Goal: Information Seeking & Learning: Learn about a topic

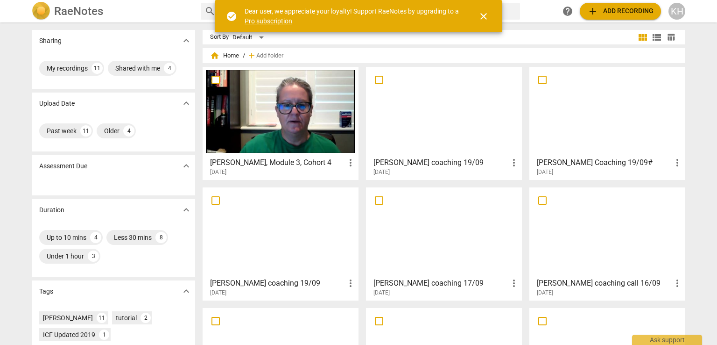
click at [271, 158] on h3 "[PERSON_NAME], Module 3, Cohort 4" at bounding box center [277, 162] width 135 height 11
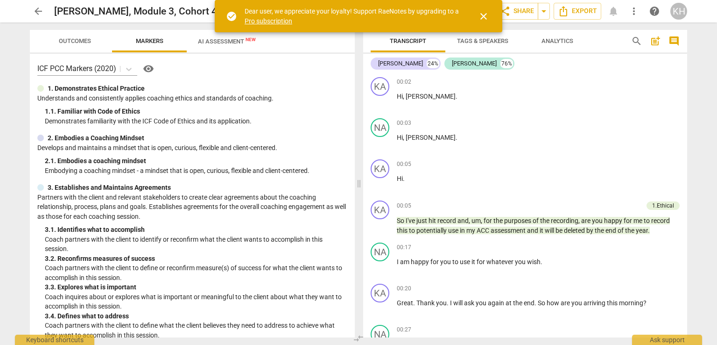
click at [489, 14] on span "close" at bounding box center [483, 16] width 11 height 11
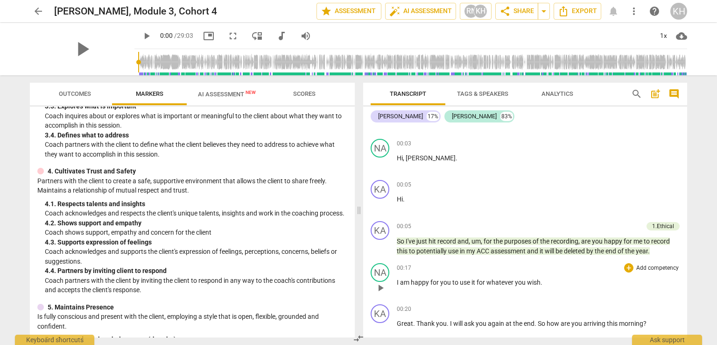
scroll to position [47, 0]
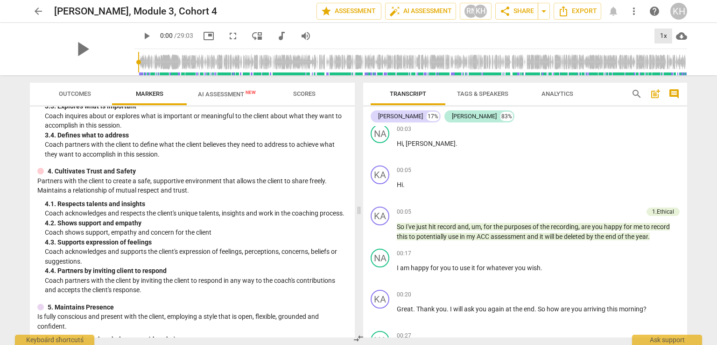
click at [667, 35] on div "1x" at bounding box center [664, 35] width 18 height 15
click at [665, 85] on li "1.5x" at bounding box center [670, 90] width 31 height 18
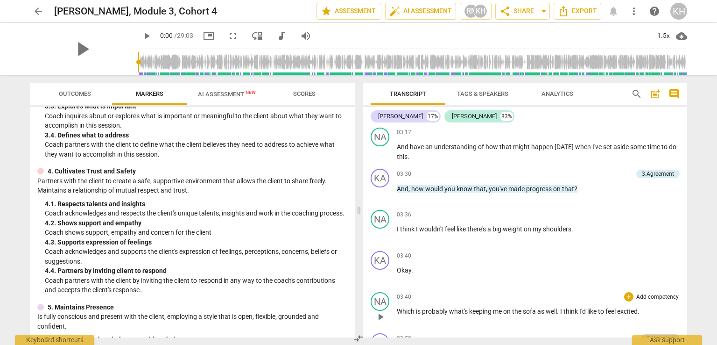
scroll to position [1074, 0]
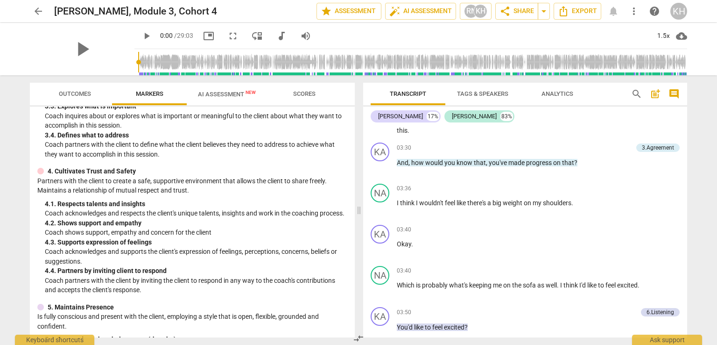
click at [685, 174] on div "Transcript Tags & Speakers Analytics search post_add comment Kathleen 17% Natal…" at bounding box center [527, 209] width 335 height 269
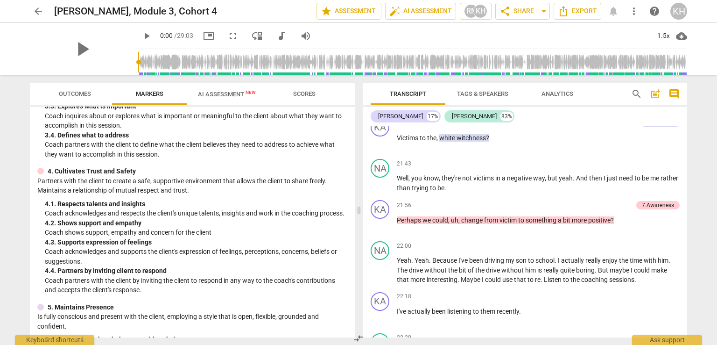
scroll to position [5710, 0]
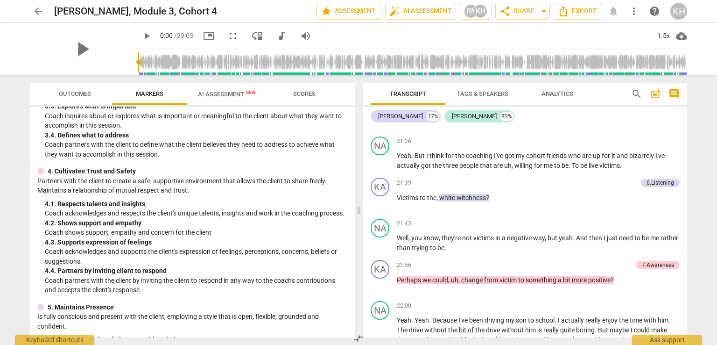
click at [141, 35] on span "play_arrow" at bounding box center [146, 35] width 11 height 11
click at [206, 33] on span "picture_in_picture" at bounding box center [208, 35] width 11 height 11
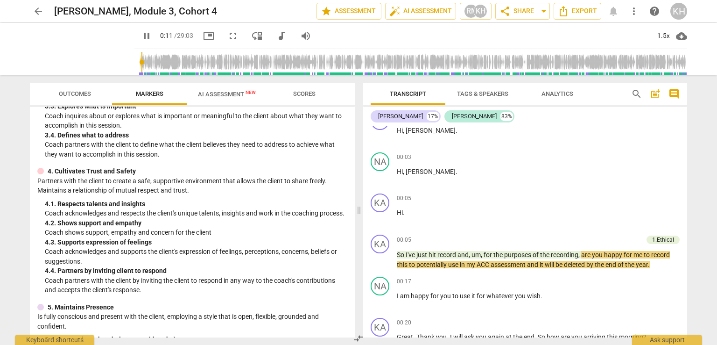
click at [163, 38] on span "0:11" at bounding box center [166, 35] width 13 height 7
click at [659, 37] on div "1.5x" at bounding box center [664, 35] width 18 height 15
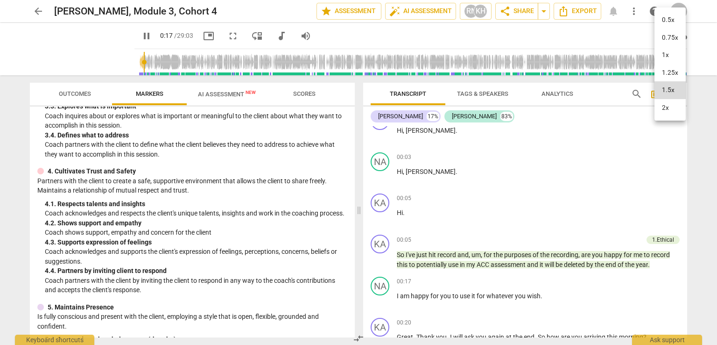
click at [669, 75] on li "1.25x" at bounding box center [670, 73] width 31 height 18
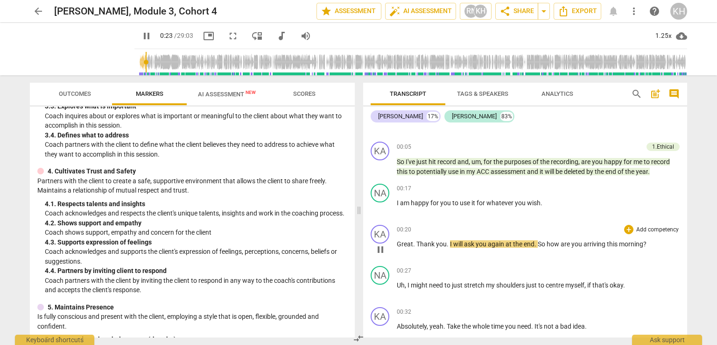
scroll to position [112, 0]
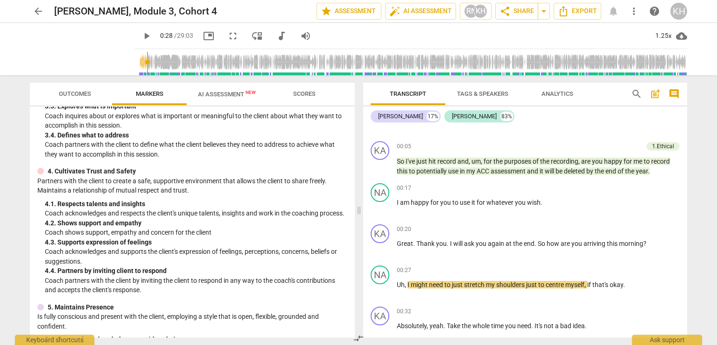
type input "28"
click at [227, 228] on div "4. 2. Shows support and empathy" at bounding box center [196, 223] width 303 height 10
click at [652, 226] on p "Add competency" at bounding box center [658, 229] width 44 height 8
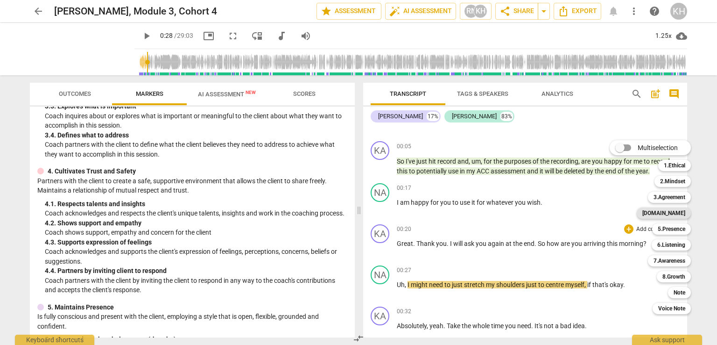
click at [680, 210] on b "[DOMAIN_NAME]" at bounding box center [664, 212] width 43 height 11
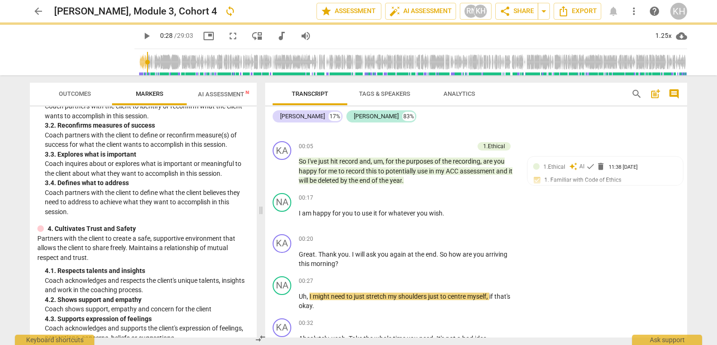
scroll to position [281, 0]
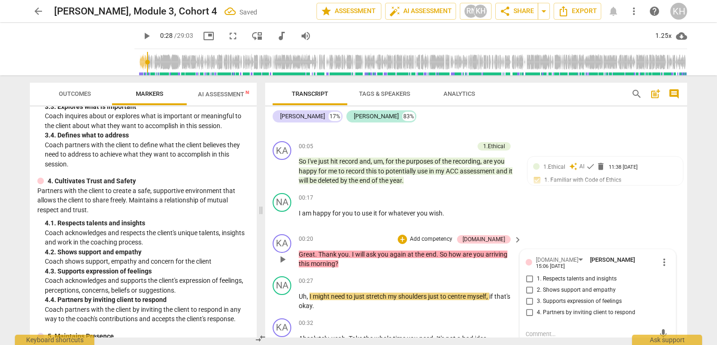
click at [547, 310] on span "4. Partners by inviting client to respond" at bounding box center [586, 312] width 99 height 8
click at [537, 310] on input "4. Partners by inviting client to respond" at bounding box center [529, 312] width 15 height 11
checkbox input "true"
click at [393, 250] on span "again" at bounding box center [399, 253] width 18 height 7
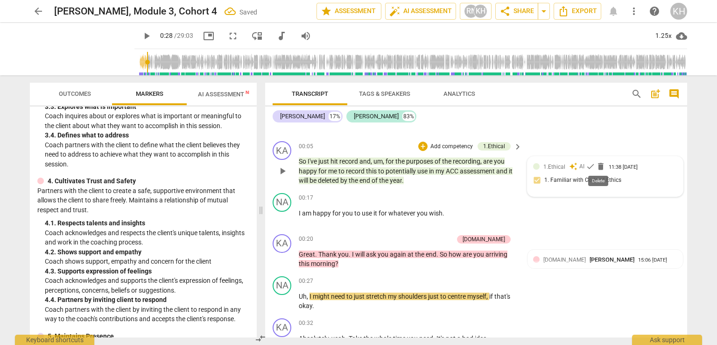
click at [602, 167] on span "delete" at bounding box center [600, 166] width 9 height 9
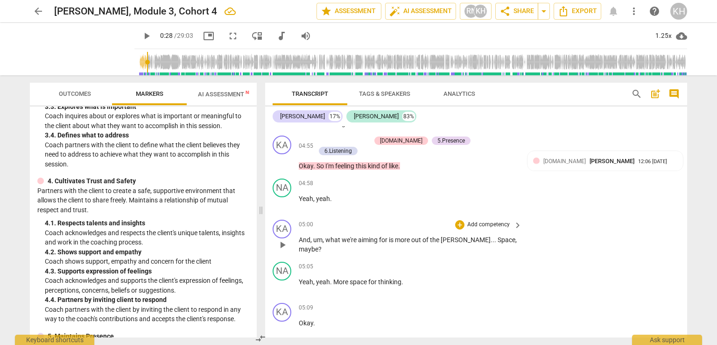
scroll to position [1700, 0]
click at [503, 221] on p "Add competency" at bounding box center [488, 225] width 44 height 8
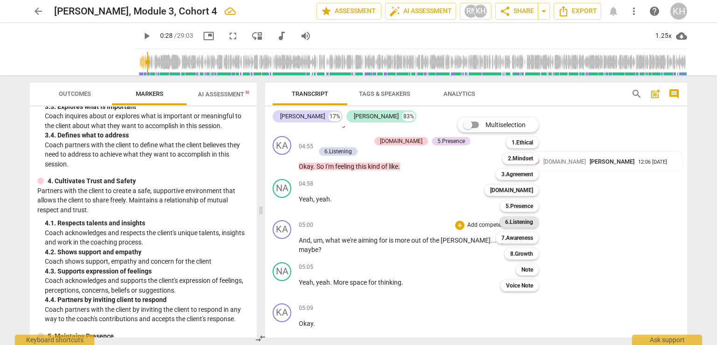
click at [520, 223] on b "6.Listening" at bounding box center [519, 221] width 28 height 11
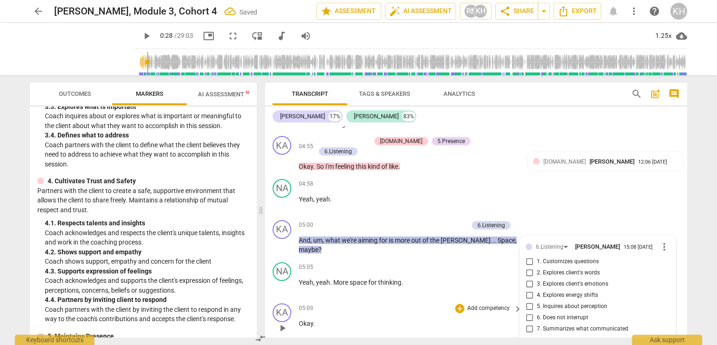
click at [549, 325] on span "7. Summarizes what communicated" at bounding box center [583, 329] width 92 height 8
click at [537, 323] on input "7. Summarizes what communicated" at bounding box center [529, 328] width 15 height 11
checkbox input "true"
click at [431, 318] on p "Okay ." at bounding box center [408, 323] width 219 height 10
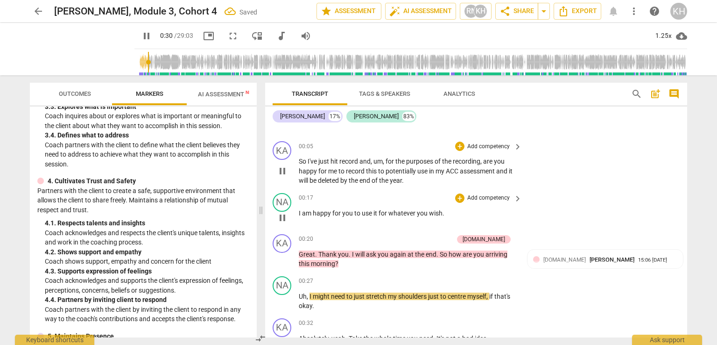
scroll to position [0, 0]
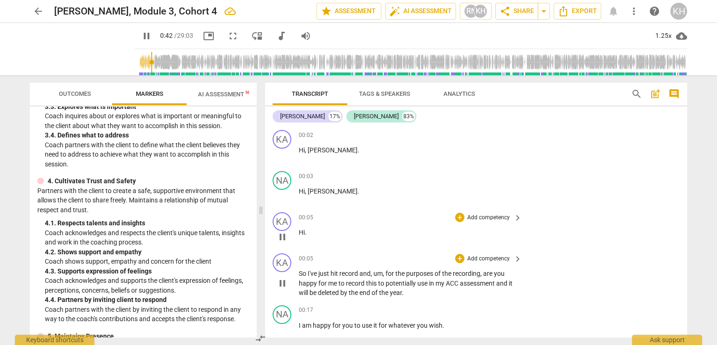
click at [564, 246] on div "KA play_arrow pause 00:05 + Add competency keyboard_arrow_right Hi ." at bounding box center [476, 228] width 422 height 41
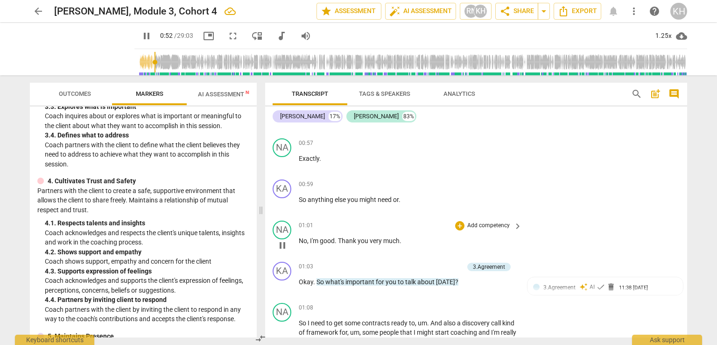
scroll to position [420, 0]
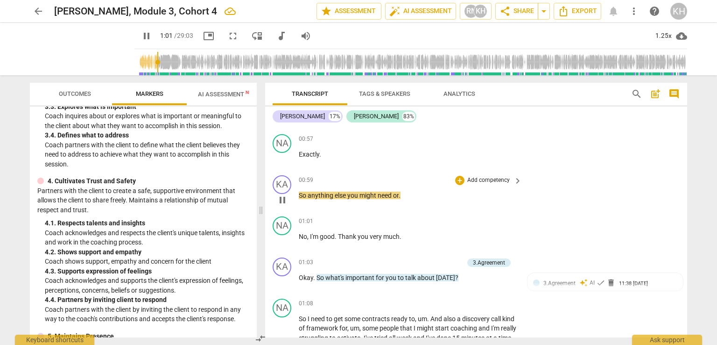
click at [487, 176] on p "Add competency" at bounding box center [488, 180] width 44 height 8
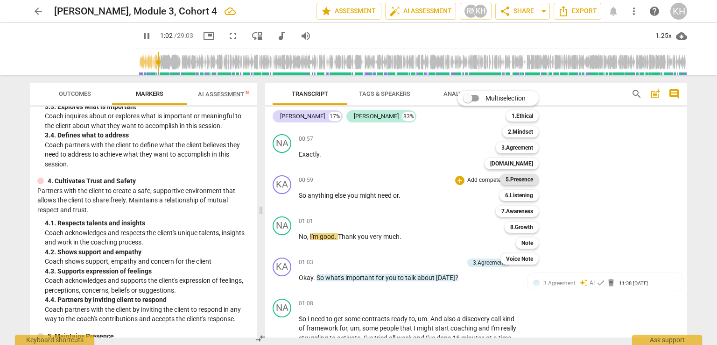
click at [530, 180] on b "5.Presence" at bounding box center [520, 179] width 28 height 11
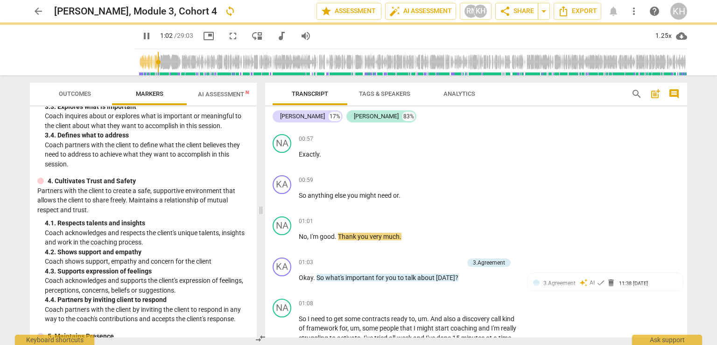
type input "63"
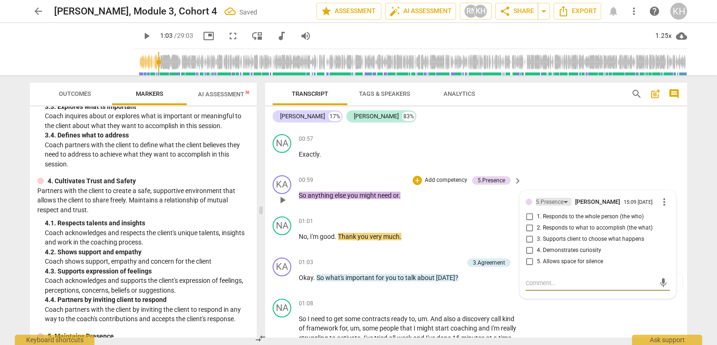
click at [560, 198] on div "5.Presence" at bounding box center [550, 202] width 28 height 9
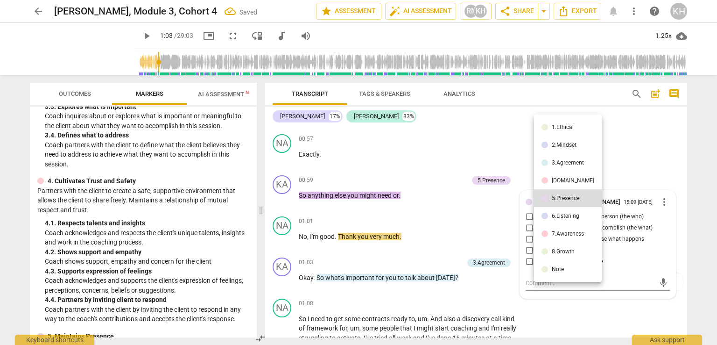
click at [558, 186] on li "[DOMAIN_NAME]" at bounding box center [568, 180] width 68 height 18
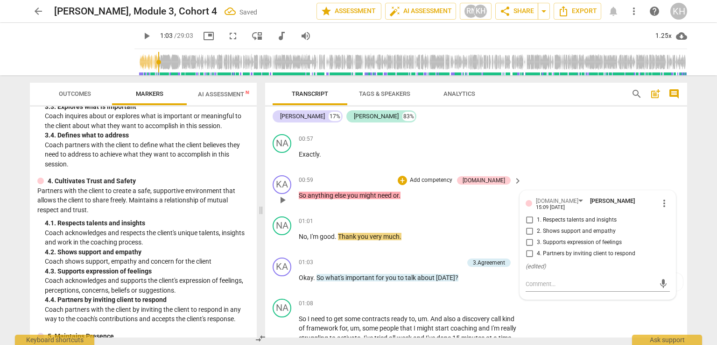
click at [568, 249] on span "4. Partners by inviting client to respond" at bounding box center [586, 253] width 99 height 8
click at [537, 248] on input "4. Partners by inviting client to respond" at bounding box center [529, 253] width 15 height 11
checkbox input "true"
click at [391, 234] on span "much" at bounding box center [391, 236] width 16 height 7
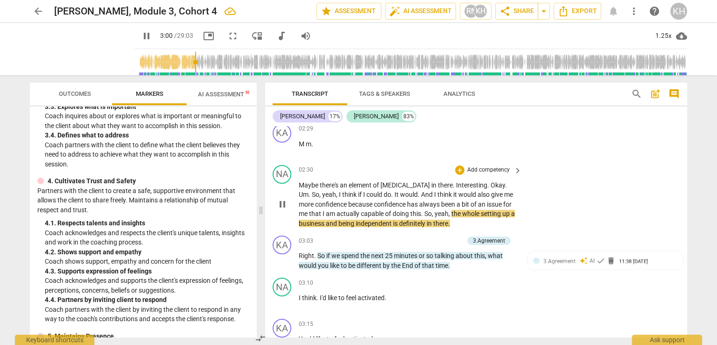
scroll to position [887, 0]
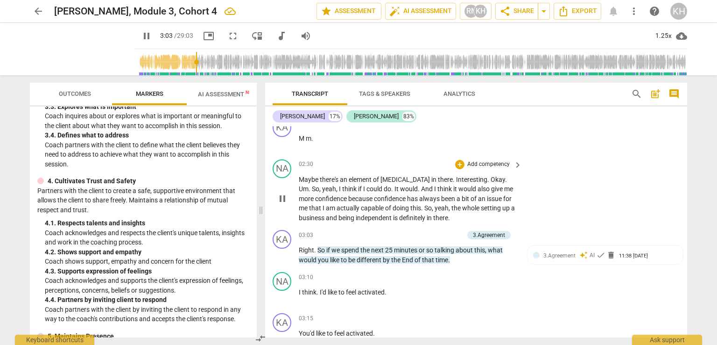
click at [283, 197] on span "pause" at bounding box center [282, 198] width 11 height 11
type input "184"
click at [495, 163] on p "Add competency" at bounding box center [488, 164] width 44 height 8
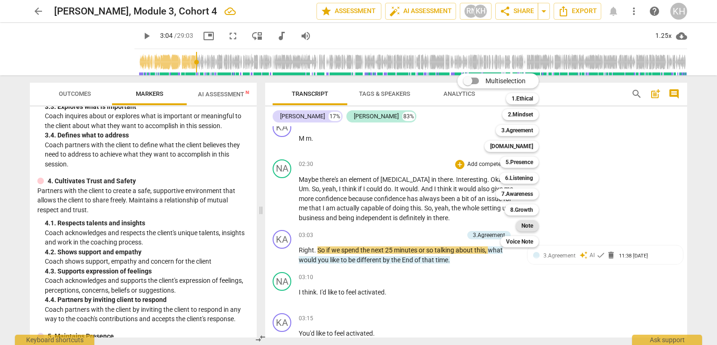
click at [533, 225] on b "Note" at bounding box center [528, 225] width 12 height 11
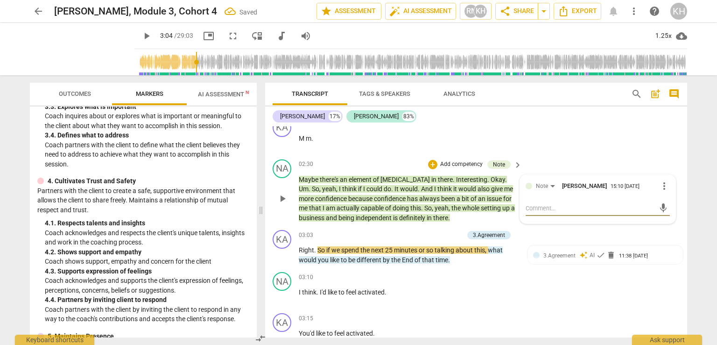
type textarea "C"
type textarea "Co"
type textarea "Cou"
type textarea "Coul"
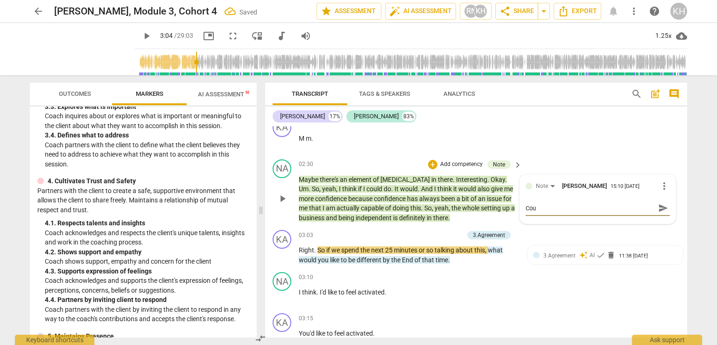
type textarea "Coul"
type textarea "Could"
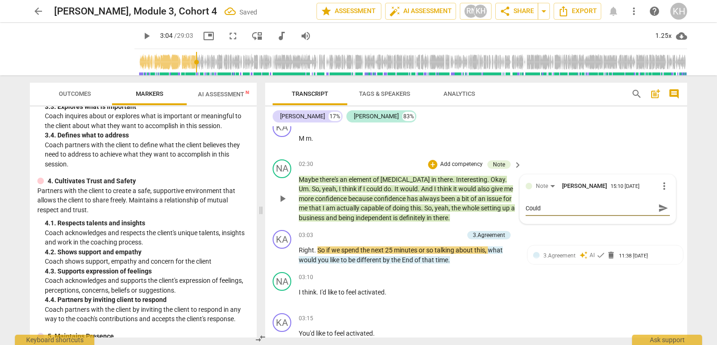
type textarea "Could I"
type textarea "Could I h"
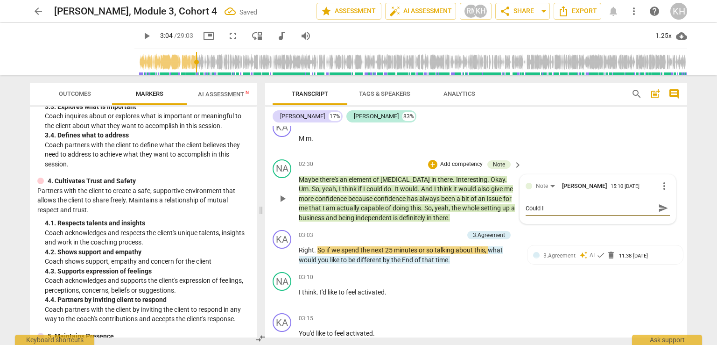
type textarea "Could I h"
type textarea "Could I ha"
type textarea "Could I hav"
type textarea "Could I have"
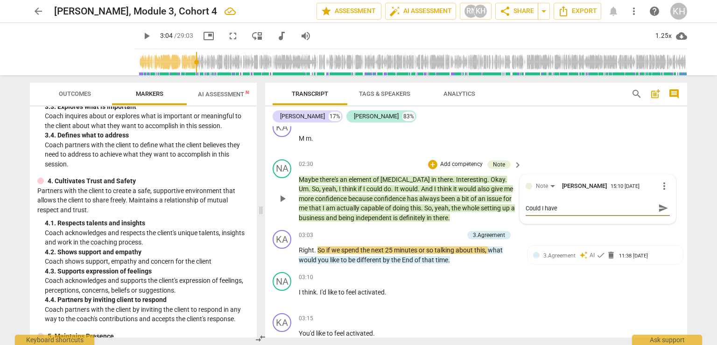
type textarea "Could I have"
type textarea "Could I have d"
type textarea "Could I have du"
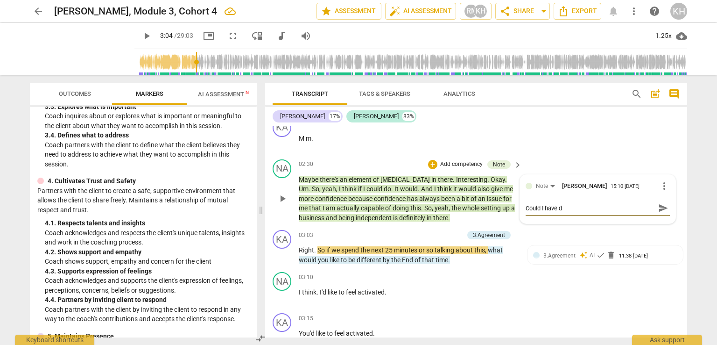
type textarea "Could I have du"
type textarea "Could I have dug"
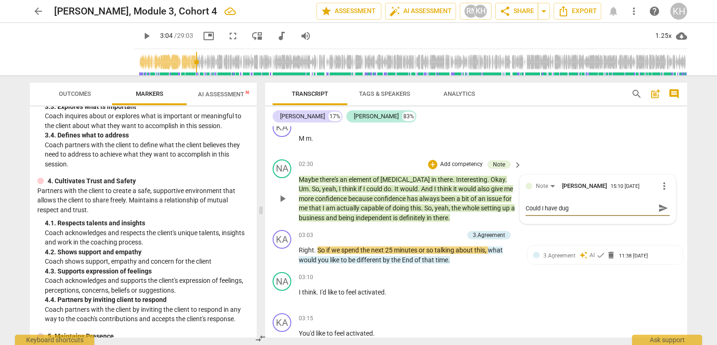
type textarea "Could I have dug a"
type textarea "Could I have dug a l"
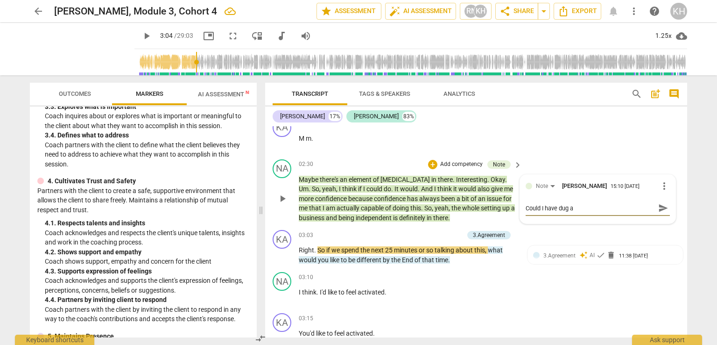
type textarea "Could I have dug a l"
type textarea "Could I have dug a li"
type textarea "Could I have dug a lit"
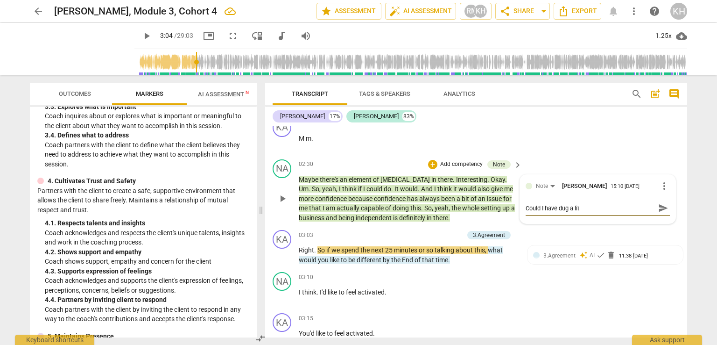
type textarea "Could I have dug a litt"
type textarea "Could I have dug a littl"
type textarea "Could I have dug a little"
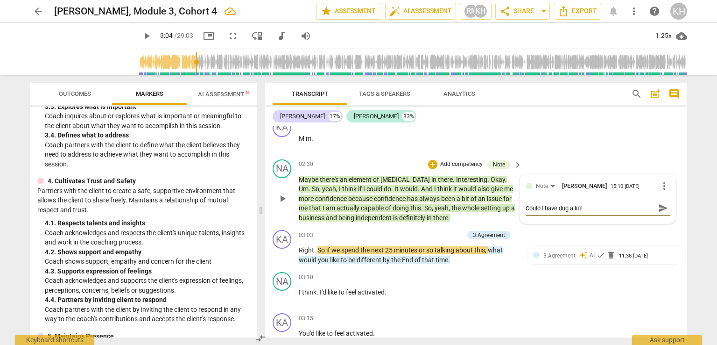
type textarea "Could I have dug a little"
type textarea "Could I have dug a little d"
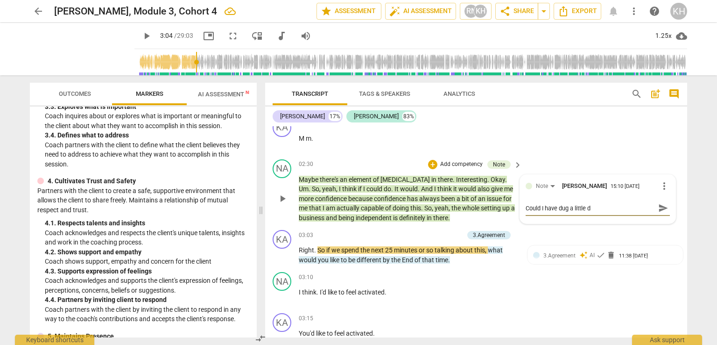
type textarea "Could I have dug a little de"
type textarea "Could I have dug a little dee"
type textarea "Could I have dug a little deep"
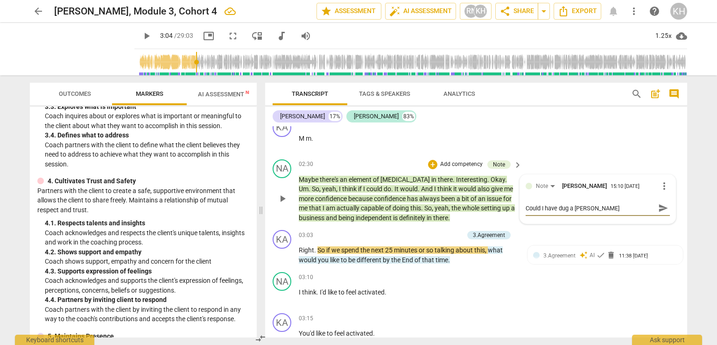
type textarea "Could I have dug a little deep"
type textarea "Could I have dug a little deepe"
type textarea "Could I have dug a little deeper"
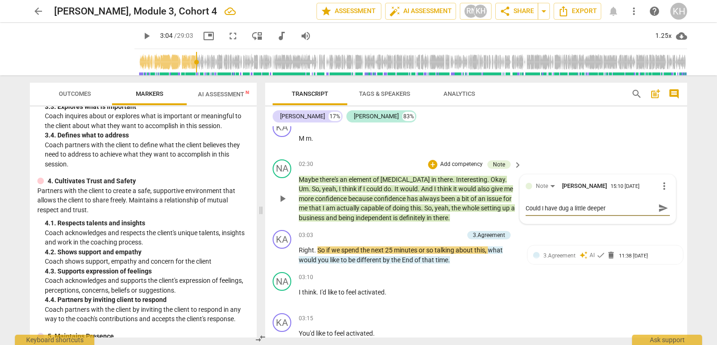
type textarea "Could I have dug a little deeper"
type textarea "Could I have dug a little deeper i"
type textarea "Could I have dug a little deeper"
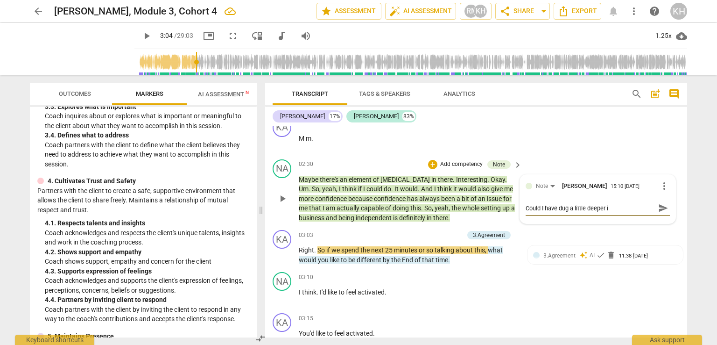
type textarea "Could I have dug a little deeper"
type textarea "Could I have dug a little deeper h"
type textarea "Could I have dug a little deeper he"
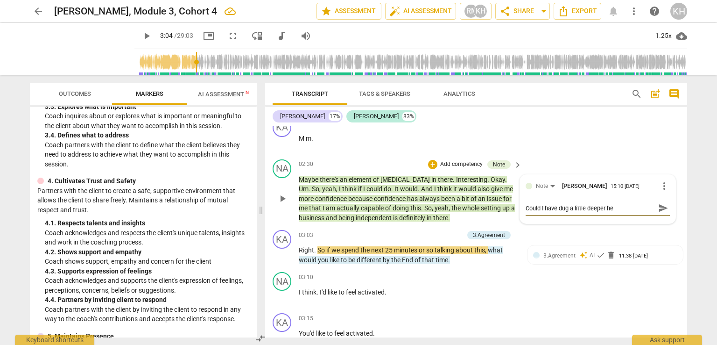
type textarea "Could I have dug a little deeper her"
type textarea "Could I have dug a little deeper here"
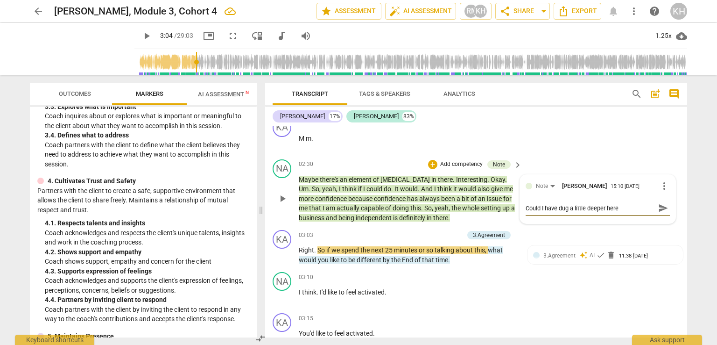
type textarea "Could I have dug a little deeper here i"
type textarea "Could I have dug a little deeper here in"
type textarea "Could I have dug a little deeper here int"
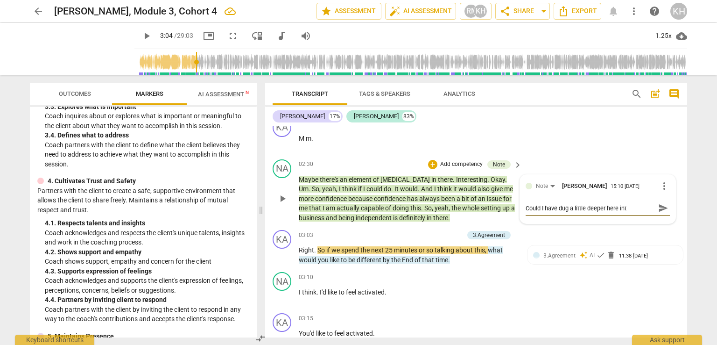
type textarea "Could I have dug a little deeper here into"
type textarea "Could I have dug a little deeper here into t"
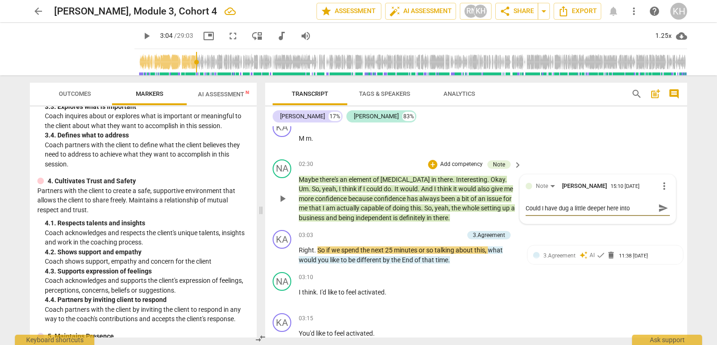
type textarea "Could I have dug a little deeper here into t"
type textarea "Could I have dug a little deeper here into th"
type textarea "Could I have dug a little deeper here into the"
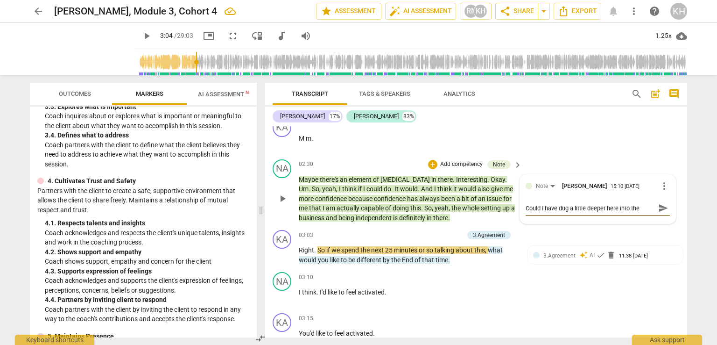
type textarea "Could I have dug a little deeper here into the"
type textarea "Could I have dug a little deeper here into the p"
type textarea "Could I have dug a little deeper here into the pe"
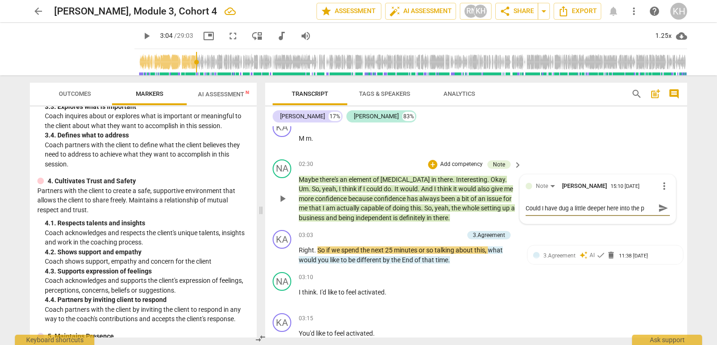
type textarea "Could I have dug a little deeper here into the pe"
type textarea "Could I have dug a little deeper here into the per"
type textarea "Could I have dug a little deeper here into the perf"
type textarea "Could I have dug a little deeper here into the perfe"
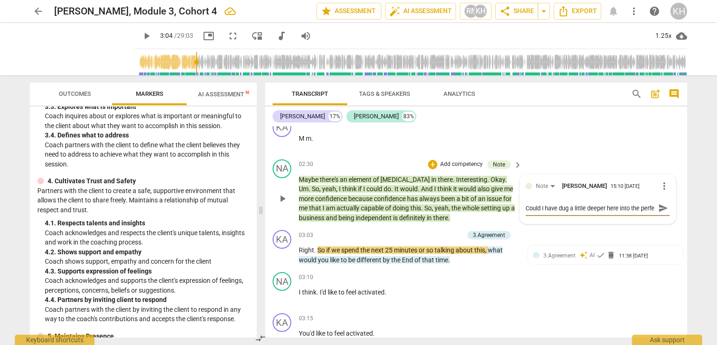
scroll to position [8, 0]
type textarea "Could I have dug a little deeper here into the perfec"
type textarea "Could I have dug a little deeper here into the perfect"
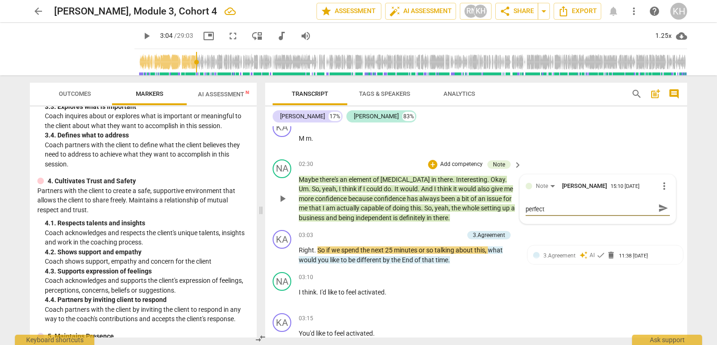
type textarea "Could I have dug a little deeper here into the perfecti"
type textarea "Could I have dug a little deeper here into the perfectio"
type textarea "Could I have dug a little deeper here into the perfection"
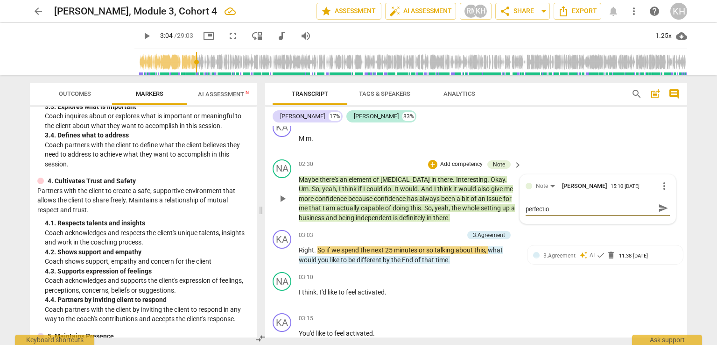
type textarea "Could I have dug a little deeper here into the perfection"
type textarea "Could I have dug a little deeper here into the perfectioni"
type textarea "Could I have dug a little deeper here into the perfectionis"
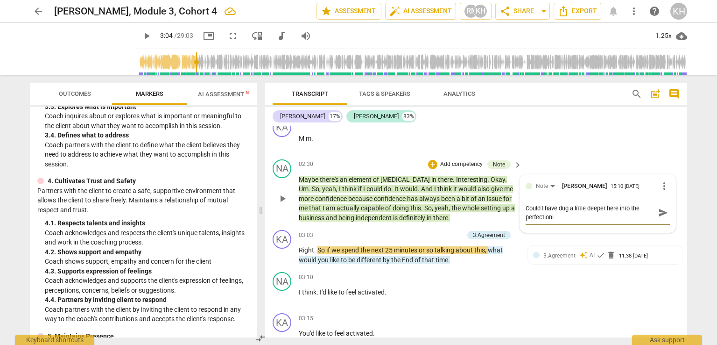
type textarea "Could I have dug a little deeper here into the perfectionis"
type textarea "Could I have dug a little deeper here into the perfectionism"
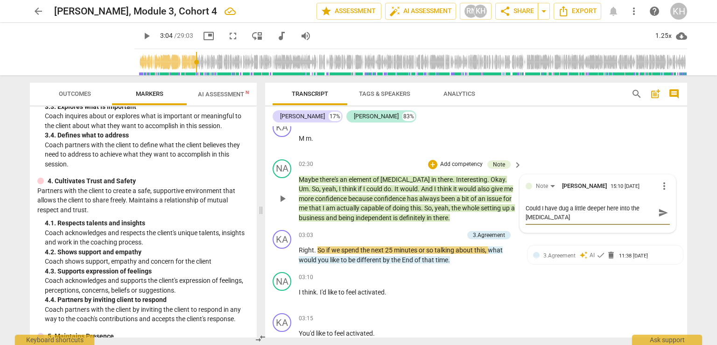
type textarea "Could I have dug a little deeper here into the perfectionism t"
type textarea "Could I have dug a little deeper here into the perfectionism"
type textarea "Could I have dug a little deeper here into the perfectionism p"
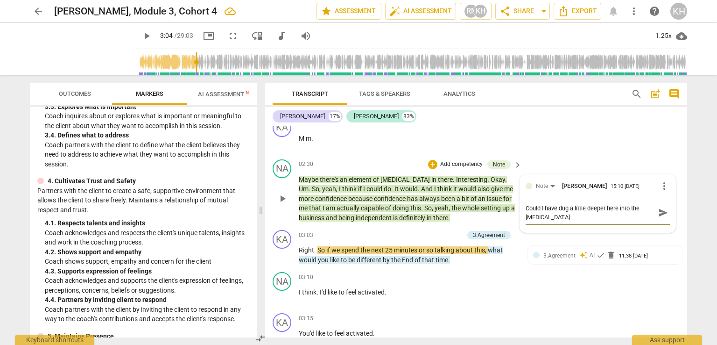
type textarea "Could I have dug a little deeper here into the perfectionism p"
type textarea "Could I have dug a little deeper here into the perfectionism pa"
type textarea "Could I have dug a little deeper here into the perfectionism par"
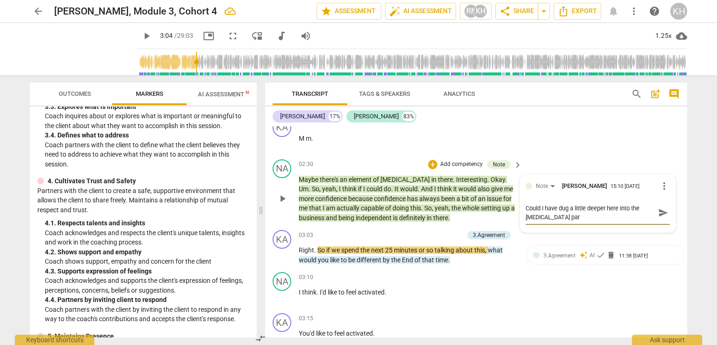
type textarea "Could I have dug a little deeper here into the perfectionism part"
type textarea "Could I have dug a little deeper here into the perfectionism part?"
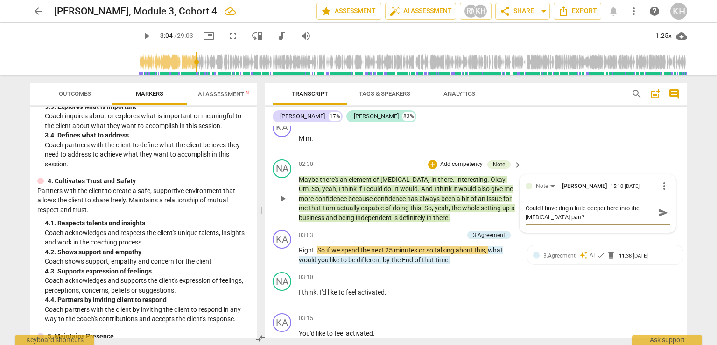
type textarea "Could I have dug a little deeper here into the perfectionism part?"
type textarea "Could I have dug a little deeper here into the perfectionism part? H"
type textarea "Could I have dug a little deeper here into the perfectionism part? Ho"
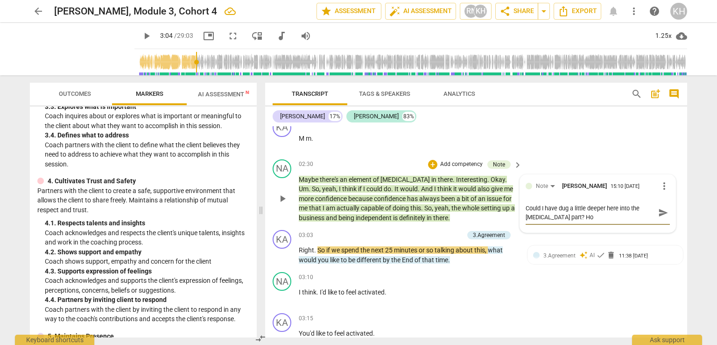
type textarea "Could I have dug a little deeper here into the perfectionism part? How"
type textarea "Could I have dug a little deeper here into the perfectionism part? How t"
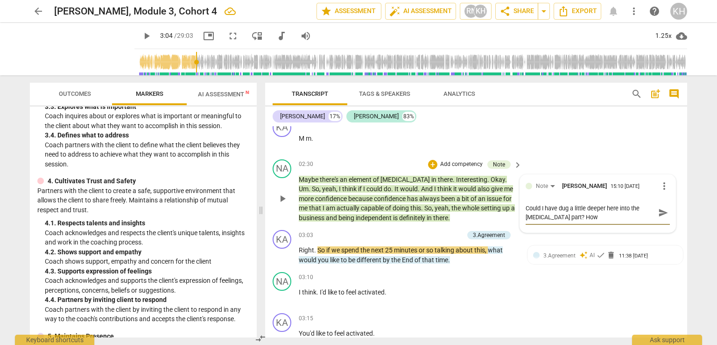
type textarea "Could I have dug a little deeper here into the perfectionism part? How t"
type textarea "Could I have dug a little deeper here into the perfectionism part? How th"
type textarea "Could I have dug a little deeper here into the perfectionism part? How thi"
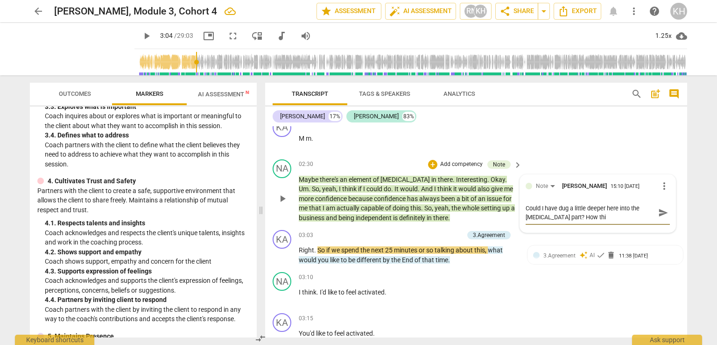
type textarea "Could I have dug a little deeper here into the perfectionism part? How this"
type textarea "Could I have dug a little deeper here into the perfectionism part? How this i"
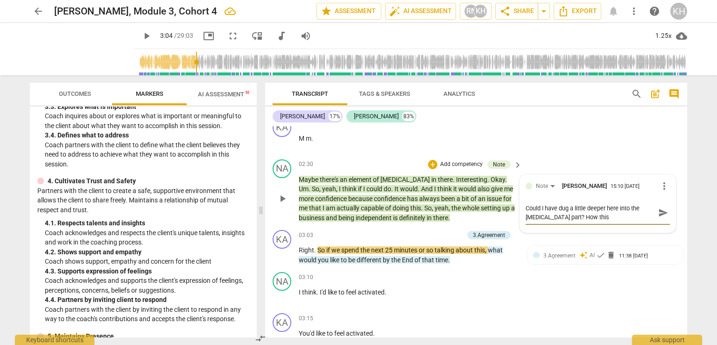
type textarea "Could I have dug a little deeper here into the perfectionism part? How this i"
type textarea "Could I have dug a little deeper here into the perfectionism part? How this is"
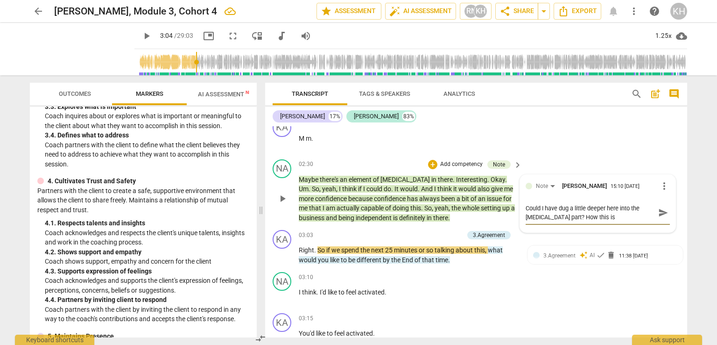
type textarea "Could I have dug a little deeper here into the perfectionism part? How this is i"
type textarea "Could I have dug a little deeper here into the perfectionism part? How this is …"
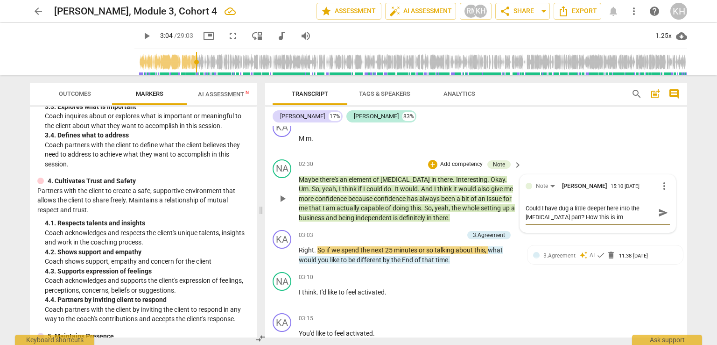
type textarea "Could I have dug a little deeper here into the perfectionism part? How this is …"
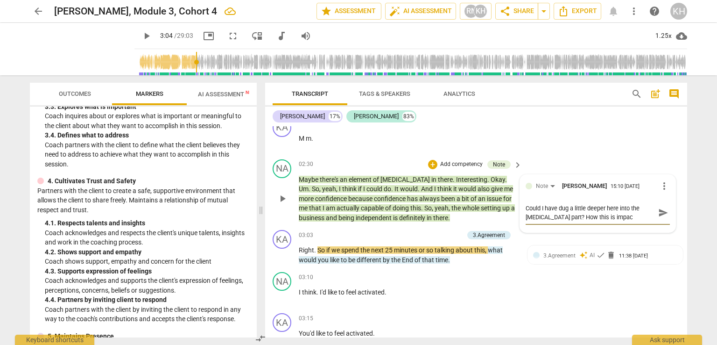
type textarea "Could I have dug a little deeper here into the perfectionism part? How this is …"
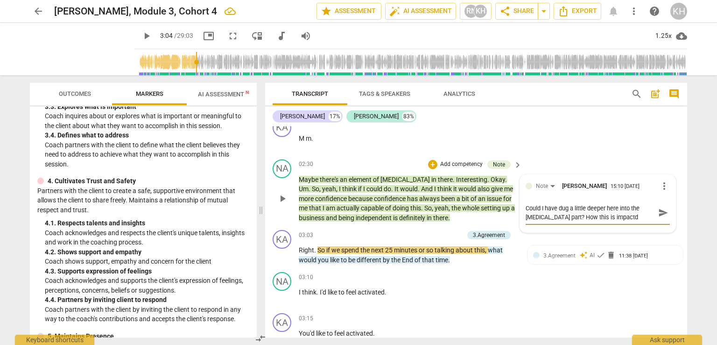
type textarea "Could I have dug a little deeper here into the perfectionism part? How this is …"
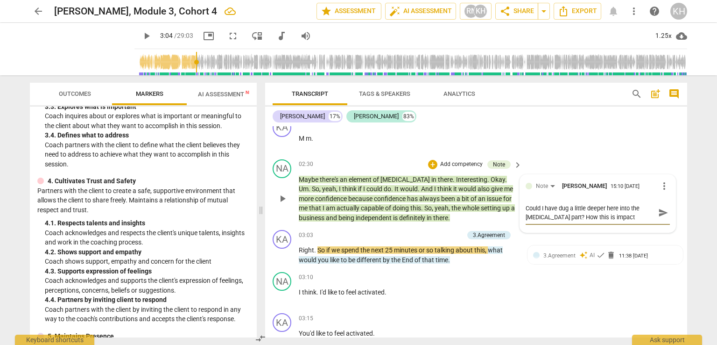
type textarea "Could I have dug a little deeper here into the perfectionism part? How this is …"
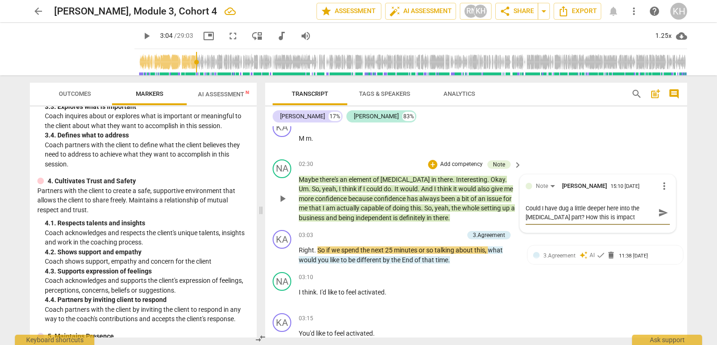
type textarea "Could I have dug a little deeper here into the perfectionism part? How this is …"
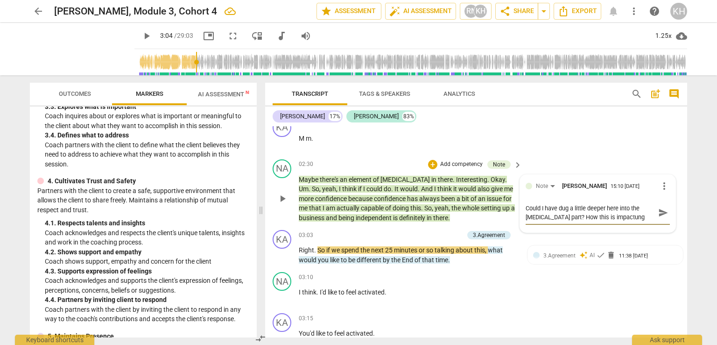
type textarea "Could I have dug a little deeper here into the perfectionism part? How this is …"
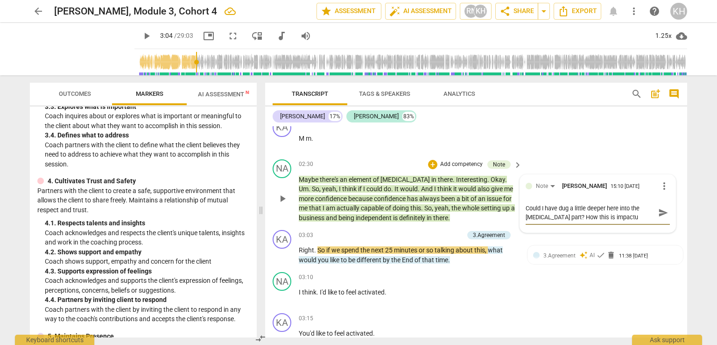
type textarea "Could I have dug a little deeper here into the perfectionism part? How this is …"
click at [662, 219] on span "send" at bounding box center [663, 221] width 10 height 10
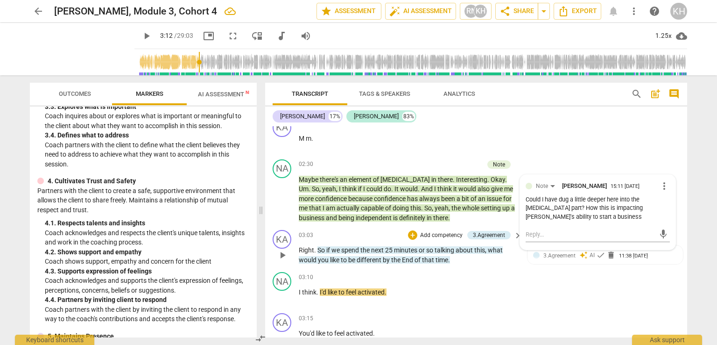
click at [431, 231] on p "Add competency" at bounding box center [441, 235] width 44 height 8
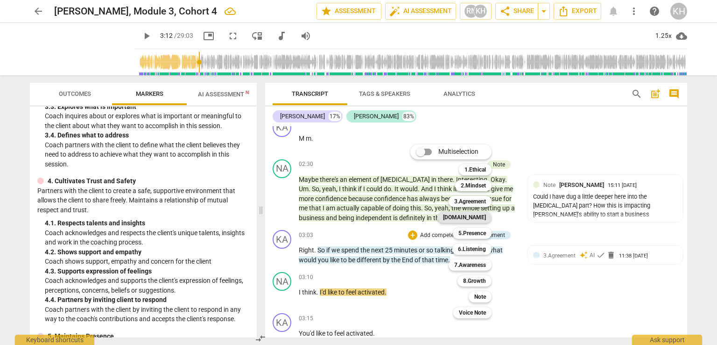
click at [481, 221] on b "[DOMAIN_NAME]" at bounding box center [464, 217] width 43 height 11
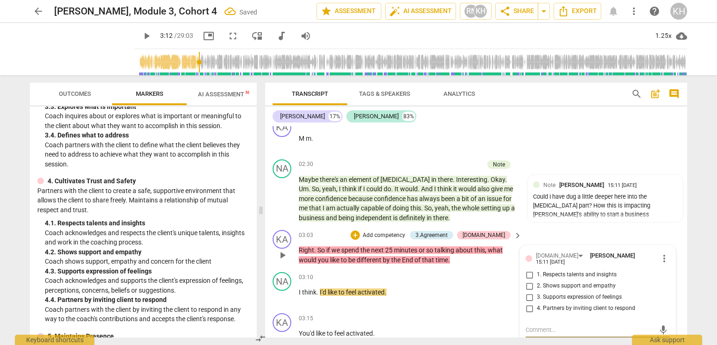
click at [528, 303] on input "4. Partners by inviting client to respond" at bounding box center [529, 308] width 15 height 11
click at [555, 251] on div "[DOMAIN_NAME]" at bounding box center [561, 255] width 50 height 8
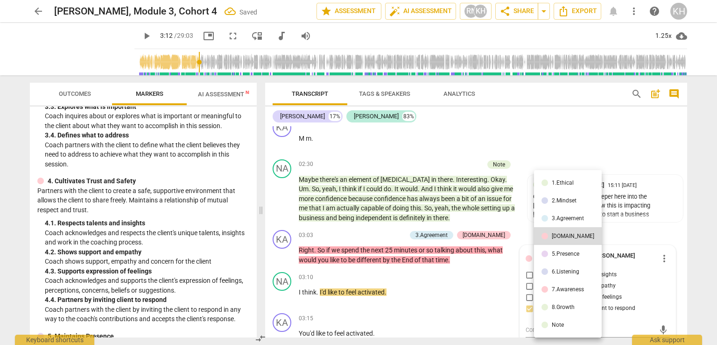
click at [549, 256] on li "5.Presence" at bounding box center [568, 254] width 68 height 18
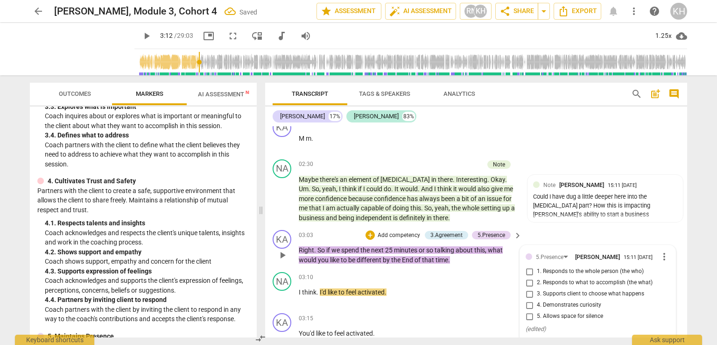
click at [528, 293] on input "3. Supports client to choose what happens" at bounding box center [529, 293] width 15 height 11
click at [448, 292] on p "I think . I'd like to feel activated ." at bounding box center [408, 292] width 219 height 10
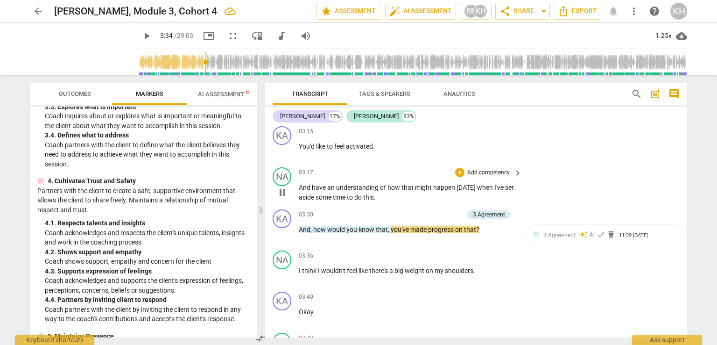
scroll to position [981, 0]
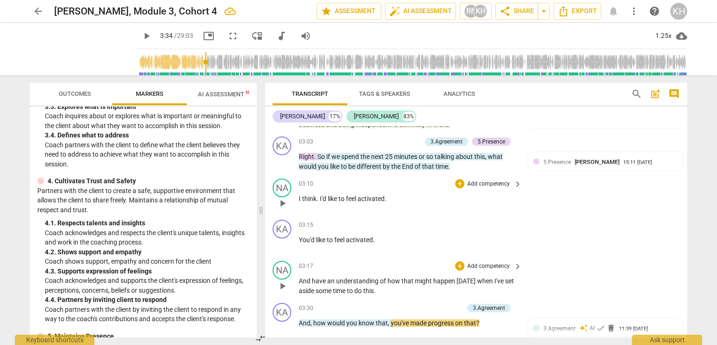
click at [496, 262] on p "Add competency" at bounding box center [488, 266] width 44 height 8
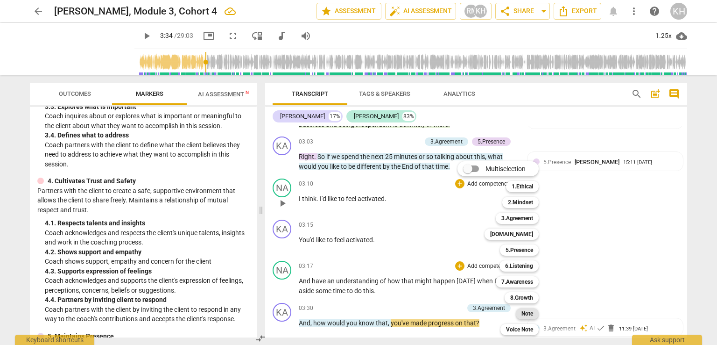
click at [531, 318] on b "Note" at bounding box center [528, 313] width 12 height 11
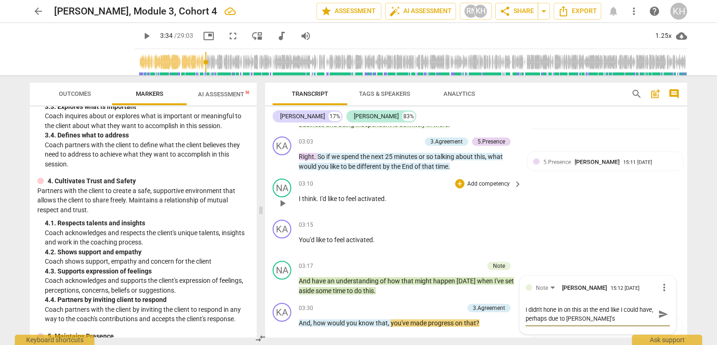
scroll to position [7, 0]
click at [543, 314] on textarea "I didn't hone in on this at the end like I could have, perhaps due to Natalie's…" at bounding box center [590, 314] width 129 height 18
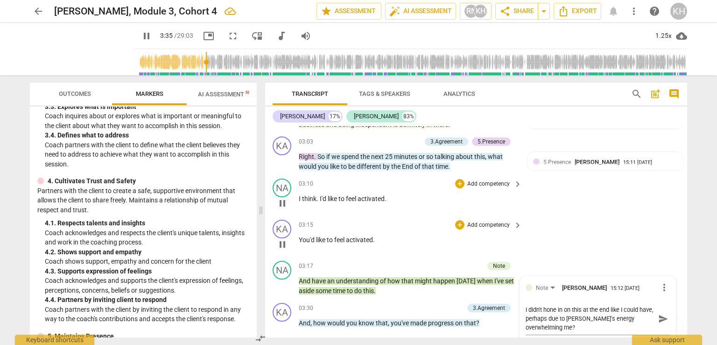
click at [590, 226] on div "KA play_arrow pause 03:15 + Add competency keyboard_arrow_right You'd like to f…" at bounding box center [476, 236] width 422 height 41
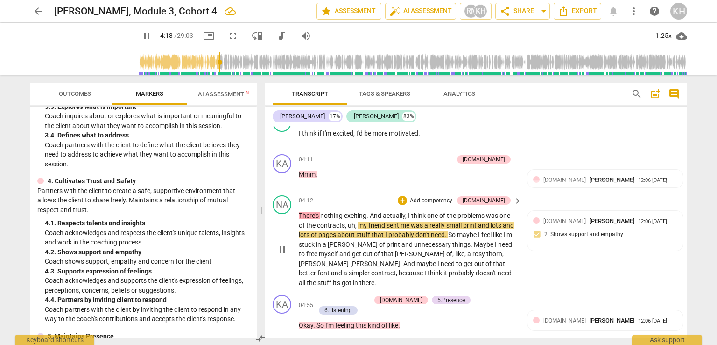
scroll to position [1541, 0]
click at [495, 196] on div "[DOMAIN_NAME]" at bounding box center [484, 200] width 42 height 8
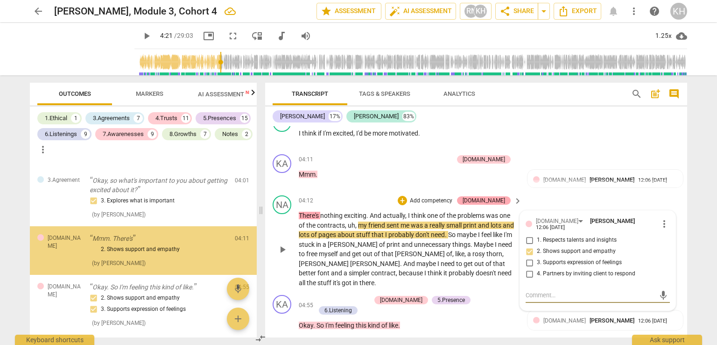
scroll to position [781, 0]
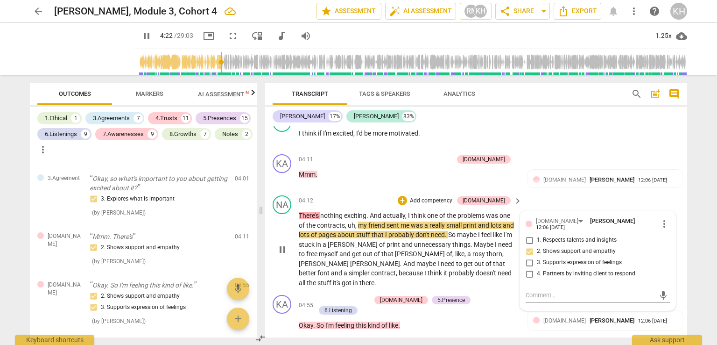
click at [371, 269] on span "simpler" at bounding box center [360, 272] width 22 height 7
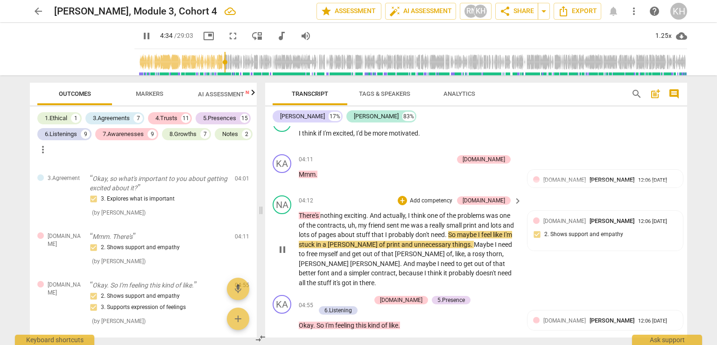
click at [0, 0] on span "pause" at bounding box center [0, 0] width 0 height 0
click at [448, 231] on span "." at bounding box center [446, 234] width 3 height 7
click at [431, 231] on span "don't" at bounding box center [423, 234] width 15 height 7
click at [219, 65] on input "range" at bounding box center [412, 62] width 549 height 30
click at [217, 66] on input "range" at bounding box center [412, 62] width 549 height 30
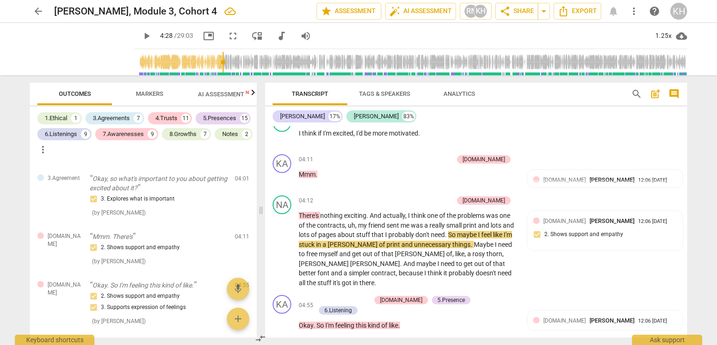
drag, startPoint x: 217, startPoint y: 64, endPoint x: 136, endPoint y: 32, distance: 86.5
click at [216, 64] on input "range" at bounding box center [412, 62] width 549 height 30
click at [141, 32] on span "play_arrow" at bounding box center [146, 35] width 11 height 11
click at [203, 35] on span "picture_in_picture" at bounding box center [208, 35] width 11 height 11
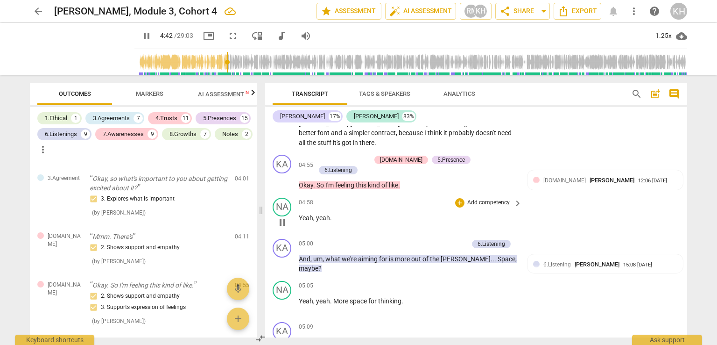
scroll to position [1634, 0]
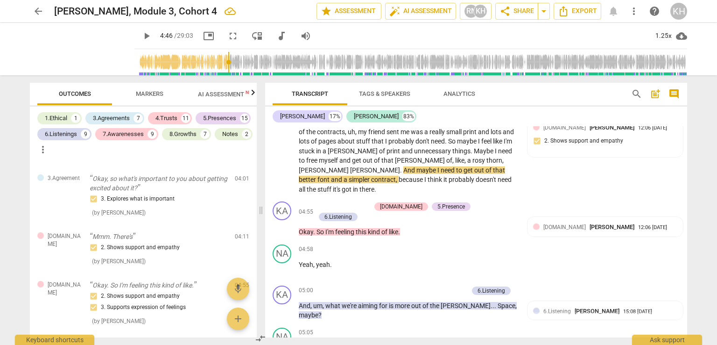
drag, startPoint x: 223, startPoint y: 63, endPoint x: 218, endPoint y: 64, distance: 5.7
click at [219, 64] on input "range" at bounding box center [412, 62] width 549 height 30
click at [216, 64] on input "range" at bounding box center [412, 62] width 549 height 30
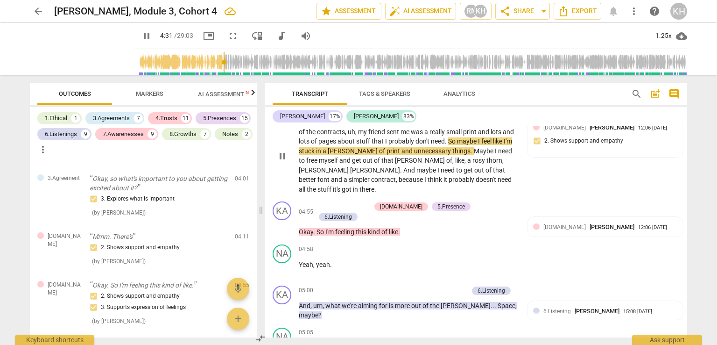
click at [457, 137] on span "So" at bounding box center [452, 140] width 9 height 7
click at [141, 37] on span "pause" at bounding box center [146, 35] width 11 height 11
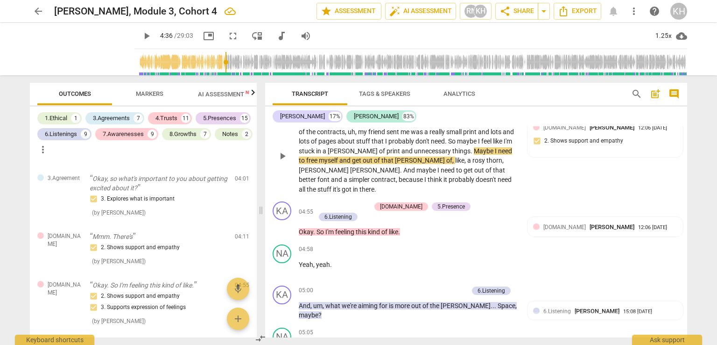
click at [452, 147] on span "things" at bounding box center [461, 150] width 18 height 7
click at [445, 137] on span "need" at bounding box center [438, 140] width 14 height 7
click at [457, 137] on span "So" at bounding box center [452, 140] width 9 height 7
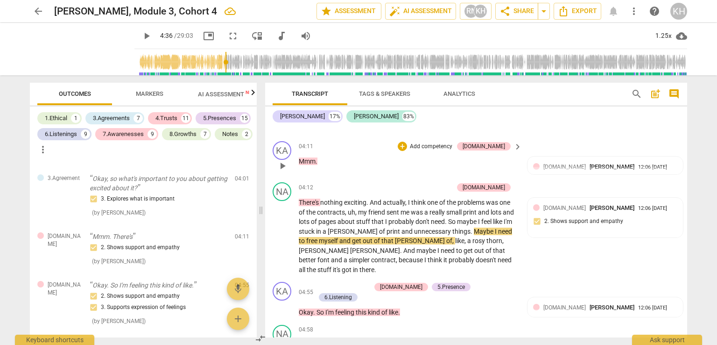
scroll to position [1541, 0]
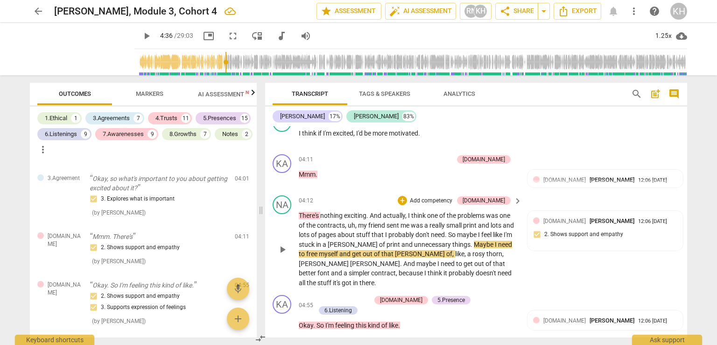
click at [444, 197] on p "Add competency" at bounding box center [431, 201] width 44 height 8
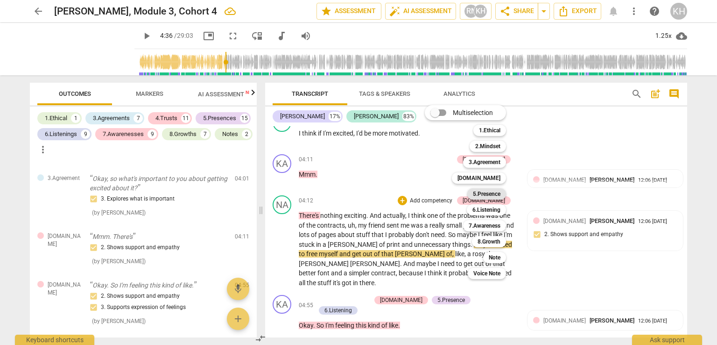
click at [493, 198] on b "5.Presence" at bounding box center [487, 193] width 28 height 11
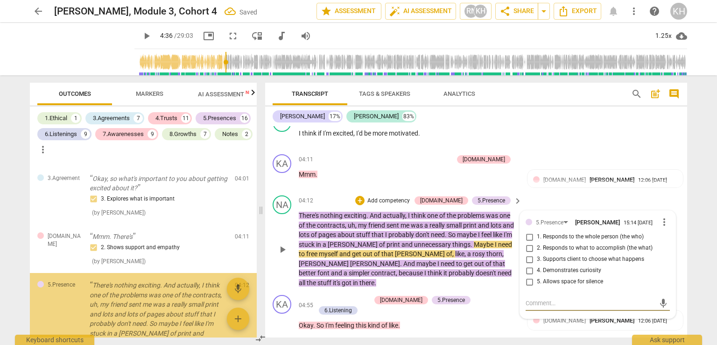
scroll to position [876, 0]
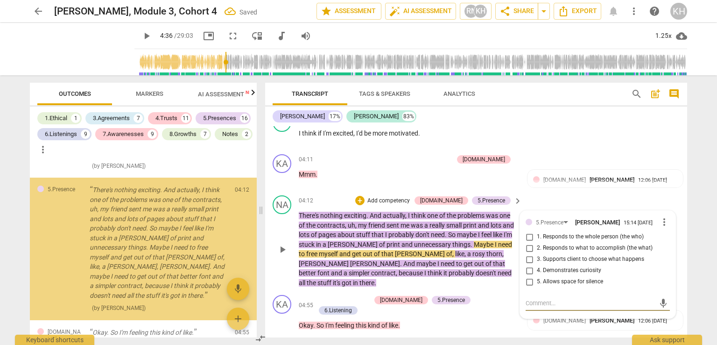
click at [535, 276] on input "5. Allows space for silence" at bounding box center [529, 281] width 15 height 11
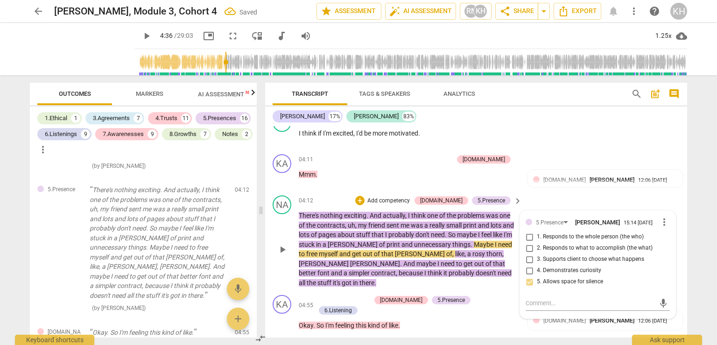
click at [396, 197] on p "Add competency" at bounding box center [389, 201] width 44 height 8
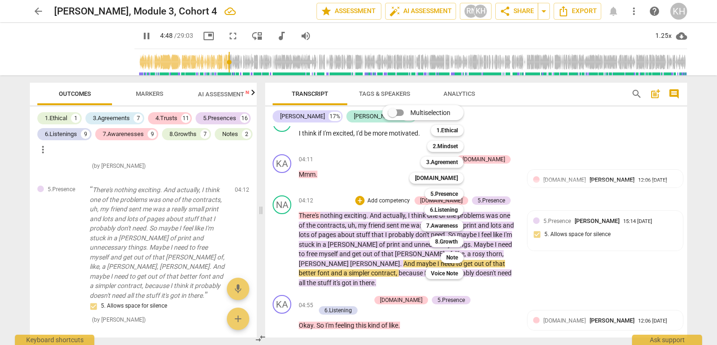
click at [206, 36] on div at bounding box center [358, 172] width 717 height 345
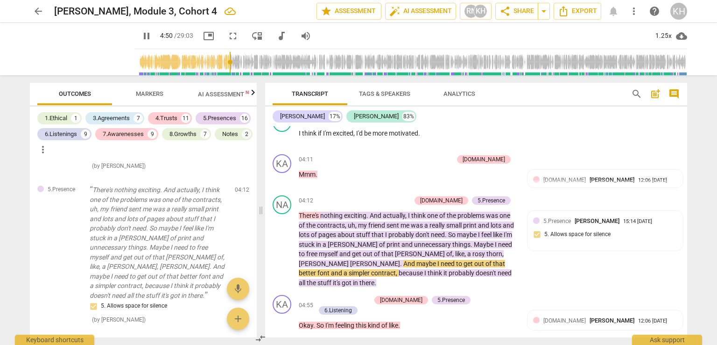
click at [203, 40] on span "picture_in_picture" at bounding box center [208, 35] width 11 height 11
click at [204, 35] on span "picture_in_picture" at bounding box center [208, 35] width 11 height 11
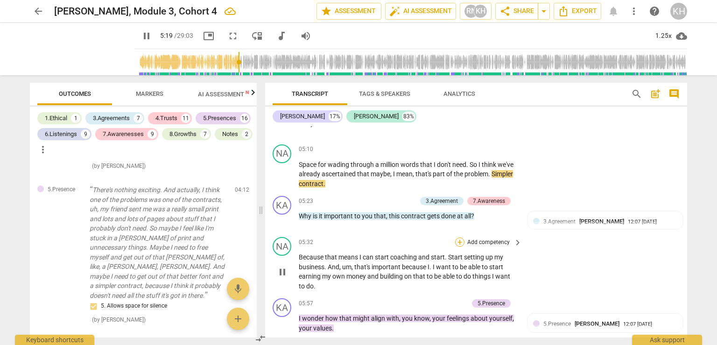
scroll to position [1914, 0]
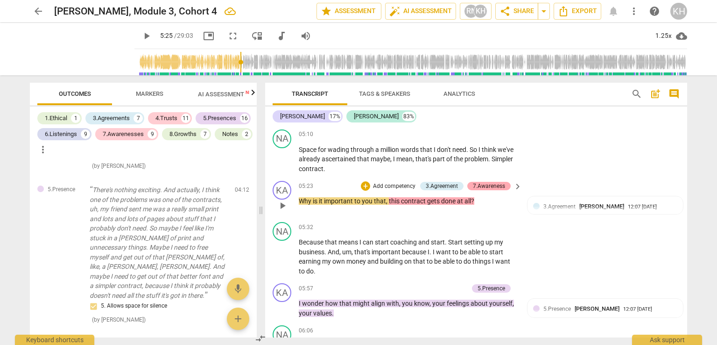
click at [492, 182] on div "7.Awareness" at bounding box center [489, 186] width 32 height 8
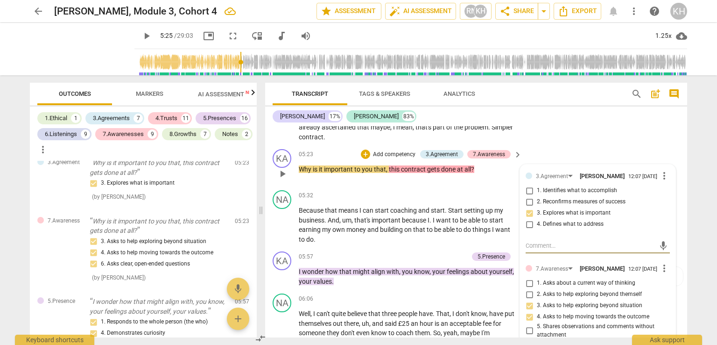
scroll to position [1961, 0]
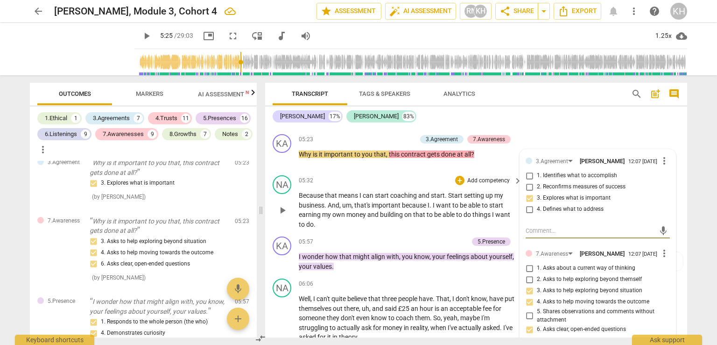
click at [414, 199] on p "Because that means I can start coaching and start . Start setting up my busines…" at bounding box center [408, 210] width 219 height 38
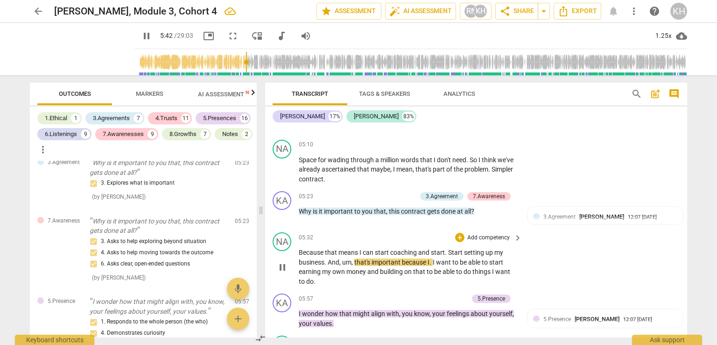
scroll to position [1914, 0]
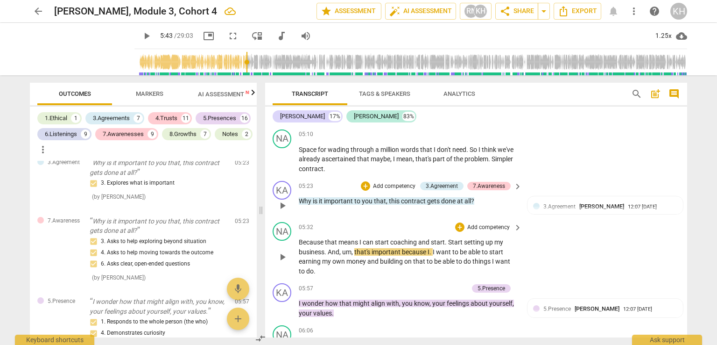
click at [379, 182] on p "Add competency" at bounding box center [394, 186] width 44 height 8
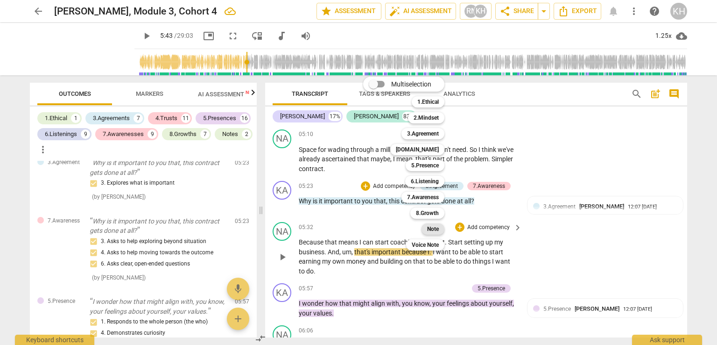
click at [436, 228] on b "Note" at bounding box center [433, 228] width 12 height 11
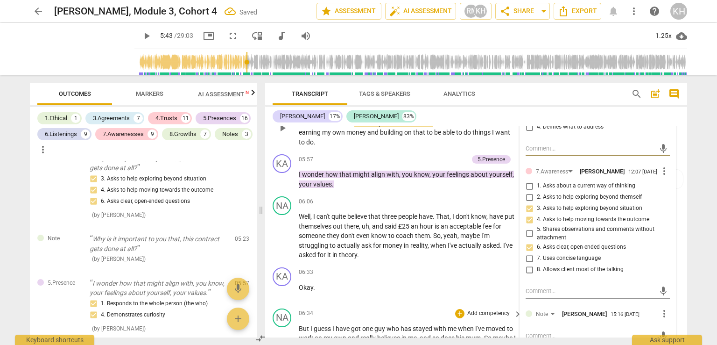
scroll to position [2055, 0]
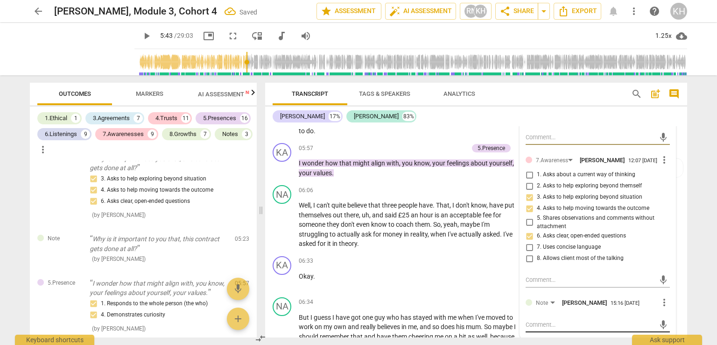
click at [549, 320] on textarea at bounding box center [590, 324] width 129 height 9
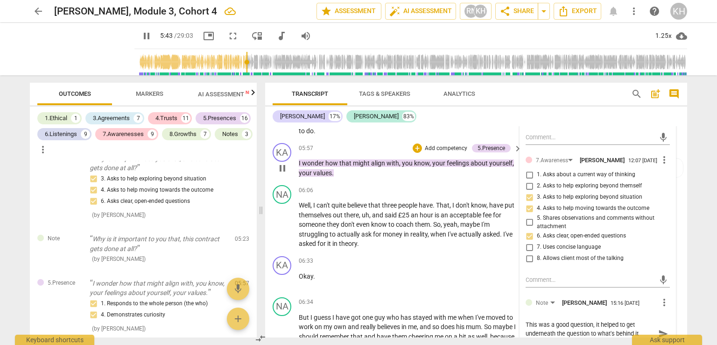
scroll to position [1961, 0]
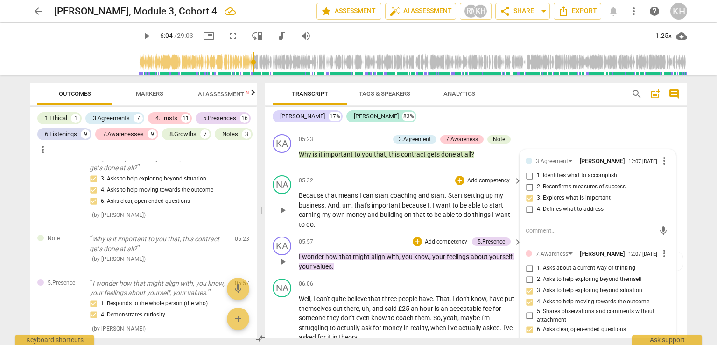
click at [442, 238] on p "Add competency" at bounding box center [446, 242] width 44 height 8
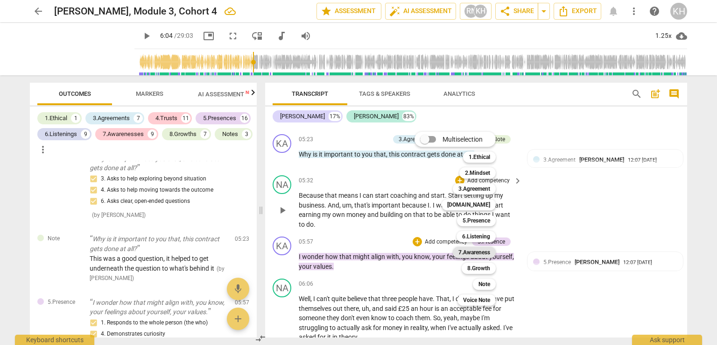
click at [467, 253] on b "7.Awareness" at bounding box center [475, 252] width 32 height 11
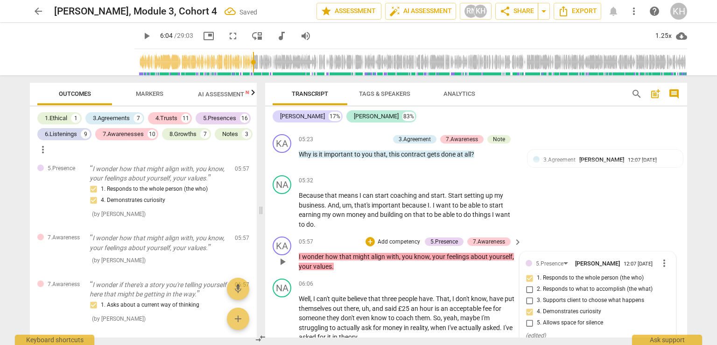
scroll to position [2055, 0]
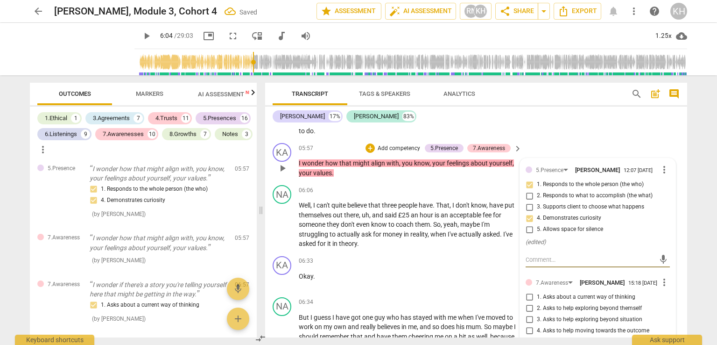
click at [531, 291] on input "1. Asks about a current way of thinking" at bounding box center [529, 296] width 15 height 11
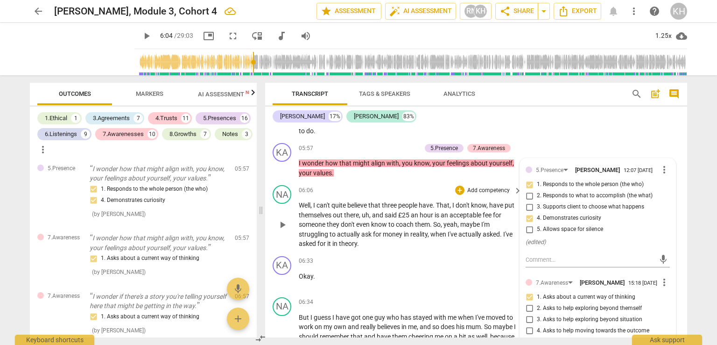
click at [364, 224] on p "Well , I can't quite believe that three people have . That , I don't know , hav…" at bounding box center [408, 224] width 219 height 48
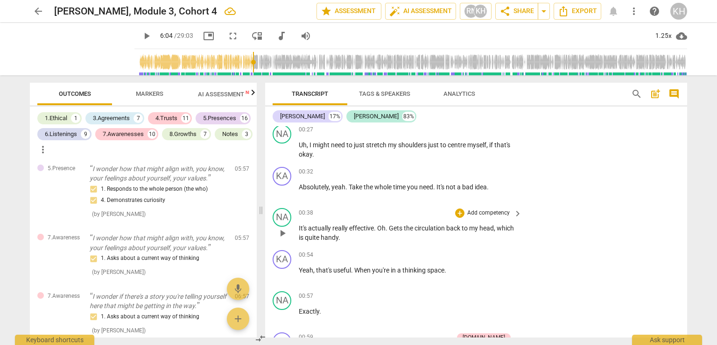
scroll to position [280, 0]
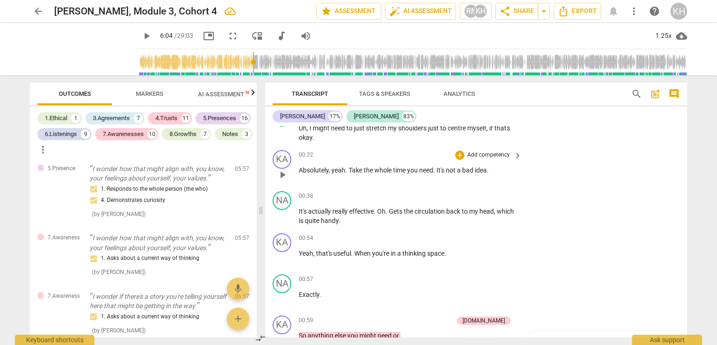
click at [496, 152] on p "Add competency" at bounding box center [488, 155] width 44 height 8
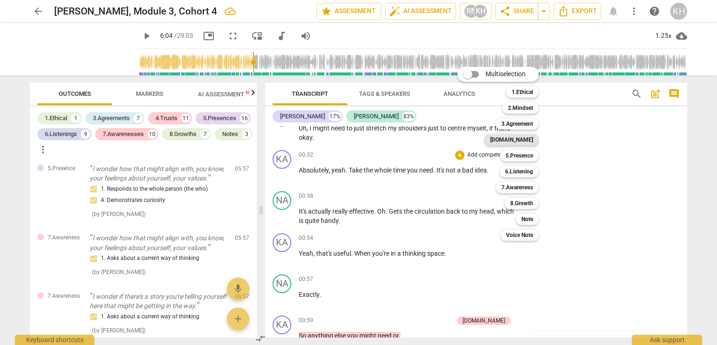
click at [524, 142] on b "[DOMAIN_NAME]" at bounding box center [511, 139] width 43 height 11
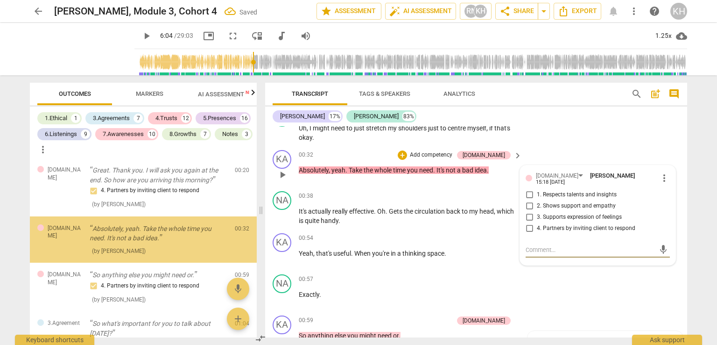
scroll to position [0, 0]
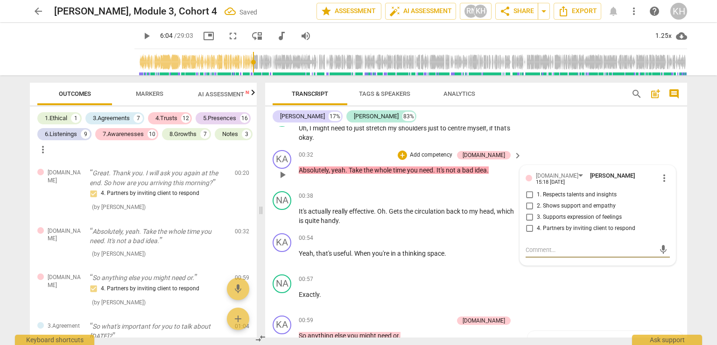
click at [525, 200] on input "2. Shows support and empathy" at bounding box center [529, 205] width 15 height 11
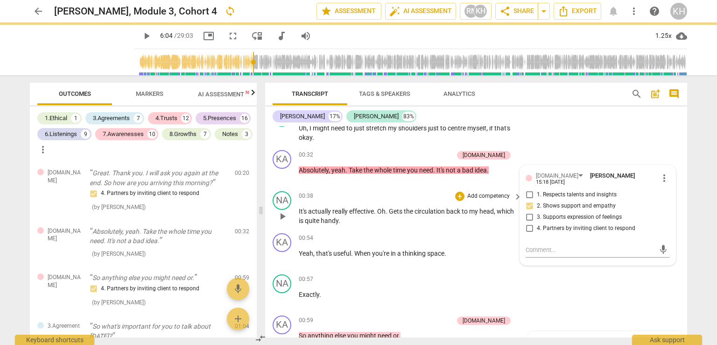
click at [355, 248] on p "Yeah , that's useful . When you're in a thinking space ." at bounding box center [408, 253] width 219 height 10
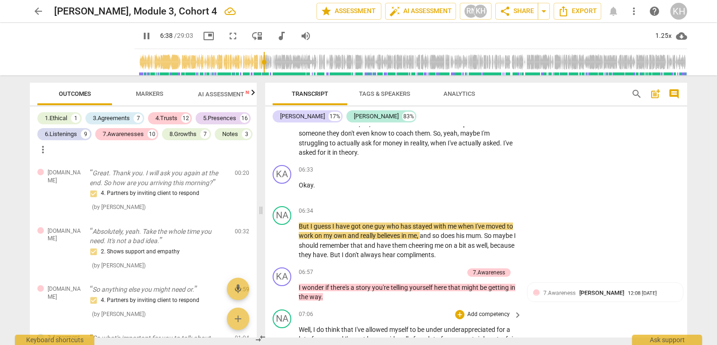
scroll to position [2148, 0]
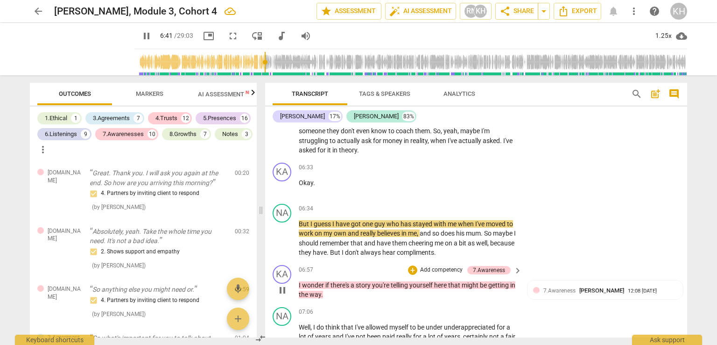
click at [437, 266] on p "Add competency" at bounding box center [441, 270] width 44 height 8
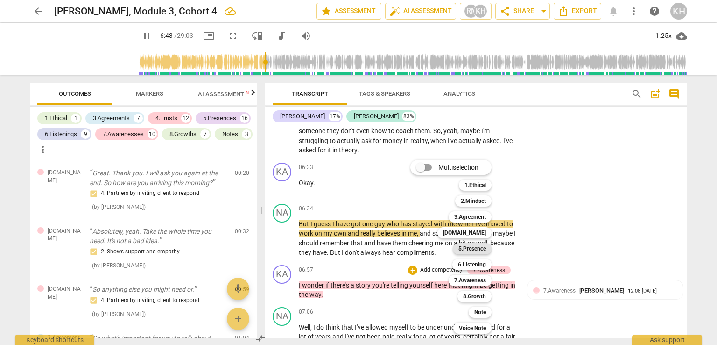
click at [476, 253] on b "5.Presence" at bounding box center [473, 248] width 28 height 11
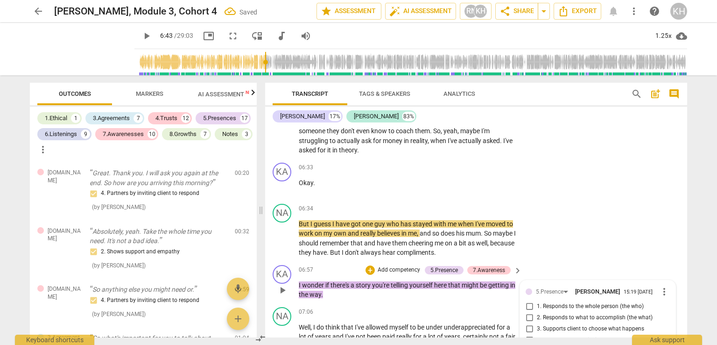
scroll to position [1643, 0]
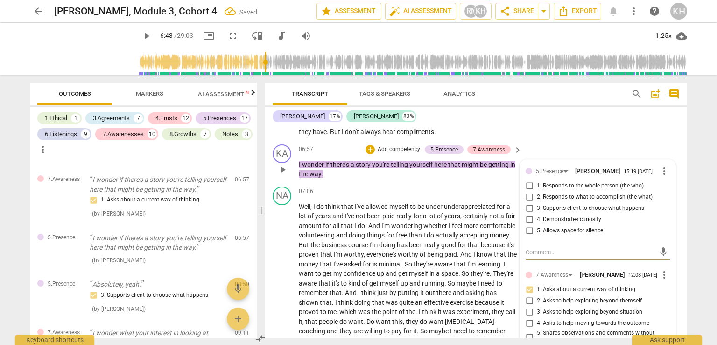
click at [537, 204] on span "3. Supports client to choose what happens" at bounding box center [590, 208] width 107 height 8
click at [536, 203] on input "3. Supports client to choose what happens" at bounding box center [529, 208] width 15 height 11
click at [565, 167] on div "5.Presence" at bounding box center [553, 171] width 35 height 8
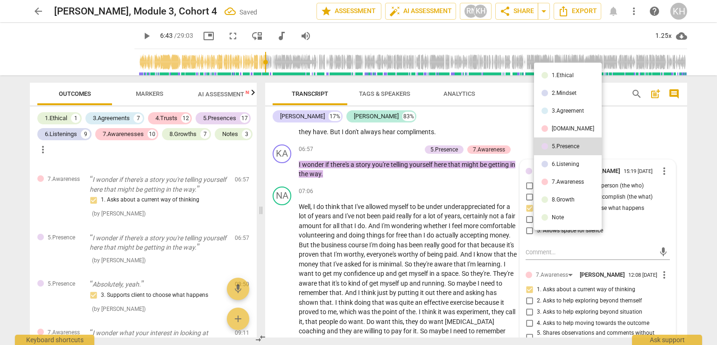
click at [565, 133] on li "[DOMAIN_NAME]" at bounding box center [568, 129] width 68 height 18
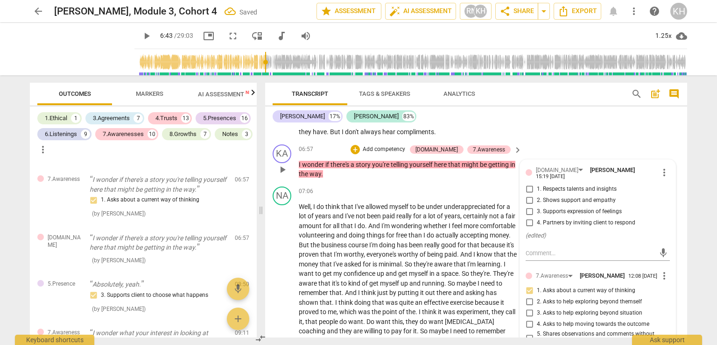
click at [529, 217] on input "4. Partners by inviting client to respond" at bounding box center [529, 222] width 15 height 11
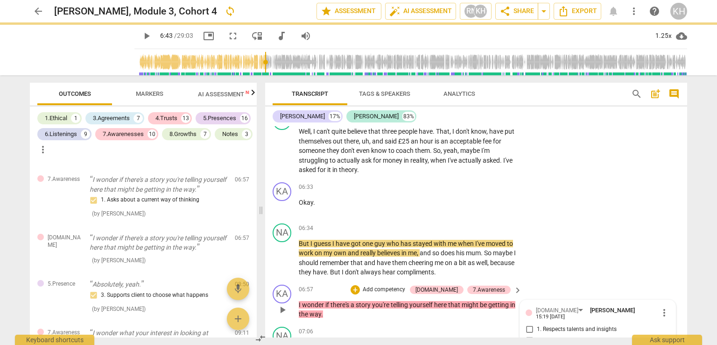
click at [406, 285] on p "Add competency" at bounding box center [384, 289] width 44 height 8
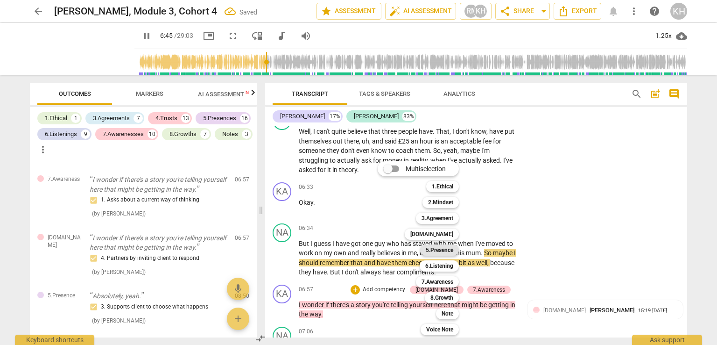
drag, startPoint x: 433, startPoint y: 248, endPoint x: 435, endPoint y: 242, distance: 6.9
click at [433, 248] on b "5.Presence" at bounding box center [440, 249] width 28 height 11
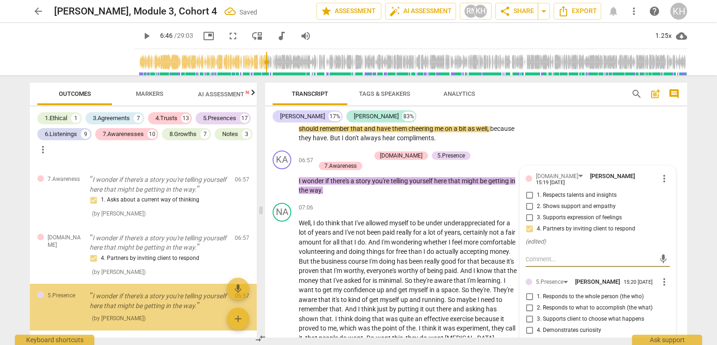
scroll to position [1701, 0]
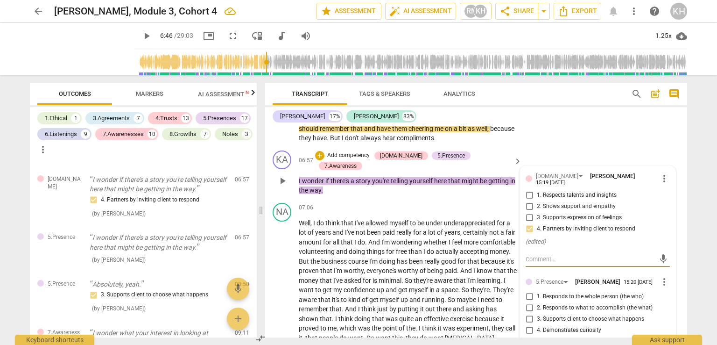
click at [526, 325] on input "4. Demonstrates curiosity" at bounding box center [529, 330] width 15 height 11
click at [410, 288] on p "Well , I do think that I've allowed myself to be under underappreciated for a l…" at bounding box center [408, 299] width 219 height 163
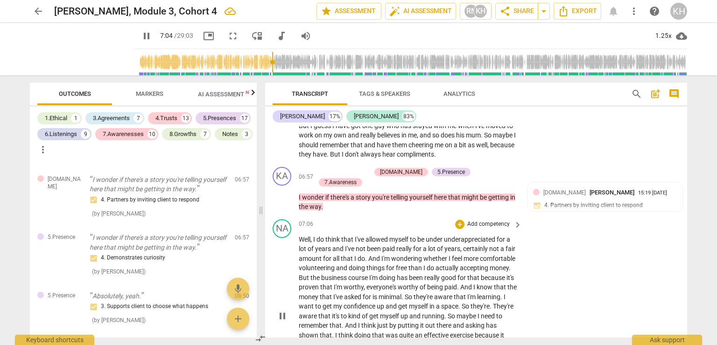
scroll to position [2262, 0]
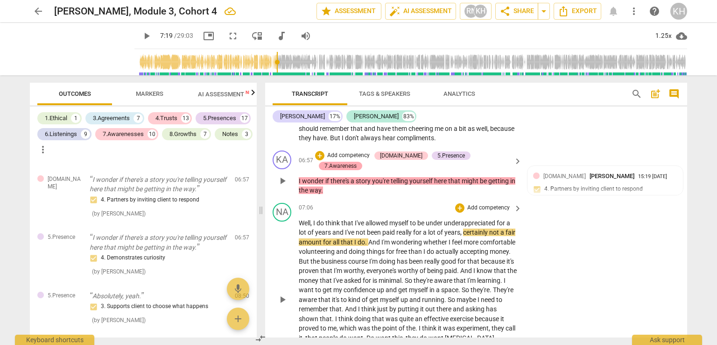
click at [357, 162] on div "7.Awareness" at bounding box center [341, 166] width 32 height 8
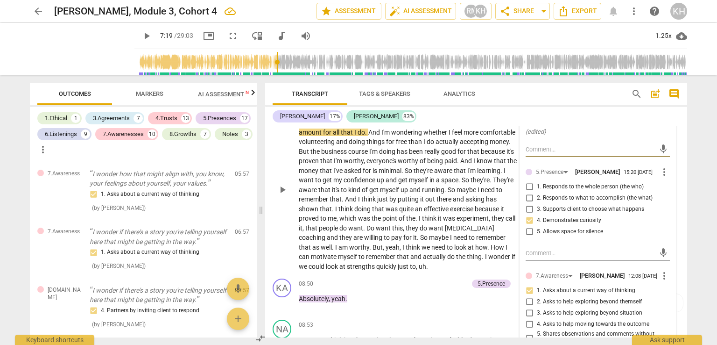
scroll to position [2356, 0]
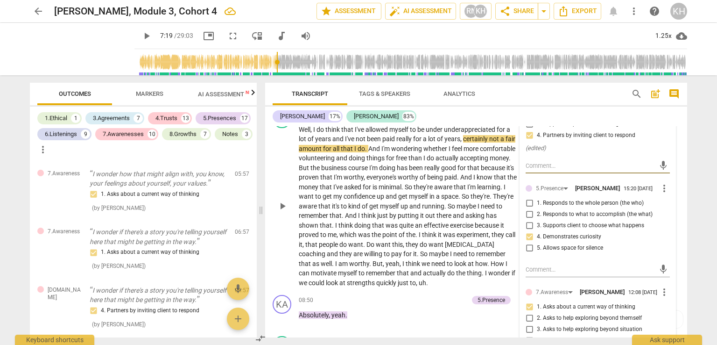
click at [530, 198] on input "1. Responds to the whole person (the who)" at bounding box center [529, 203] width 15 height 11
click at [383, 260] on span "But" at bounding box center [378, 263] width 10 height 7
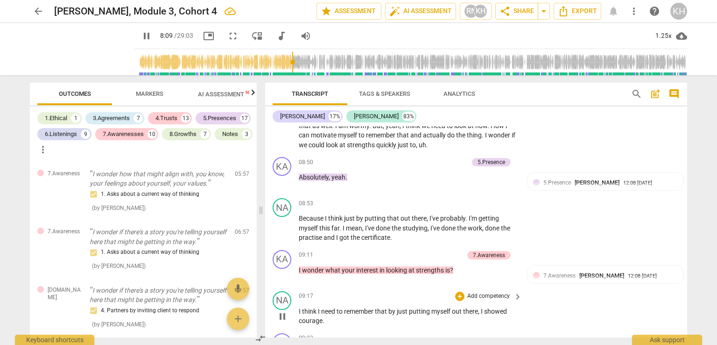
scroll to position [2496, 0]
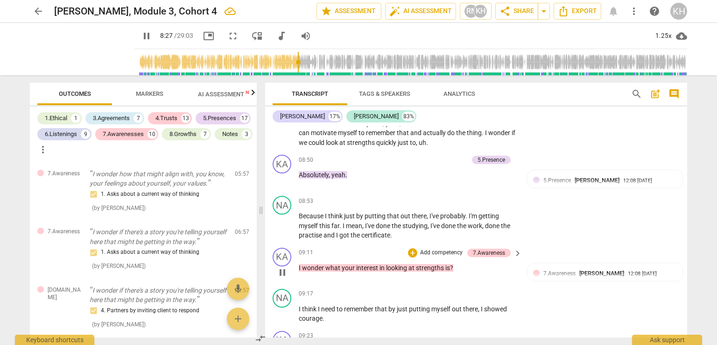
click at [452, 248] on p "Add competency" at bounding box center [441, 252] width 44 height 8
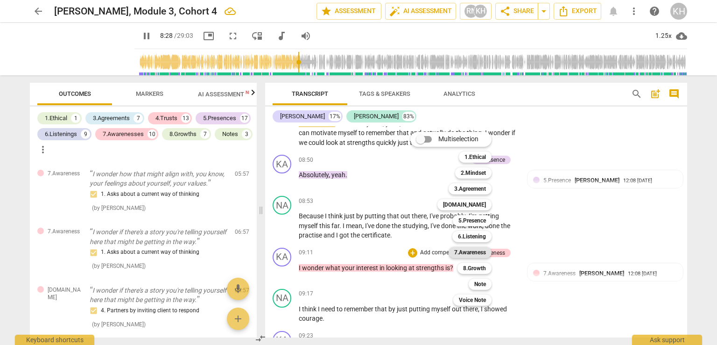
click at [478, 250] on b "7.Awareness" at bounding box center [470, 252] width 32 height 11
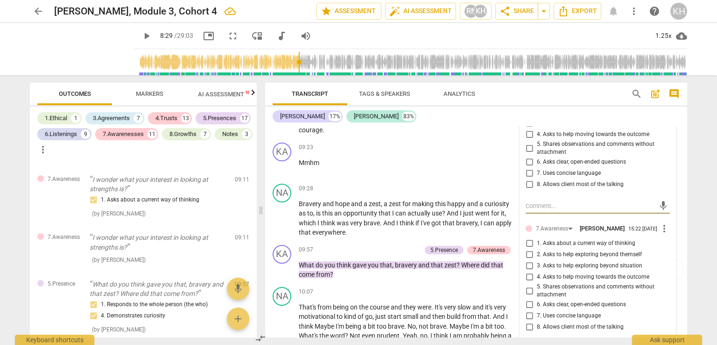
scroll to position [2674, 0]
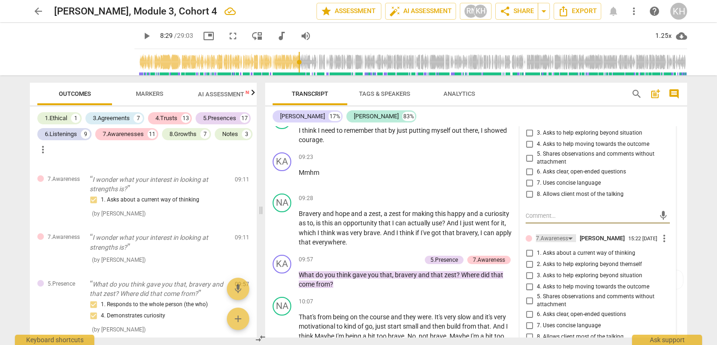
click at [558, 234] on div "7.Awareness" at bounding box center [552, 238] width 32 height 9
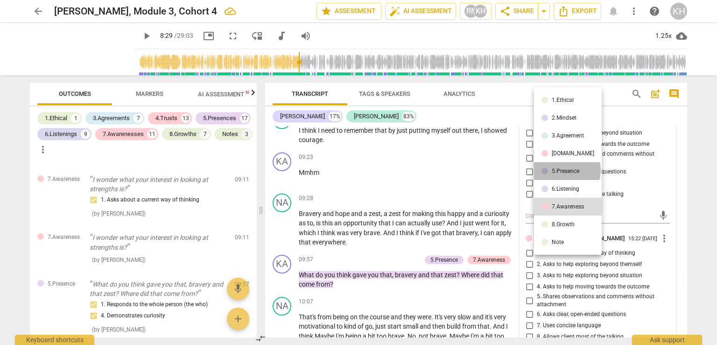
click at [566, 170] on div "5.Presence" at bounding box center [566, 171] width 28 height 6
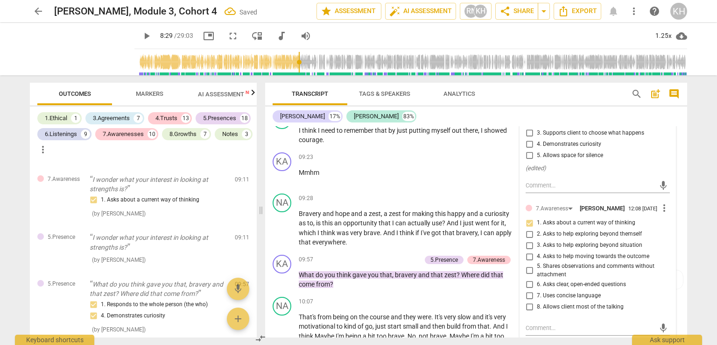
scroll to position [2503, 0]
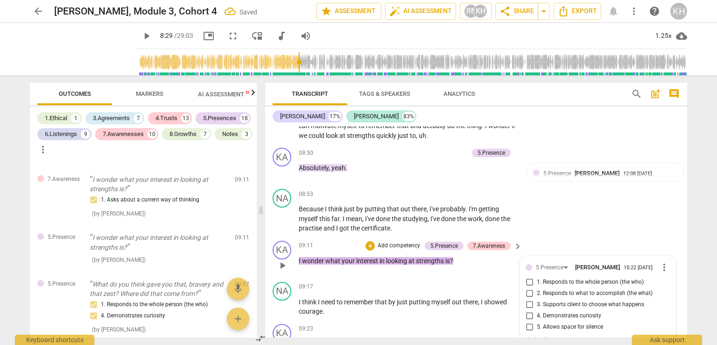
click at [526, 276] on input "1. Responds to the whole person (the who)" at bounding box center [529, 281] width 15 height 11
click at [529, 276] on input "1. Responds to the whole person (the who)" at bounding box center [529, 281] width 15 height 11
click at [544, 311] on span "4. Demonstrates curiosity" at bounding box center [569, 315] width 64 height 8
click at [537, 310] on input "4. Demonstrates curiosity" at bounding box center [529, 315] width 15 height 11
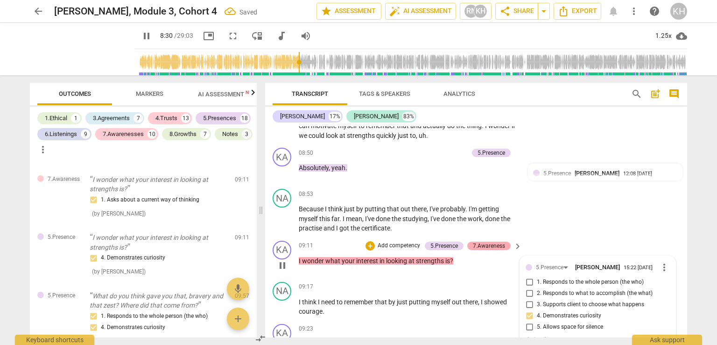
click at [499, 241] on div "7.Awareness" at bounding box center [489, 245] width 32 height 8
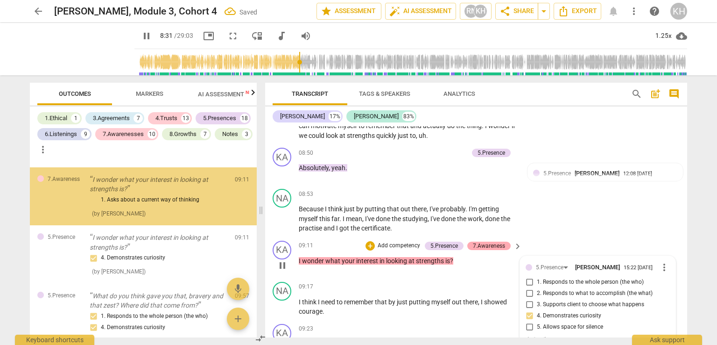
scroll to position [1825, 0]
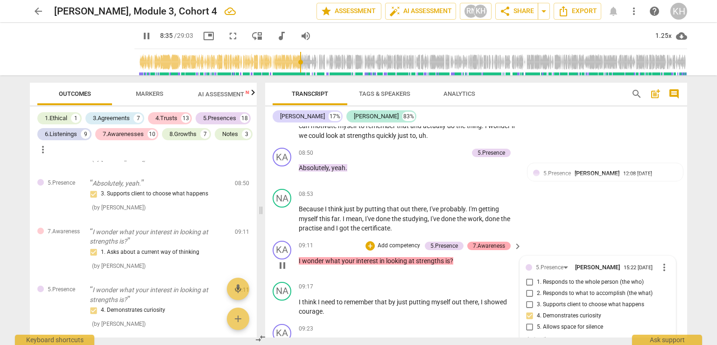
click at [497, 241] on div "7.Awareness" at bounding box center [489, 245] width 32 height 8
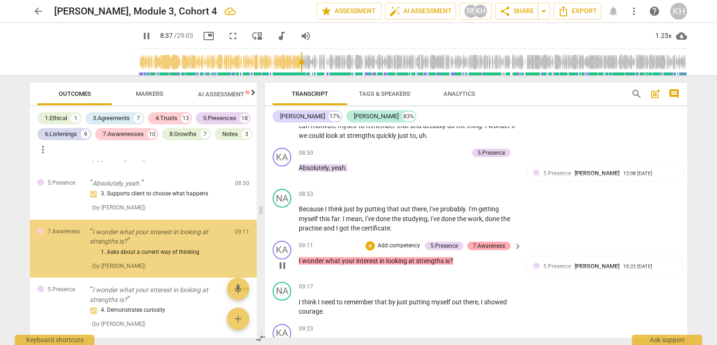
click at [499, 241] on div "7.Awareness" at bounding box center [489, 245] width 32 height 8
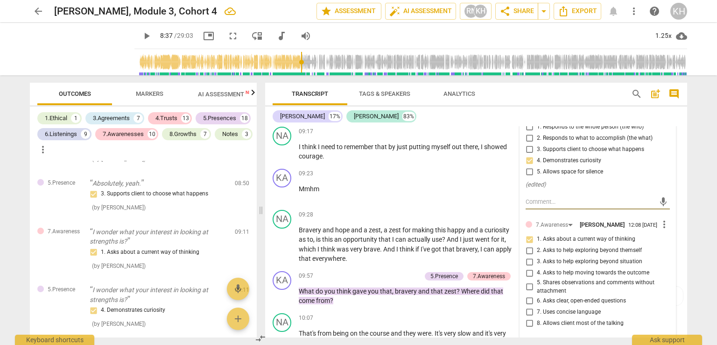
scroll to position [2643, 0]
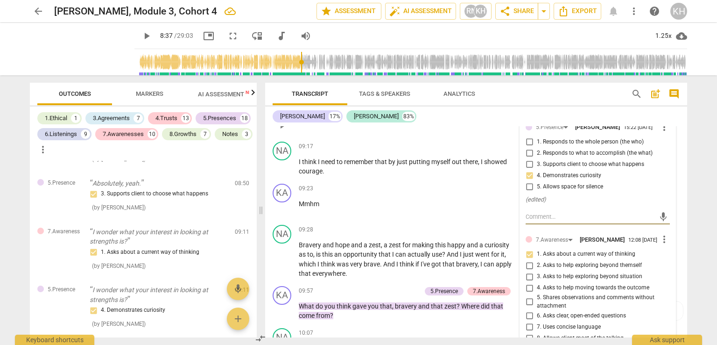
click at [526, 271] on input "3. Asks to help exploring beyond situation" at bounding box center [529, 276] width 15 height 11
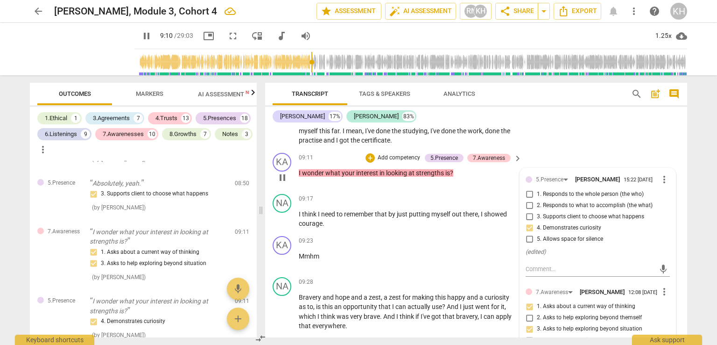
scroll to position [2596, 0]
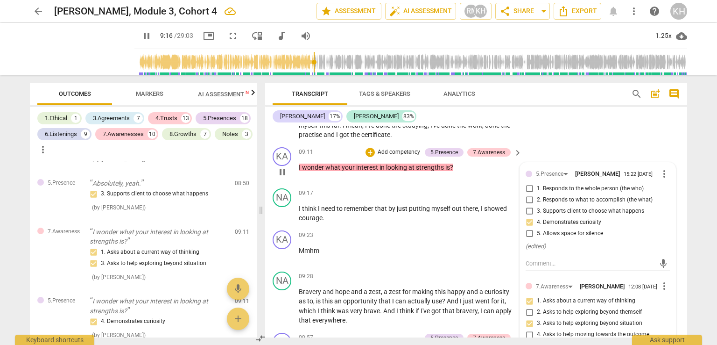
click at [526, 306] on input "2. Asks to help exploring beyond themself" at bounding box center [529, 311] width 15 height 11
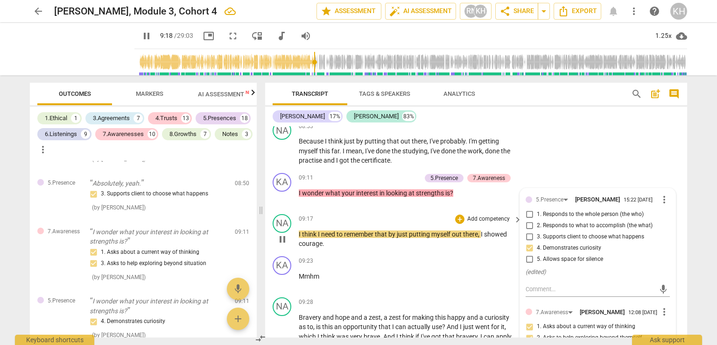
scroll to position [2550, 0]
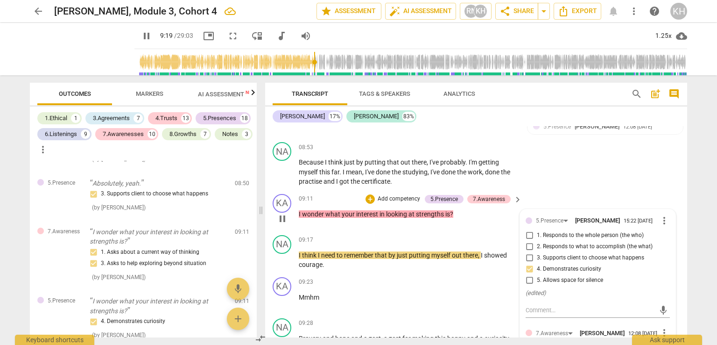
click at [414, 292] on p "Mmhm" at bounding box center [408, 297] width 219 height 10
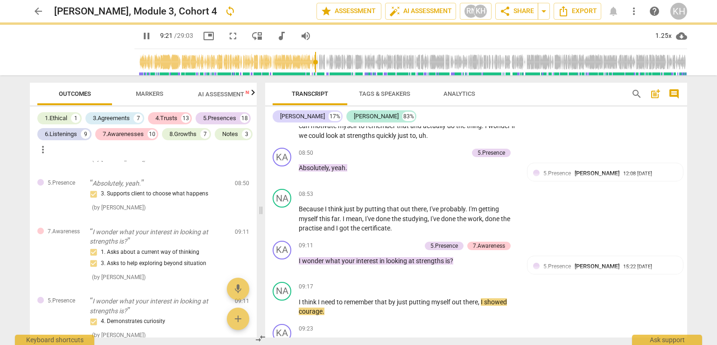
scroll to position [2643, 0]
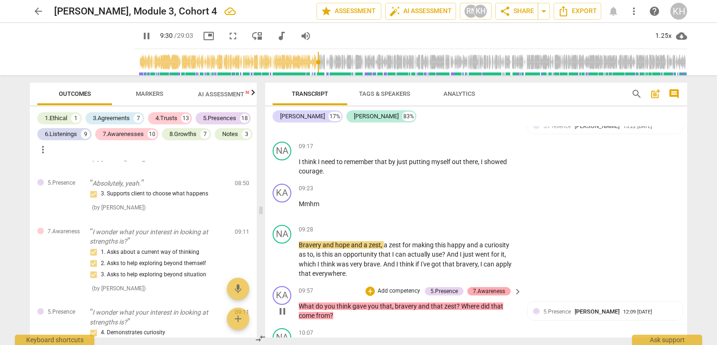
click at [501, 287] on div "7.Awareness" at bounding box center [489, 291] width 32 height 8
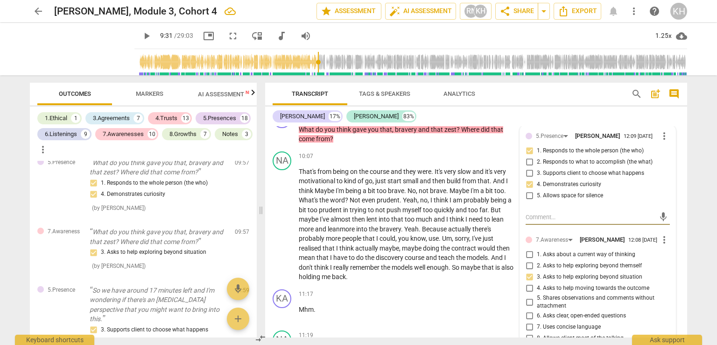
scroll to position [2820, 0]
click at [415, 253] on span "course" at bounding box center [415, 256] width 21 height 7
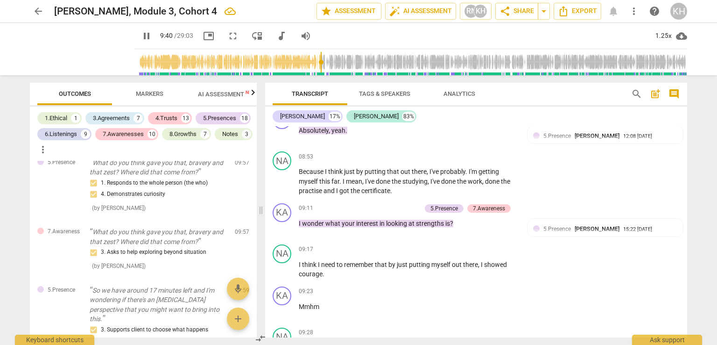
scroll to position [2540, 0]
click at [313, 64] on input "range" at bounding box center [412, 62] width 549 height 30
click at [310, 66] on input "range" at bounding box center [412, 62] width 549 height 30
click at [308, 66] on input "range" at bounding box center [412, 62] width 549 height 30
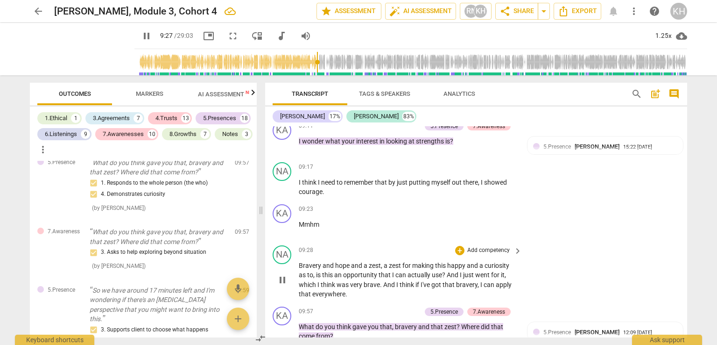
scroll to position [2633, 0]
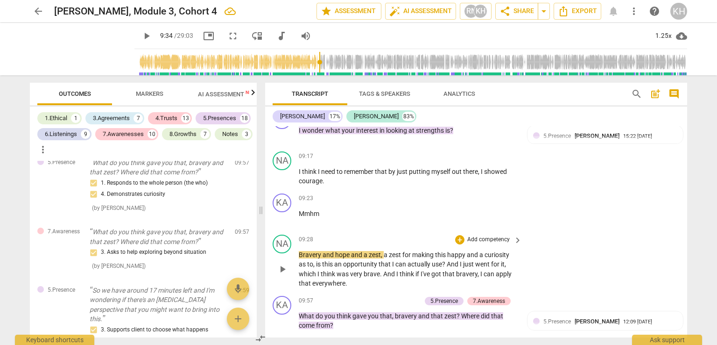
click at [352, 251] on span "and" at bounding box center [357, 254] width 13 height 7
click at [483, 235] on p "Add competency" at bounding box center [488, 239] width 44 height 8
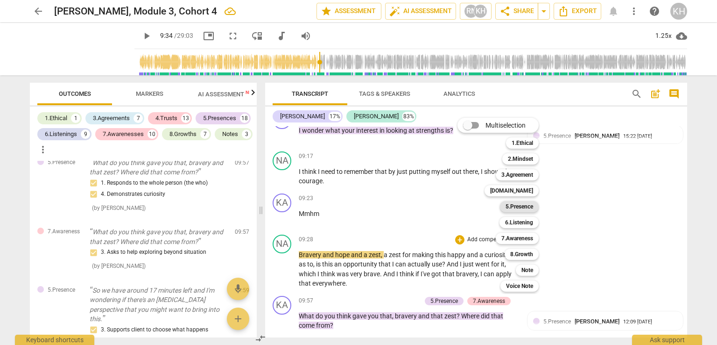
click at [528, 204] on b "5.Presence" at bounding box center [520, 206] width 28 height 11
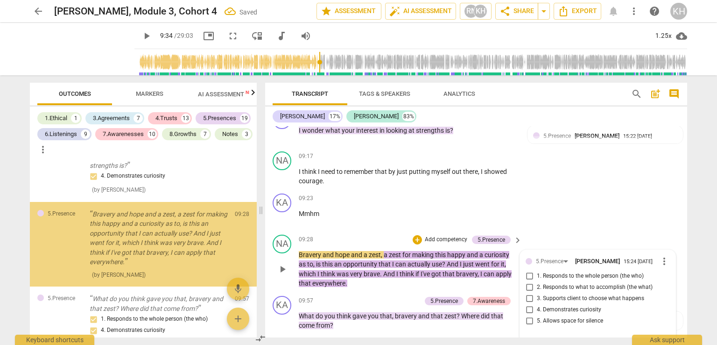
scroll to position [1977, 0]
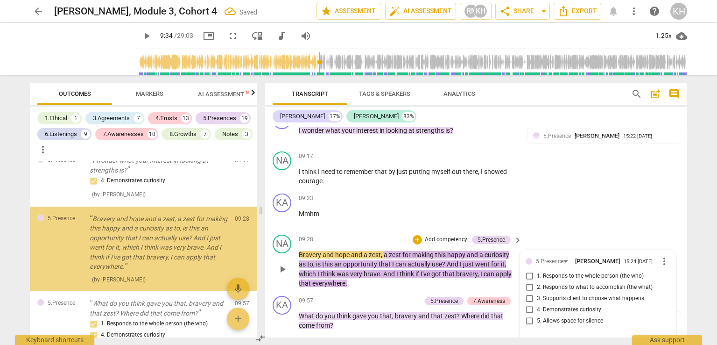
click at [526, 315] on input "5. Allows space for silence" at bounding box center [529, 320] width 15 height 11
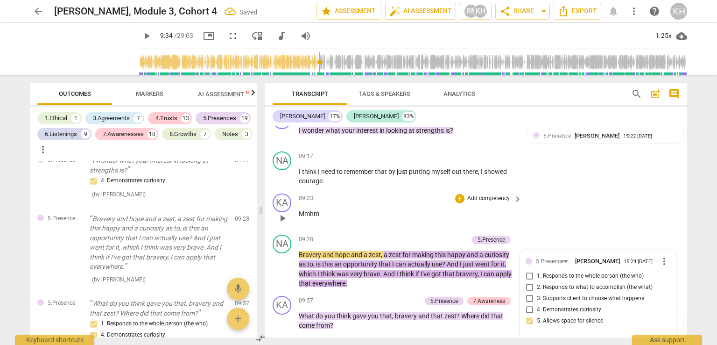
click at [565, 190] on div "KA play_arrow pause 09:23 + Add competency keyboard_arrow_right Mmhm" at bounding box center [476, 210] width 422 height 41
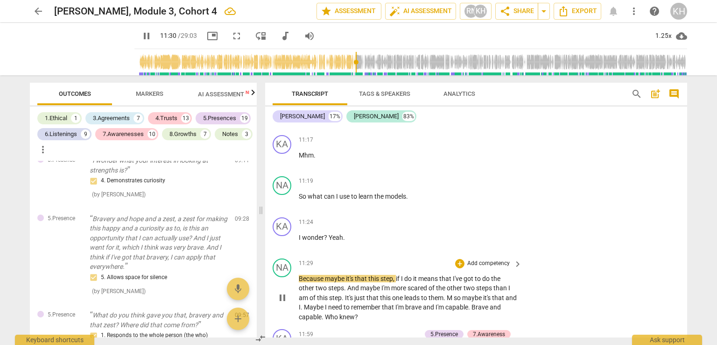
scroll to position [2957, 0]
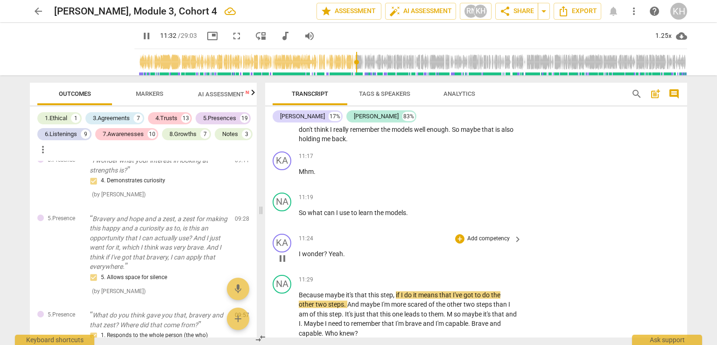
click at [499, 234] on p "Add competency" at bounding box center [488, 238] width 44 height 8
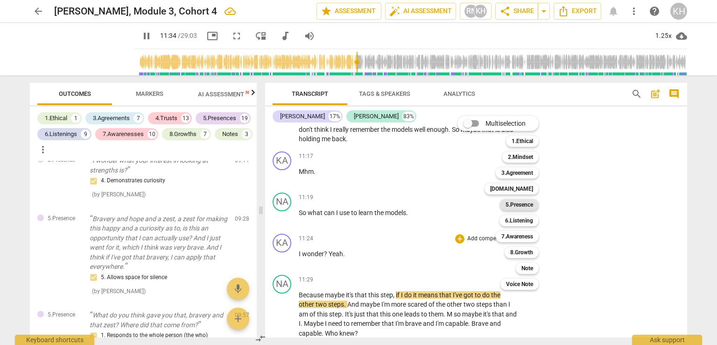
click at [510, 205] on b "5.Presence" at bounding box center [520, 204] width 28 height 11
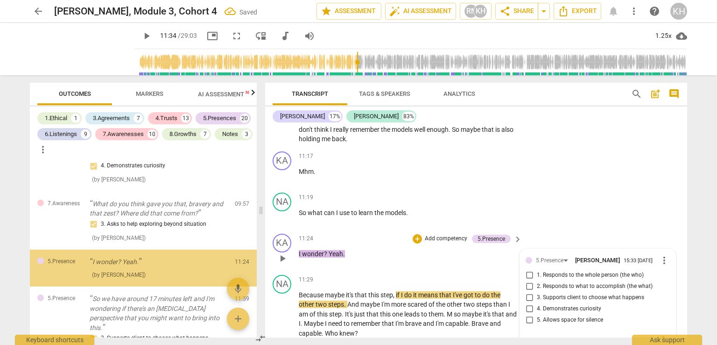
scroll to position [2176, 0]
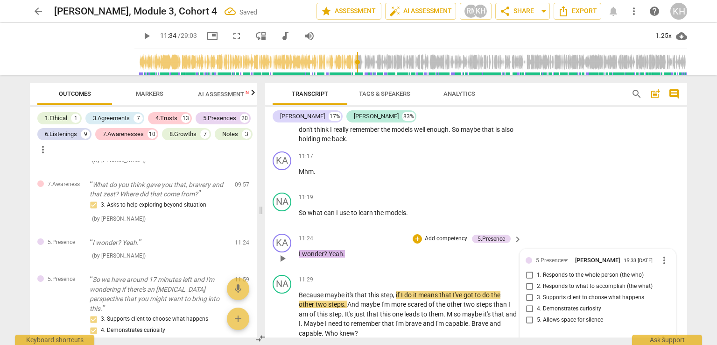
click at [537, 316] on span "5. Allows space for silence" at bounding box center [570, 320] width 66 height 8
click at [537, 314] on input "5. Allows space for silence" at bounding box center [529, 319] width 15 height 11
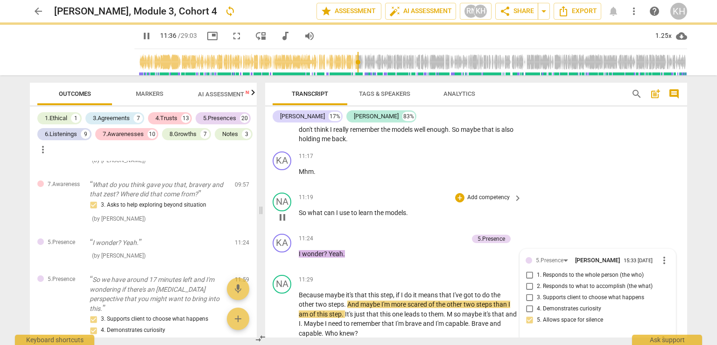
click at [673, 189] on div "NA play_arrow pause 11:19 + Add competency keyboard_arrow_right So what can I u…" at bounding box center [476, 209] width 422 height 41
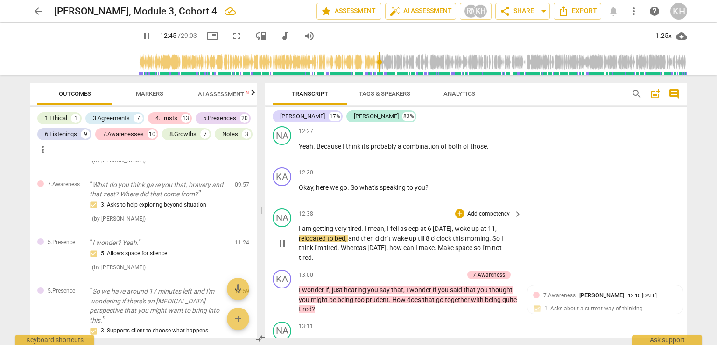
scroll to position [3420, 0]
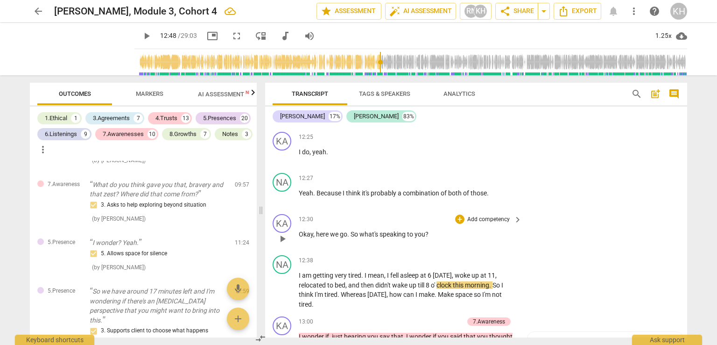
drag, startPoint x: 442, startPoint y: 196, endPoint x: 502, endPoint y: 182, distance: 62.0
click at [437, 229] on p "Okay , here we go . So what's speaking to you ?" at bounding box center [408, 234] width 219 height 10
click at [501, 215] on p "Add competency" at bounding box center [488, 219] width 44 height 8
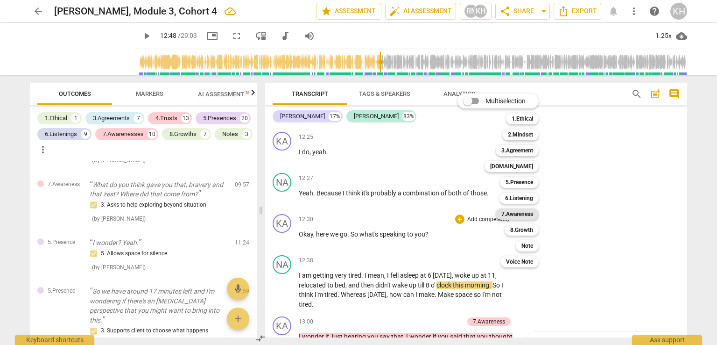
click at [517, 210] on b "7.Awareness" at bounding box center [517, 213] width 32 height 11
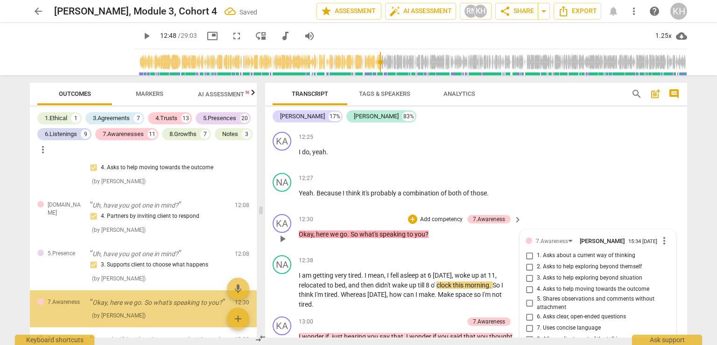
scroll to position [2485, 0]
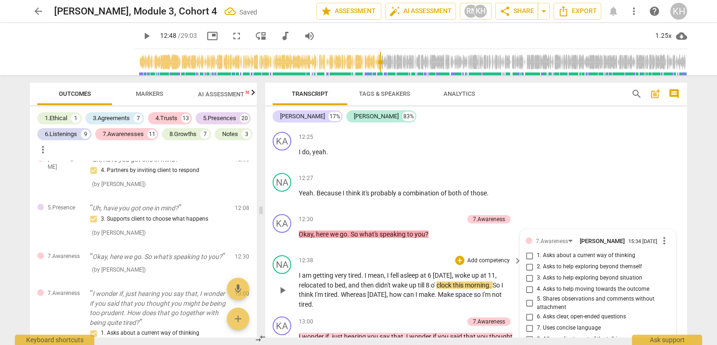
click at [529, 272] on input "3. Asks to help exploring beyond situation" at bounding box center [529, 277] width 15 height 11
click at [396, 270] on p "I am getting very tired . I mean , I fell asleep at 6 yesterday , woke up at 11…" at bounding box center [408, 289] width 219 height 38
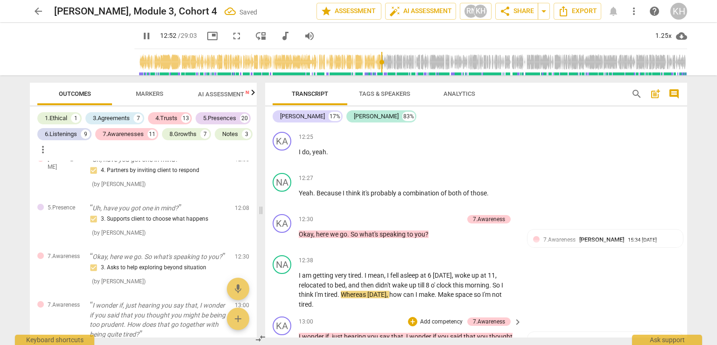
scroll to position [3513, 0]
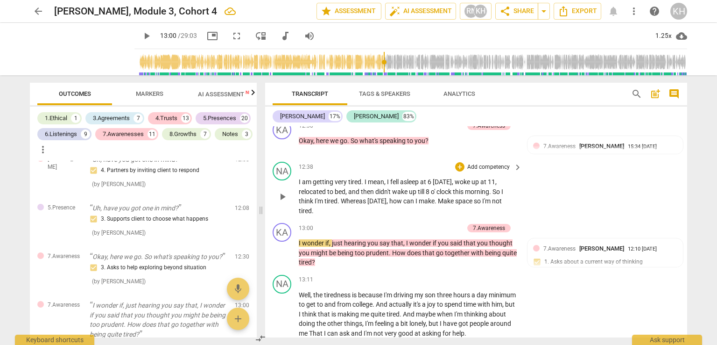
click at [501, 163] on p "Add competency" at bounding box center [488, 167] width 44 height 8
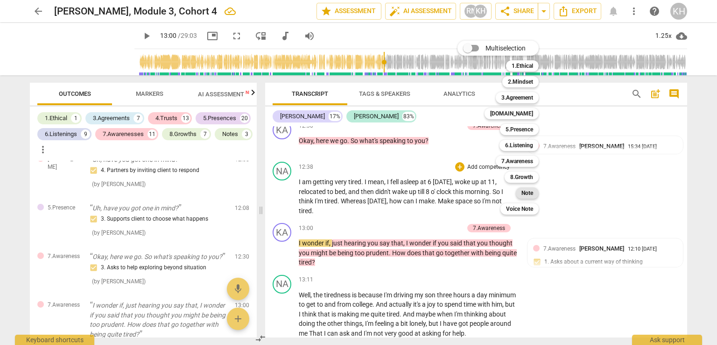
click at [531, 196] on b "Note" at bounding box center [528, 192] width 12 height 11
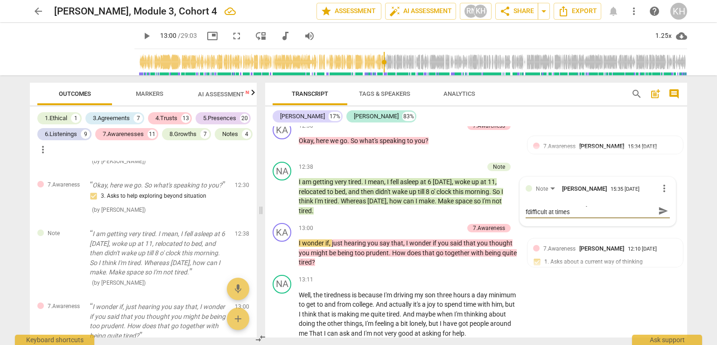
scroll to position [0, 0]
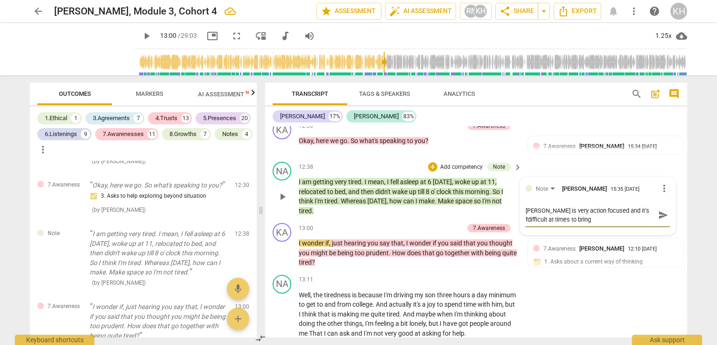
click at [627, 206] on textarea "Natalie is very action focused and it's fdifficult at times to bring" at bounding box center [590, 215] width 129 height 18
click at [617, 206] on textarea "Natalie is very action focused and it's difficult at times to bring" at bounding box center [590, 215] width 129 height 18
click at [381, 275] on div "13:11 + Add competency keyboard_arrow_right" at bounding box center [411, 280] width 224 height 10
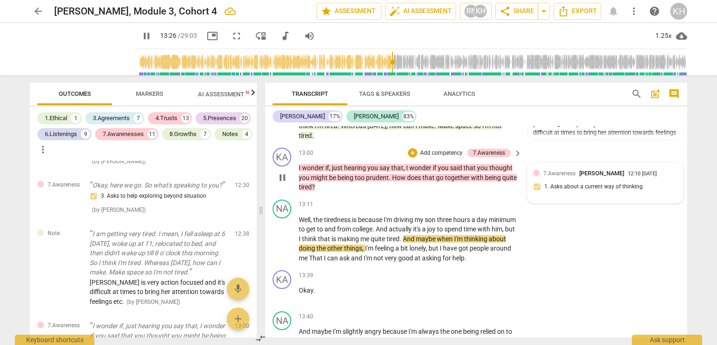
scroll to position [3560, 0]
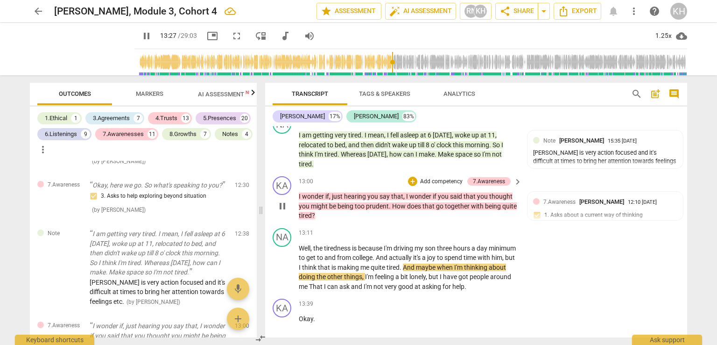
click at [629, 182] on div "KA play_arrow pause 13:00 + Add competency 7.Awareness keyboard_arrow_right I w…" at bounding box center [476, 198] width 422 height 52
click at [557, 198] on span "7.Awareness" at bounding box center [560, 201] width 32 height 7
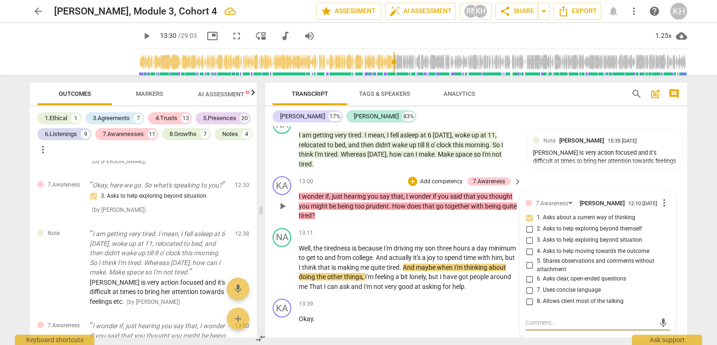
click at [524, 234] on input "3. Asks to help exploring beyond situation" at bounding box center [529, 239] width 15 height 11
click at [456, 299] on div "+" at bounding box center [459, 303] width 9 height 9
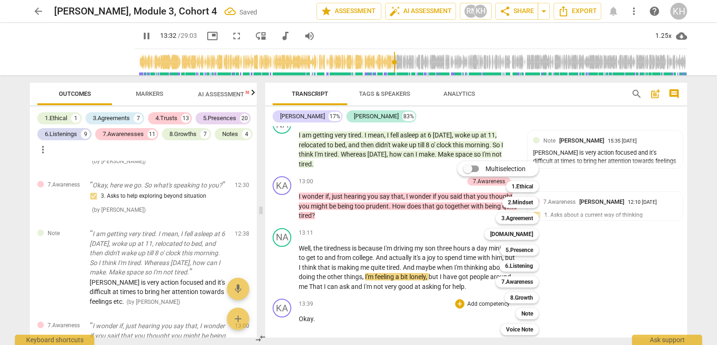
click at [375, 222] on div at bounding box center [358, 172] width 717 height 345
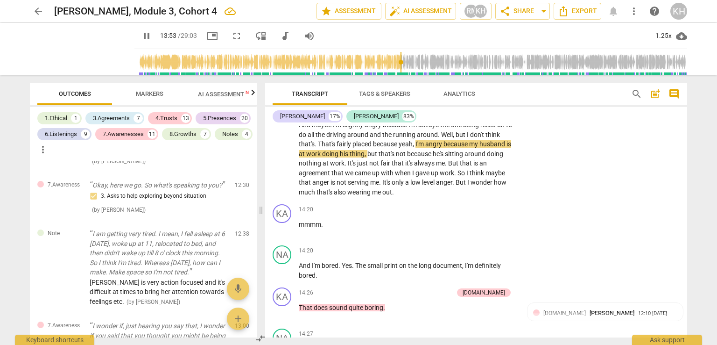
scroll to position [3793, 0]
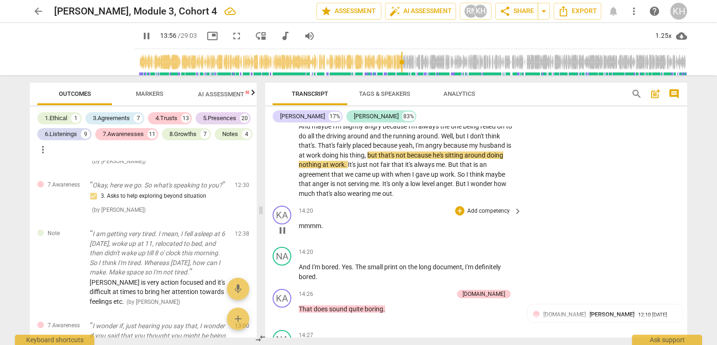
click at [497, 207] on p "Add competency" at bounding box center [488, 211] width 44 height 8
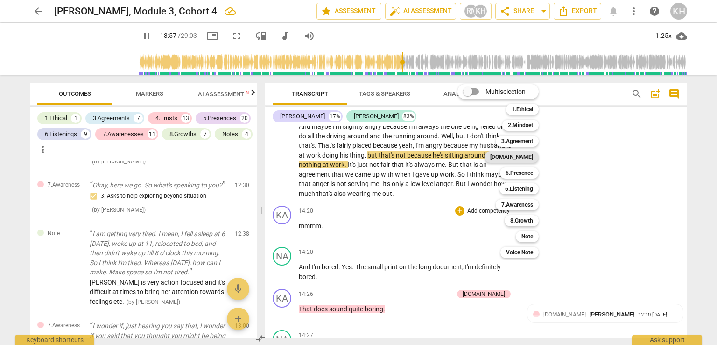
click at [529, 158] on b "[DOMAIN_NAME]" at bounding box center [511, 156] width 43 height 11
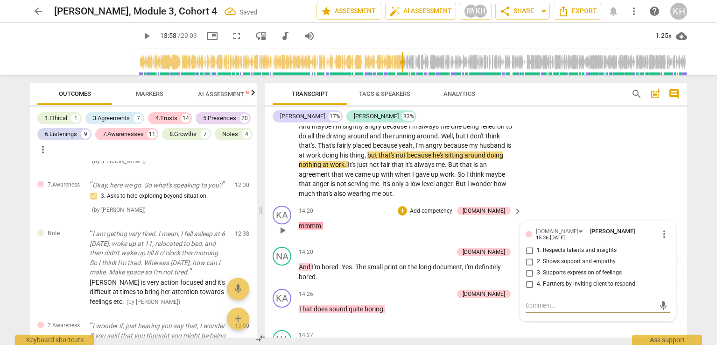
scroll to position [2719, 0]
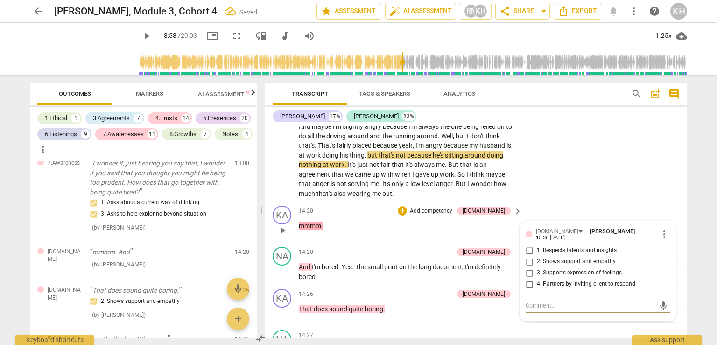
click at [535, 256] on input "2. Shows support and empathy" at bounding box center [529, 261] width 15 height 11
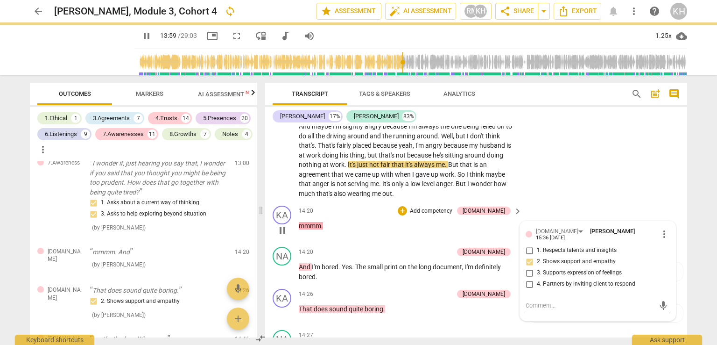
click at [403, 205] on div "14:20 + Add competency 4.Trust keyboard_arrow_right mmmm ." at bounding box center [411, 222] width 224 height 34
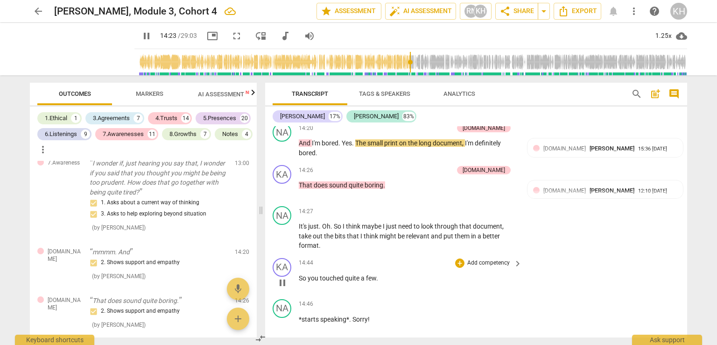
scroll to position [3934, 0]
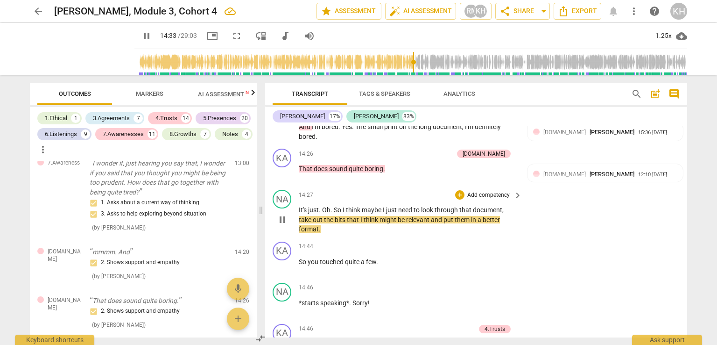
click at [490, 191] on p "Add competency" at bounding box center [488, 195] width 44 height 8
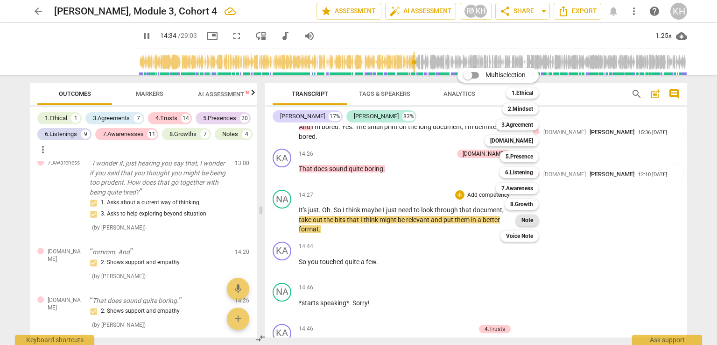
click at [532, 217] on b "Note" at bounding box center [528, 219] width 12 height 11
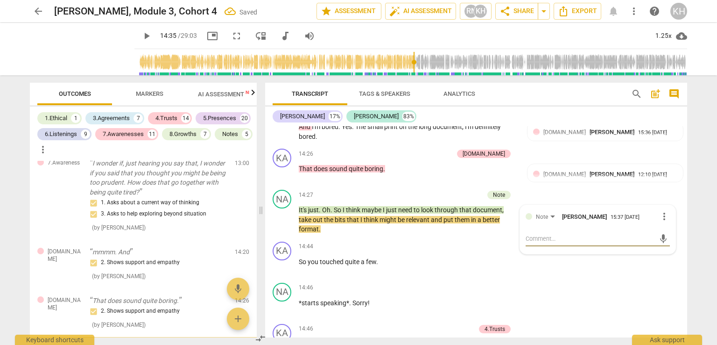
scroll to position [2829, 0]
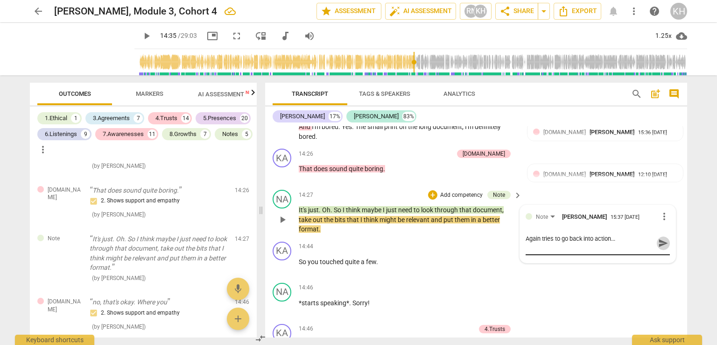
click at [664, 238] on span "send" at bounding box center [663, 243] width 10 height 10
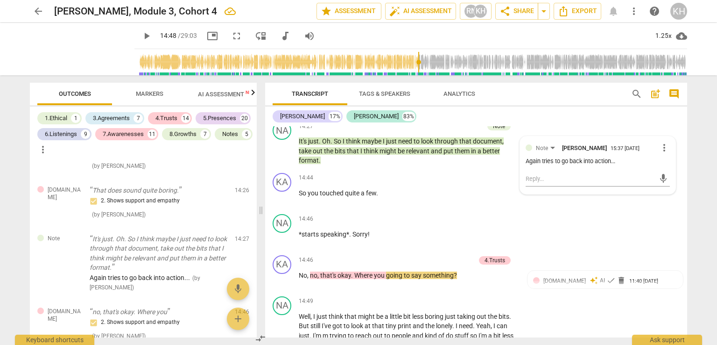
scroll to position [4027, 0]
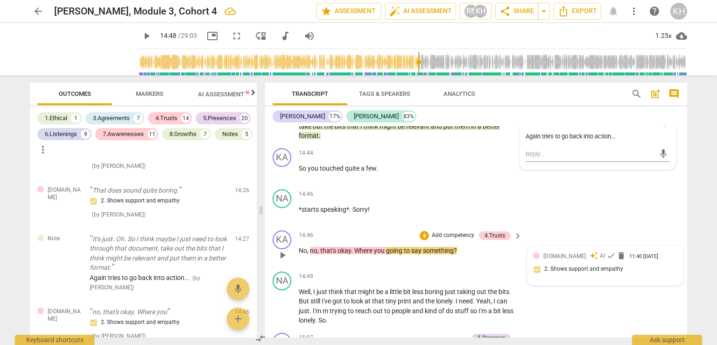
click at [559, 251] on div "4.Trust auto_awesome AI check delete 11:40 09-20-2025 2. Shows support and empa…" at bounding box center [605, 265] width 144 height 28
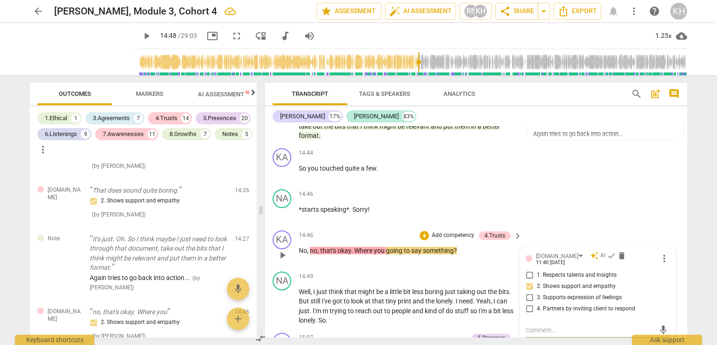
click at [555, 303] on label "4. Partners by inviting client to respond" at bounding box center [594, 308] width 144 height 11
click at [537, 303] on input "4. Partners by inviting client to respond" at bounding box center [529, 308] width 15 height 11
click at [556, 304] on span "4. Partners by inviting client to respond" at bounding box center [586, 308] width 99 height 8
click at [537, 303] on input "4. Partners by inviting client to respond" at bounding box center [529, 308] width 15 height 11
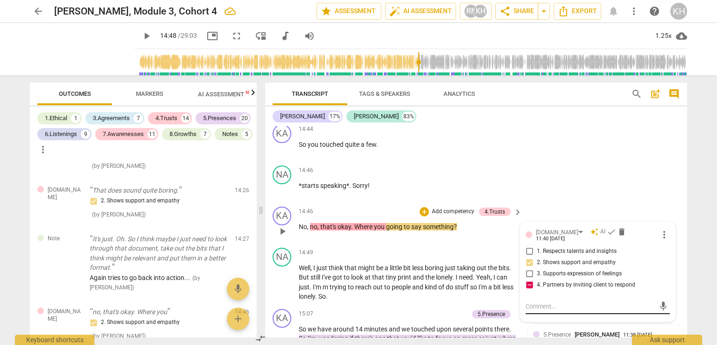
scroll to position [4074, 0]
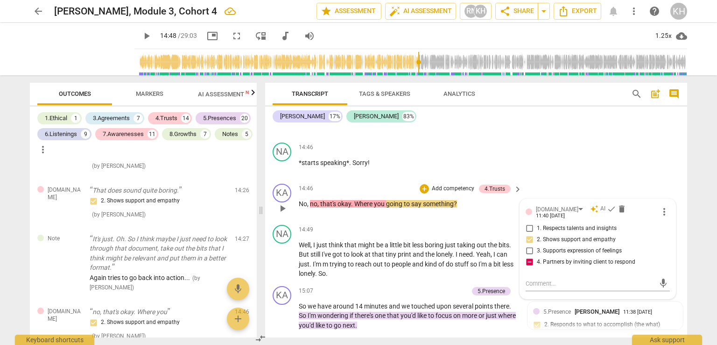
click at [530, 256] on input "4. Partners by inviting client to respond" at bounding box center [529, 261] width 15 height 11
click at [527, 256] on input "4. Partners by inviting client to respond" at bounding box center [529, 261] width 15 height 11
click at [407, 260] on span "people" at bounding box center [402, 263] width 21 height 7
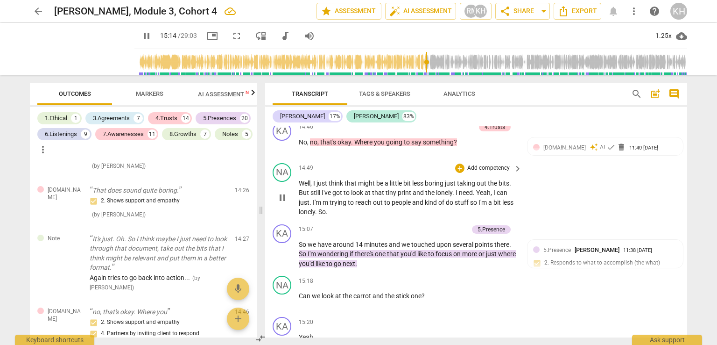
scroll to position [4120, 0]
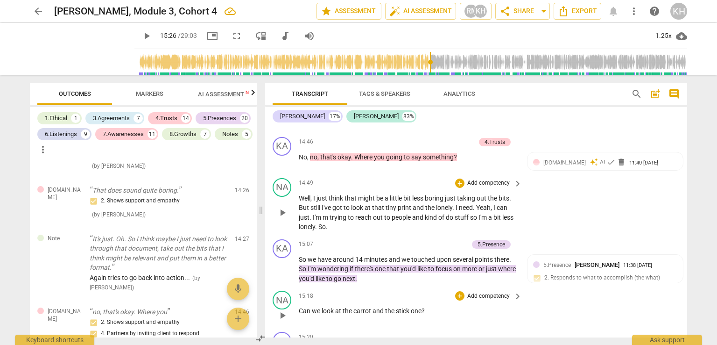
click at [487, 292] on p "Add competency" at bounding box center [488, 296] width 44 height 8
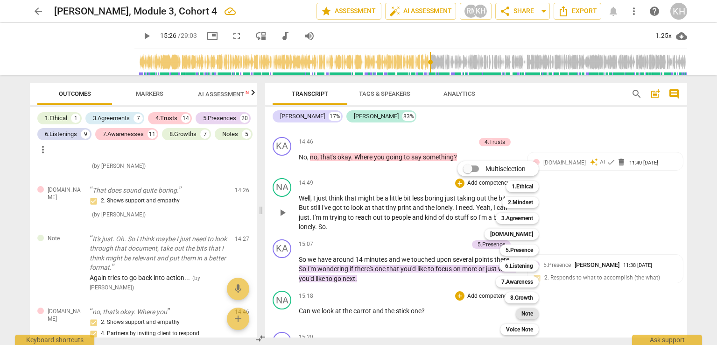
click at [528, 313] on b "Note" at bounding box center [528, 313] width 12 height 11
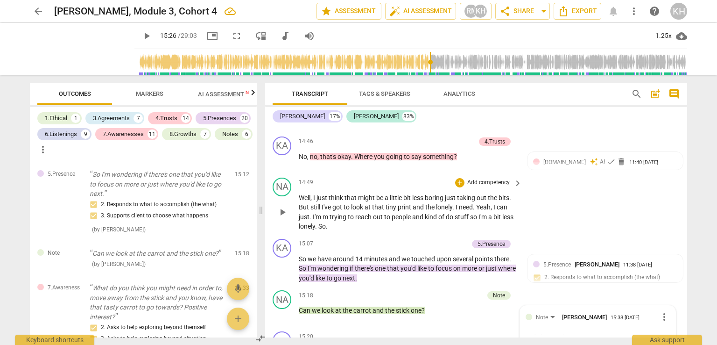
scroll to position [4130, 0]
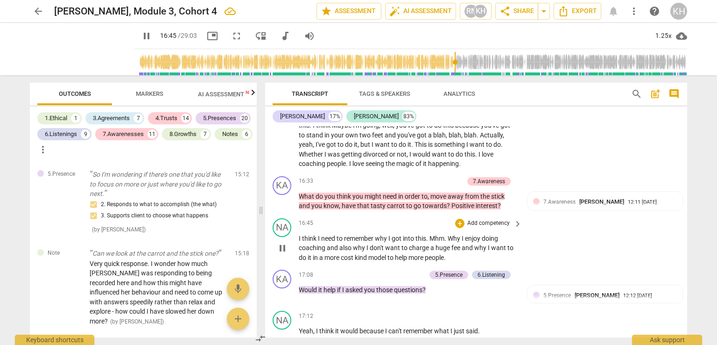
scroll to position [4597, 0]
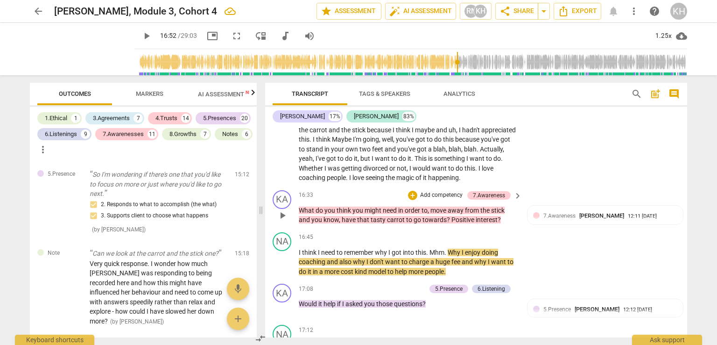
click at [449, 191] on p "Add competency" at bounding box center [441, 195] width 44 height 8
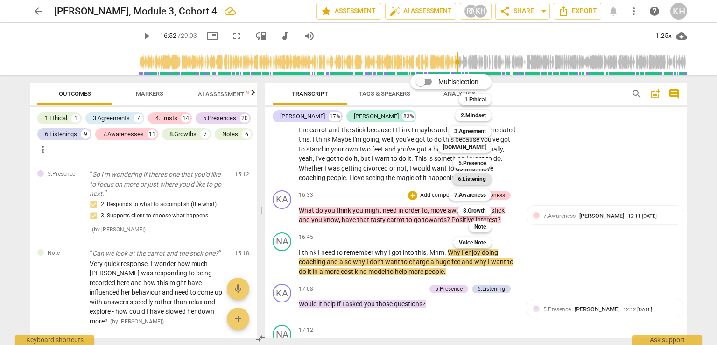
click at [471, 182] on b "6.Listening" at bounding box center [472, 178] width 28 height 11
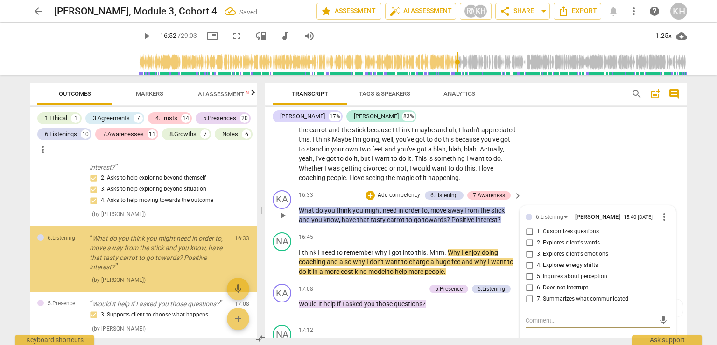
scroll to position [3291, 0]
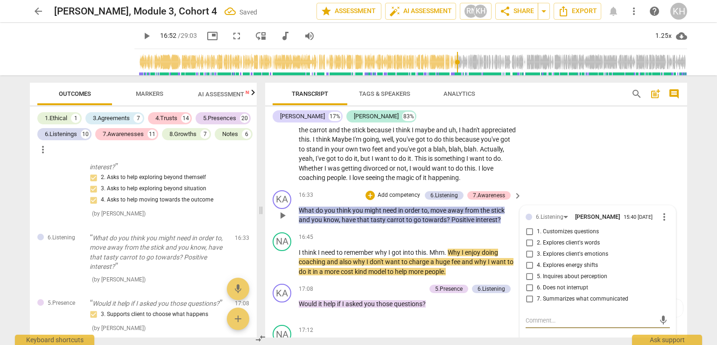
click at [529, 226] on input "1. Customizes questions" at bounding box center [529, 231] width 15 height 11
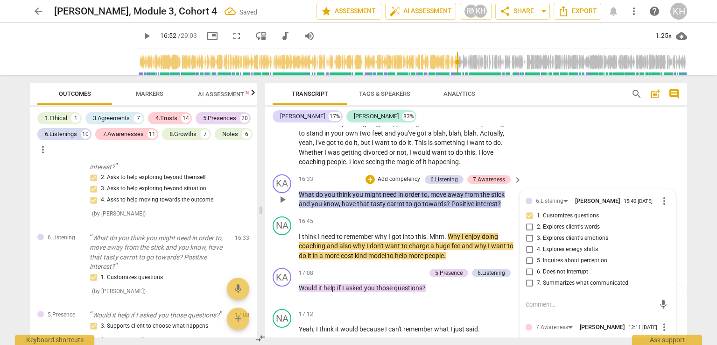
scroll to position [4597, 0]
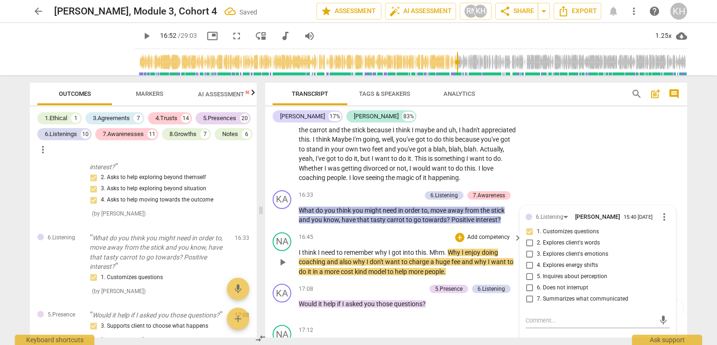
click at [355, 232] on div "16:45 + Add competency keyboard_arrow_right" at bounding box center [411, 237] width 224 height 10
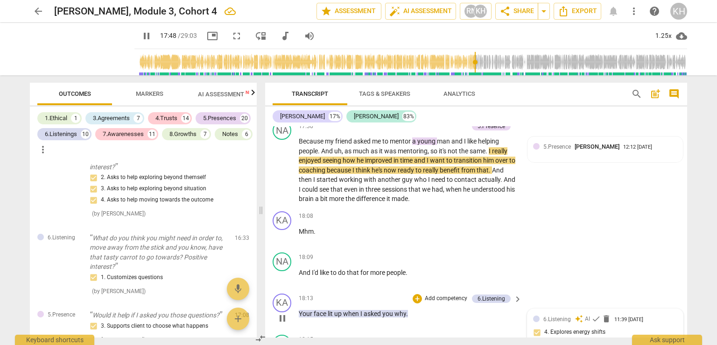
scroll to position [5064, 0]
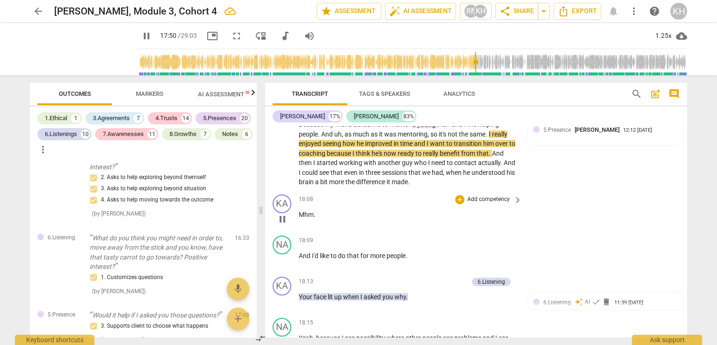
click at [490, 195] on p "Add competency" at bounding box center [488, 199] width 44 height 8
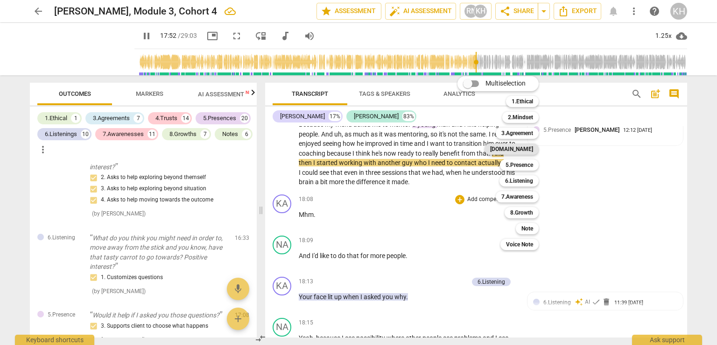
click at [527, 148] on b "[DOMAIN_NAME]" at bounding box center [511, 148] width 43 height 11
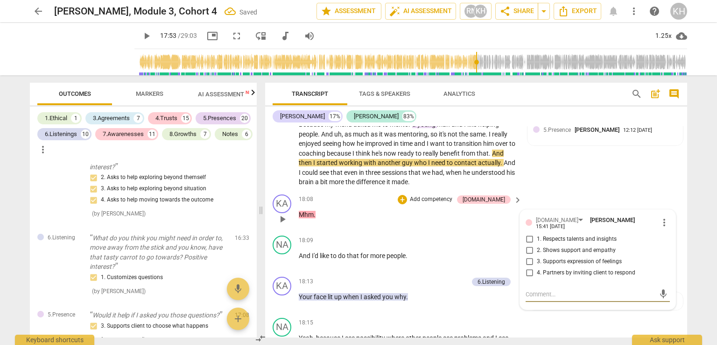
scroll to position [3548, 0]
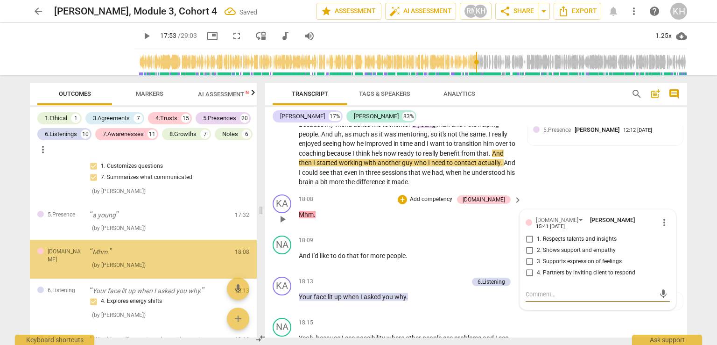
click at [529, 245] on input "2. Shows support and empathy" at bounding box center [529, 250] width 15 height 11
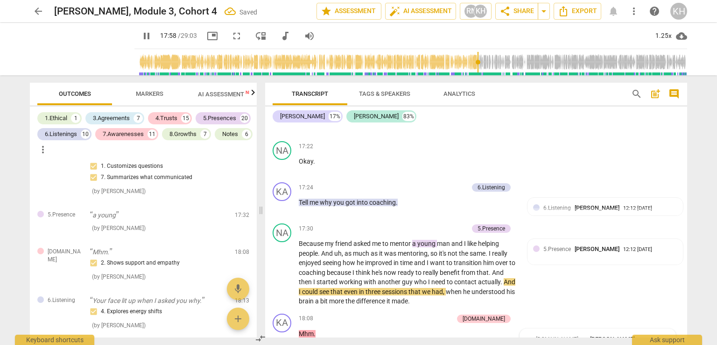
scroll to position [4923, 0]
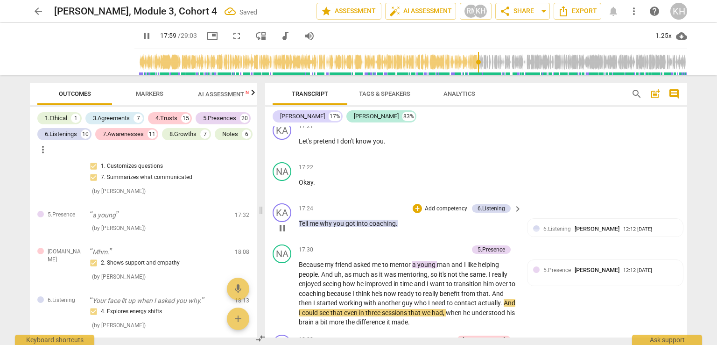
click at [459, 205] on p "Add competency" at bounding box center [446, 209] width 44 height 8
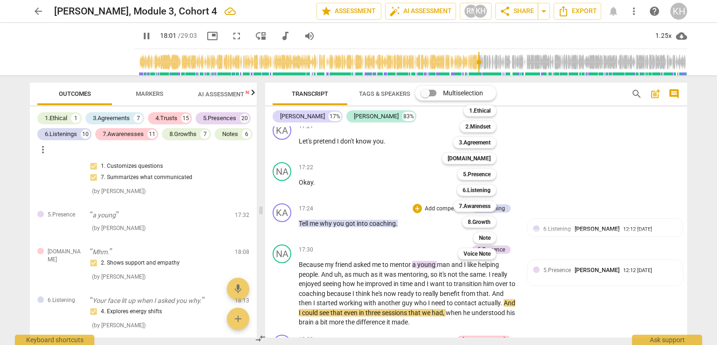
click at [483, 158] on b "[DOMAIN_NAME]" at bounding box center [469, 158] width 43 height 11
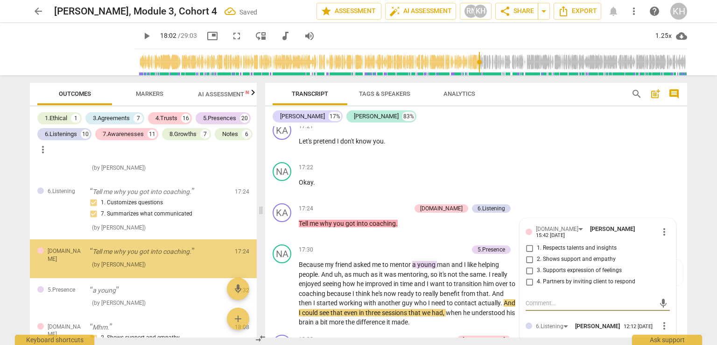
scroll to position [3511, 0]
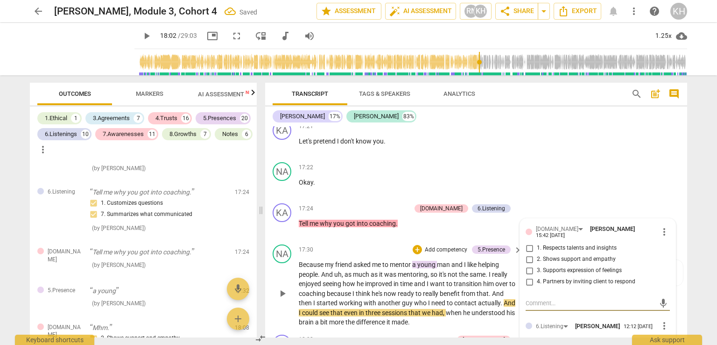
click at [527, 276] on input "4. Partners by inviting client to respond" at bounding box center [529, 281] width 15 height 11
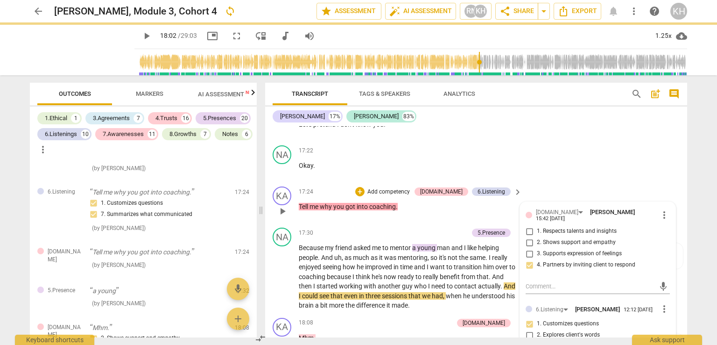
scroll to position [4923, 0]
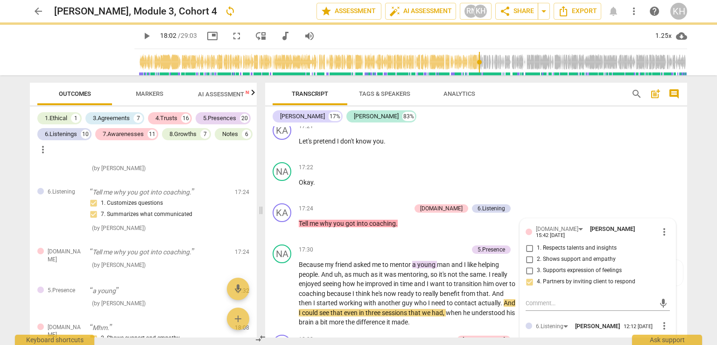
click at [345, 280] on span "how" at bounding box center [350, 283] width 14 height 7
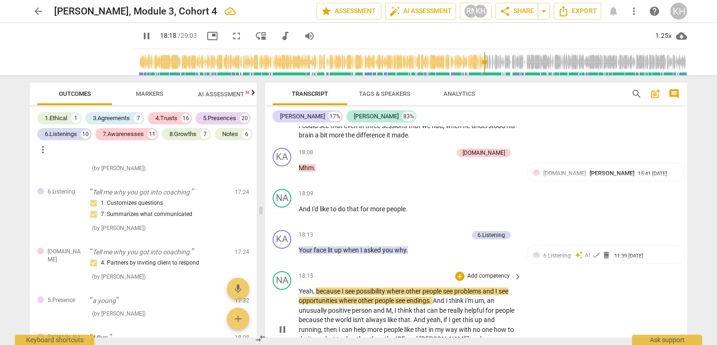
scroll to position [5157, 0]
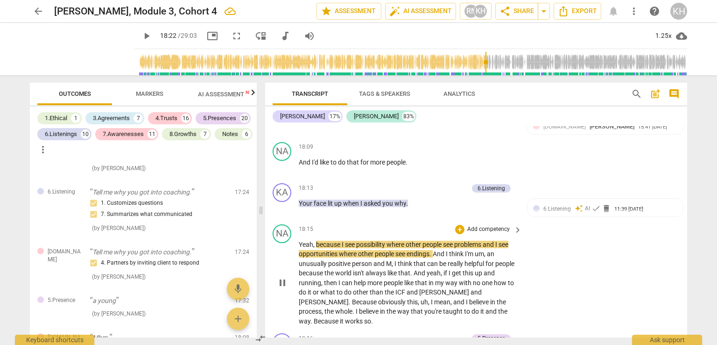
click at [311, 240] on span "Yeah" at bounding box center [306, 243] width 14 height 7
click at [315, 240] on span "," at bounding box center [314, 243] width 3 height 7
click at [498, 225] on p "Add competency" at bounding box center [488, 229] width 44 height 8
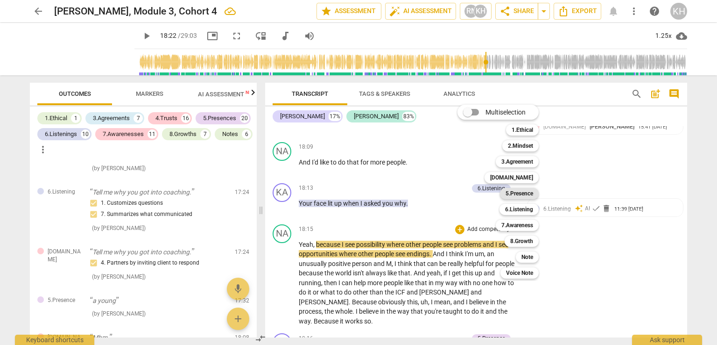
click at [521, 196] on b "5.Presence" at bounding box center [520, 193] width 28 height 11
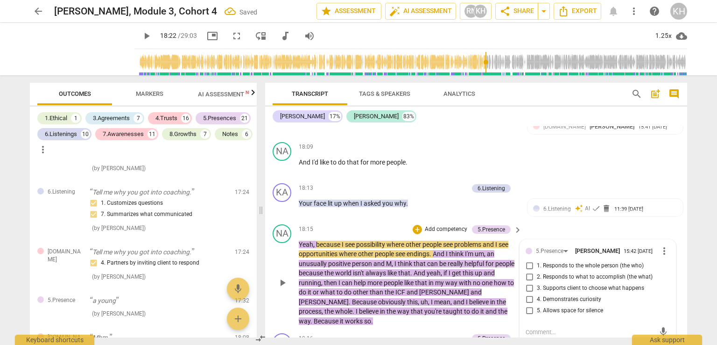
scroll to position [3756, 0]
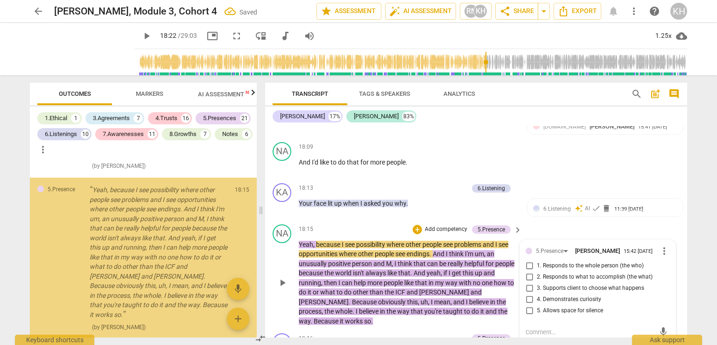
click at [530, 305] on input "5. Allows space for silence" at bounding box center [529, 310] width 15 height 11
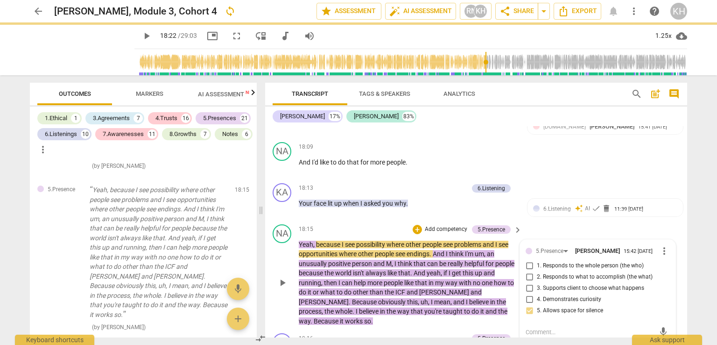
click at [529, 305] on input "5. Allows space for silence" at bounding box center [529, 310] width 15 height 11
click at [526, 305] on input "5. Allows space for silence" at bounding box center [529, 310] width 15 height 11
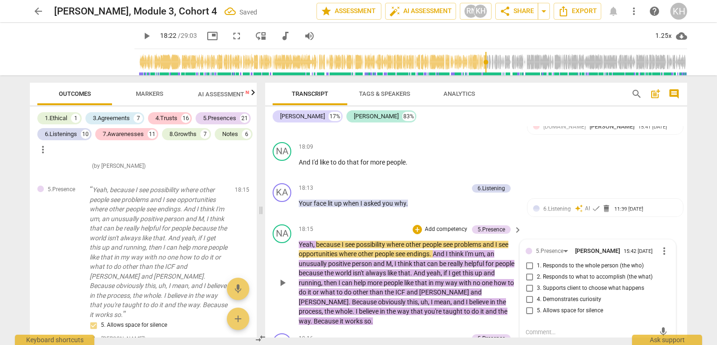
click at [313, 288] on span "it" at bounding box center [310, 291] width 5 height 7
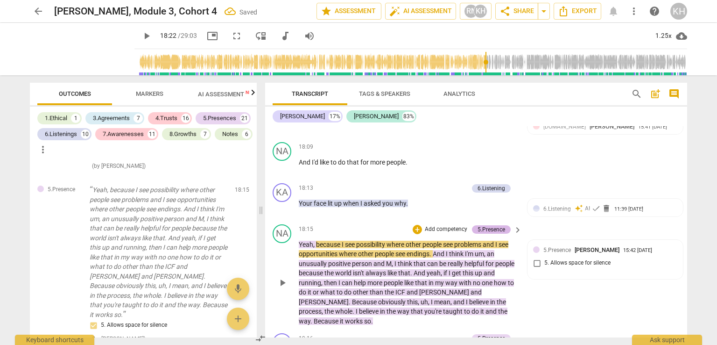
click at [489, 225] on div "5.Presence" at bounding box center [492, 229] width 28 height 8
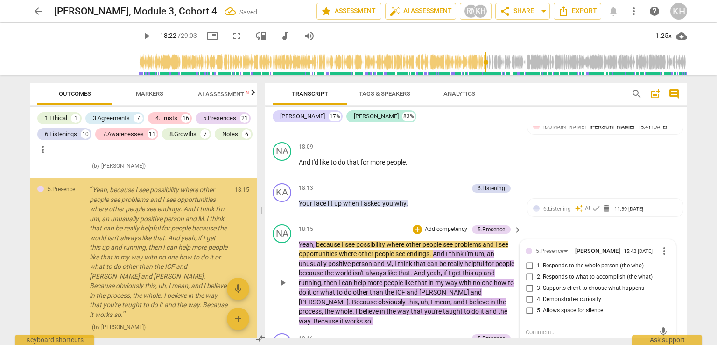
scroll to position [3762, 0]
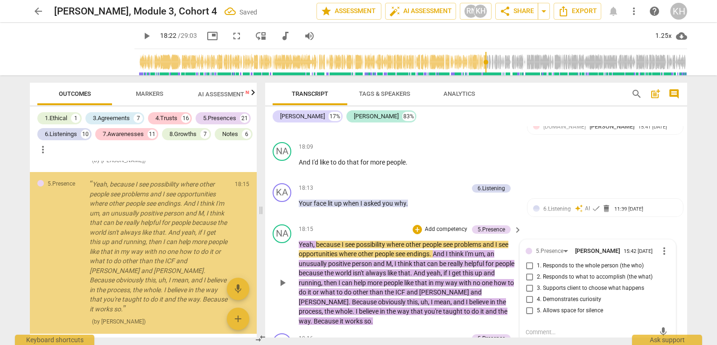
click at [663, 245] on span "more_vert" at bounding box center [664, 250] width 11 height 11
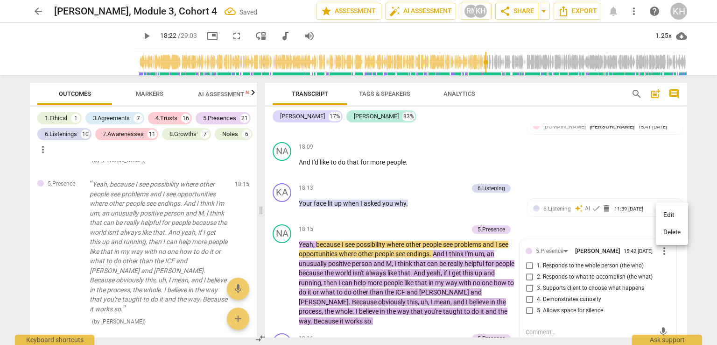
drag, startPoint x: 664, startPoint y: 234, endPoint x: 328, endPoint y: 68, distance: 375.1
click at [664, 234] on li "Delete" at bounding box center [672, 232] width 32 height 18
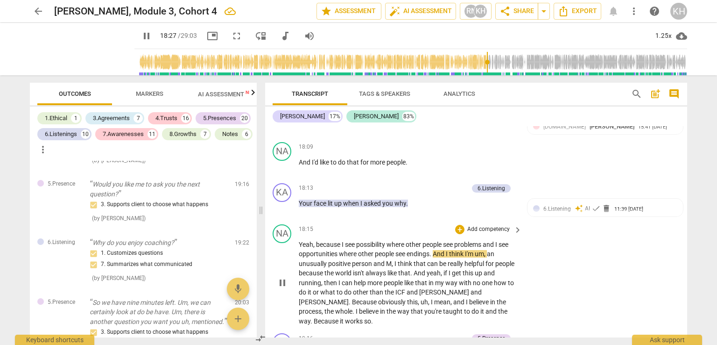
scroll to position [5204, 0]
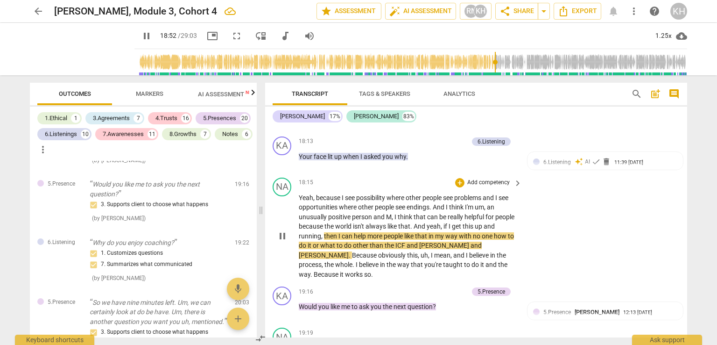
click at [415, 232] on span "like" at bounding box center [409, 235] width 11 height 7
click at [497, 178] on p "Add competency" at bounding box center [488, 182] width 44 height 8
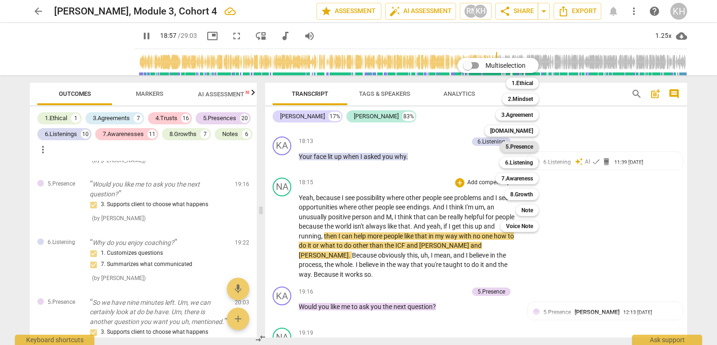
click at [525, 151] on b "5.Presence" at bounding box center [520, 146] width 28 height 11
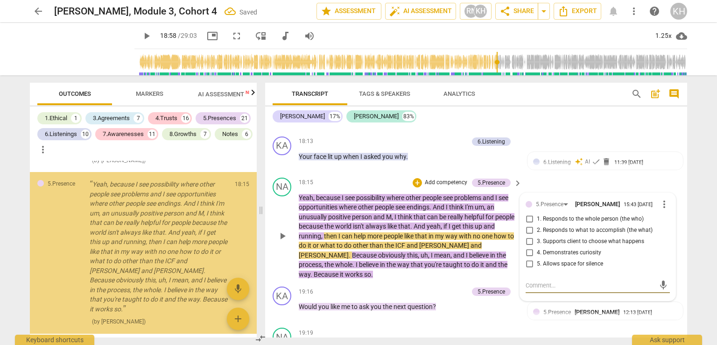
scroll to position [3756, 0]
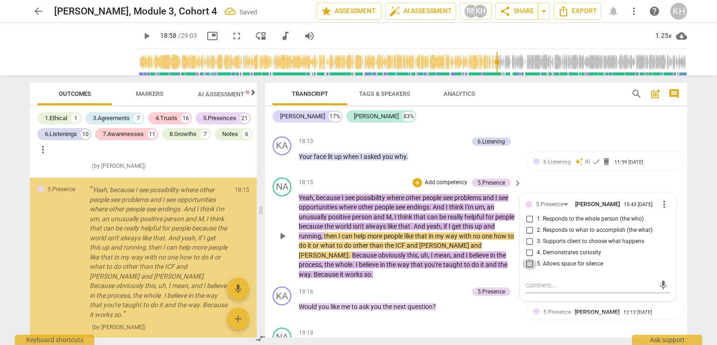
click at [527, 258] on input "5. Allows space for silence" at bounding box center [529, 263] width 15 height 11
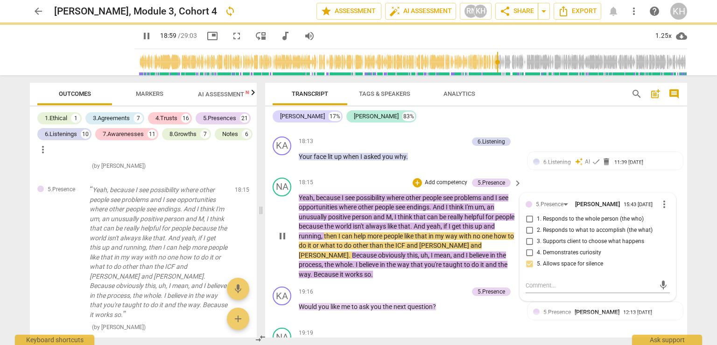
click at [340, 270] on span "Because" at bounding box center [327, 273] width 26 height 7
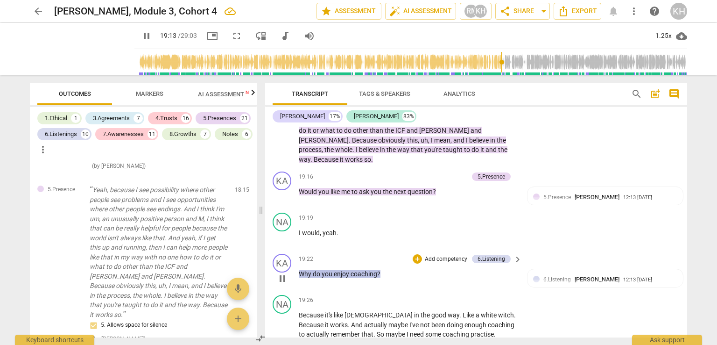
scroll to position [5297, 0]
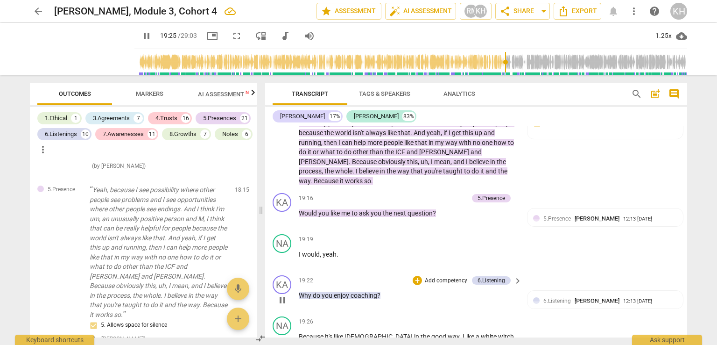
click at [448, 276] on p "Add competency" at bounding box center [446, 280] width 44 height 8
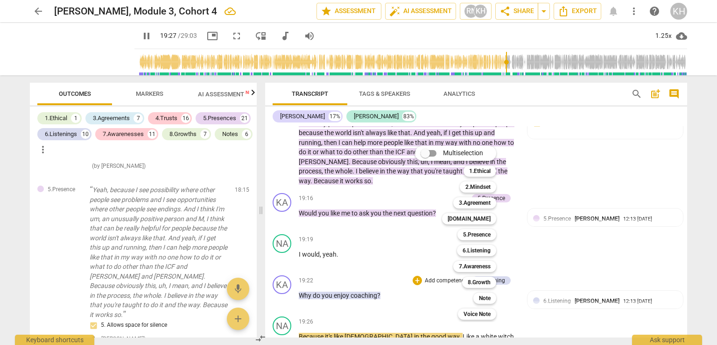
click at [480, 264] on b "7.Awareness" at bounding box center [475, 266] width 32 height 11
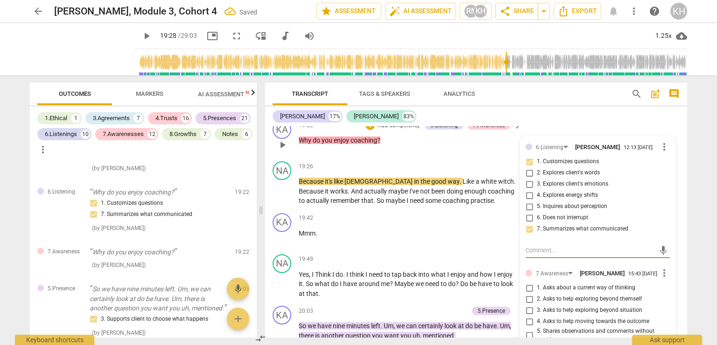
scroll to position [5473, 0]
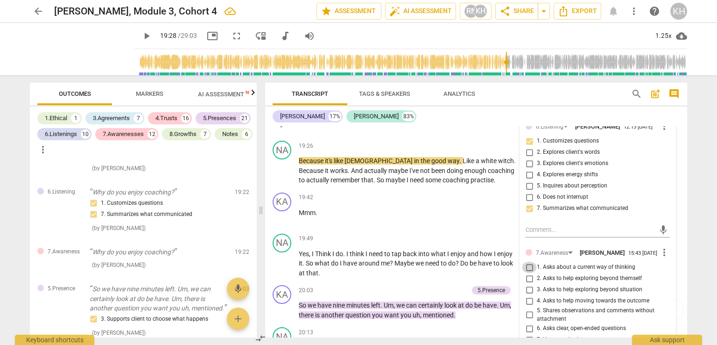
click at [525, 261] on input "1. Asks about a current way of thinking" at bounding box center [529, 266] width 15 height 11
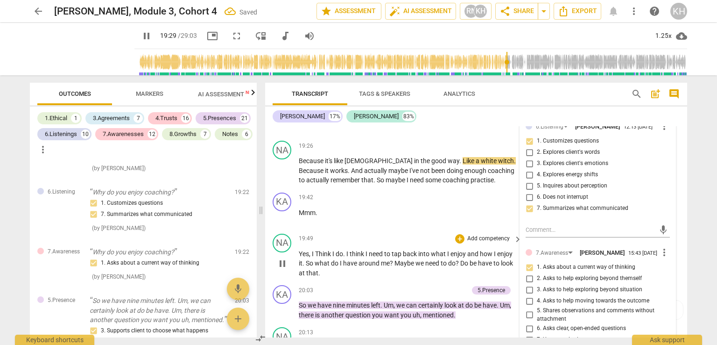
click at [370, 259] on span "around" at bounding box center [370, 262] width 22 height 7
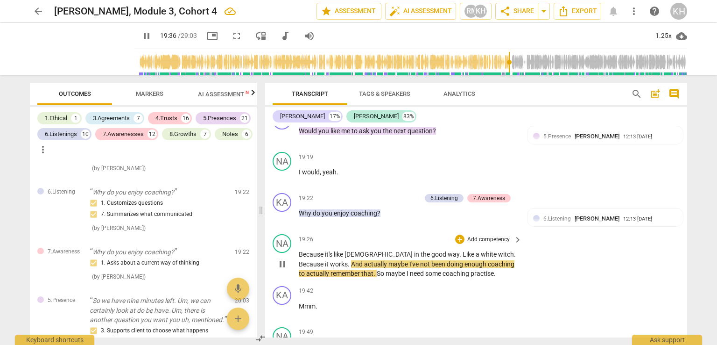
scroll to position [5426, 0]
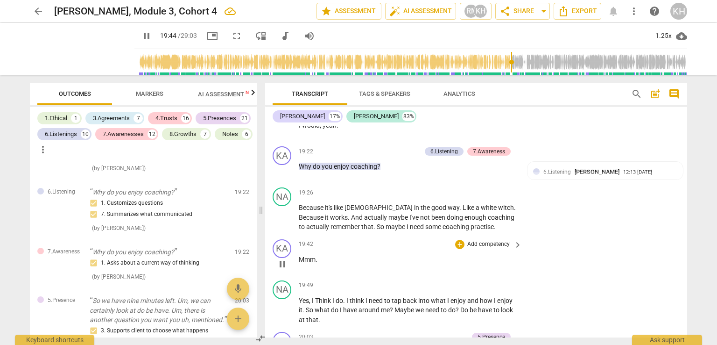
click at [493, 240] on p "Add competency" at bounding box center [488, 244] width 44 height 8
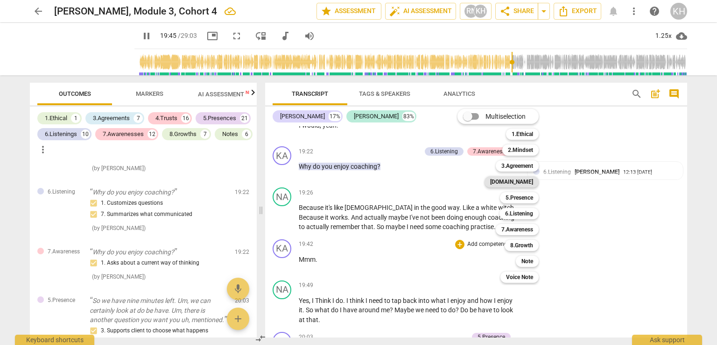
click at [521, 177] on b "[DOMAIN_NAME]" at bounding box center [511, 181] width 43 height 11
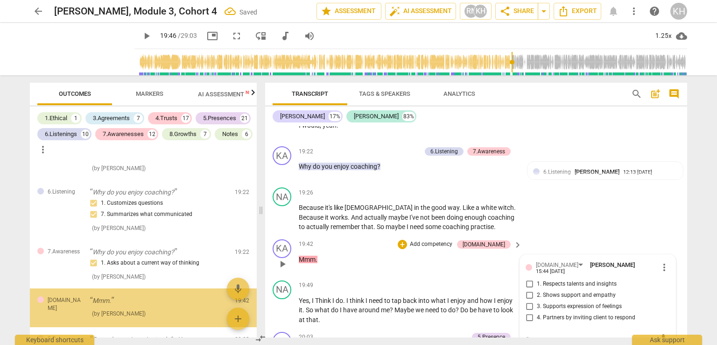
scroll to position [4033, 0]
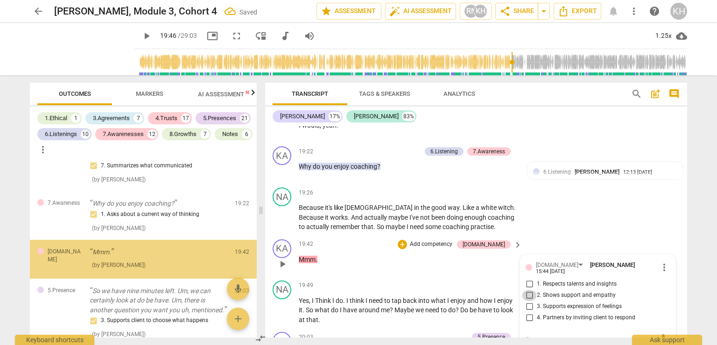
click at [526, 290] on input "2. Shows support and empathy" at bounding box center [529, 295] width 15 height 11
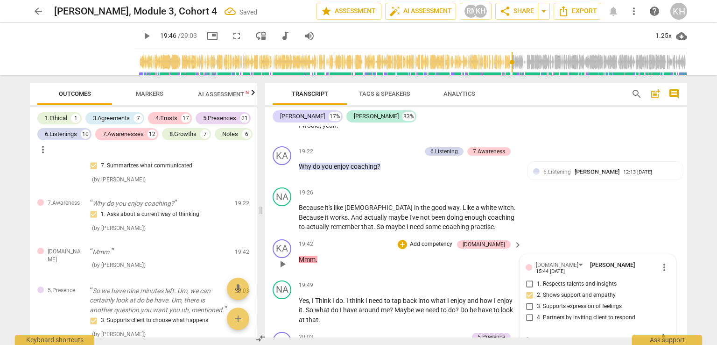
click at [530, 278] on input "1. Respects talents and insights" at bounding box center [529, 283] width 15 height 11
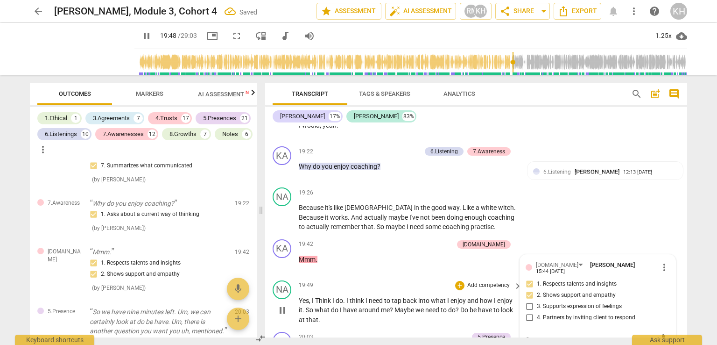
scroll to position [5473, 0]
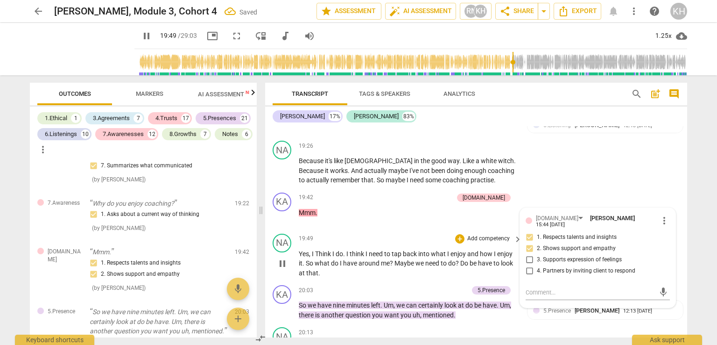
click at [403, 250] on span "tap" at bounding box center [397, 253] width 11 height 7
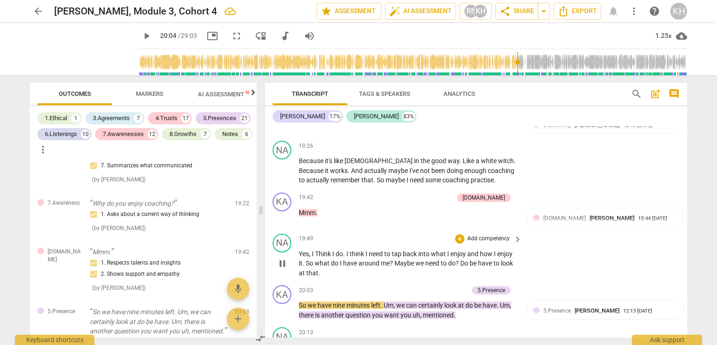
click at [493, 234] on p "Add competency" at bounding box center [488, 238] width 44 height 8
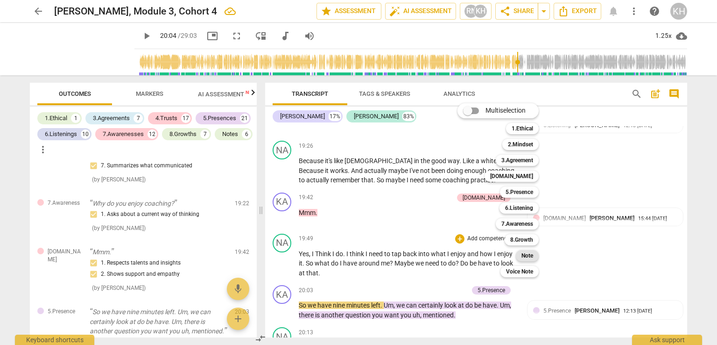
click at [533, 254] on b "Note" at bounding box center [528, 255] width 12 height 11
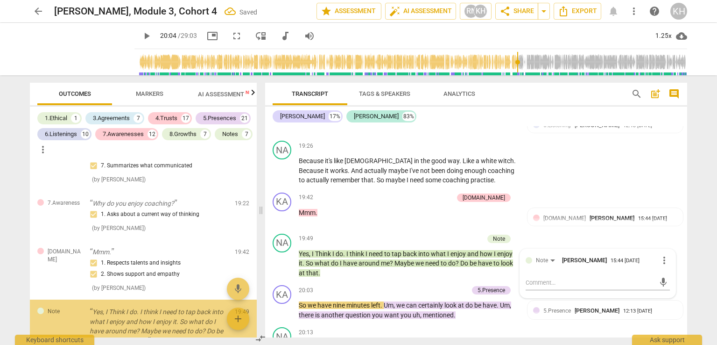
scroll to position [4106, 0]
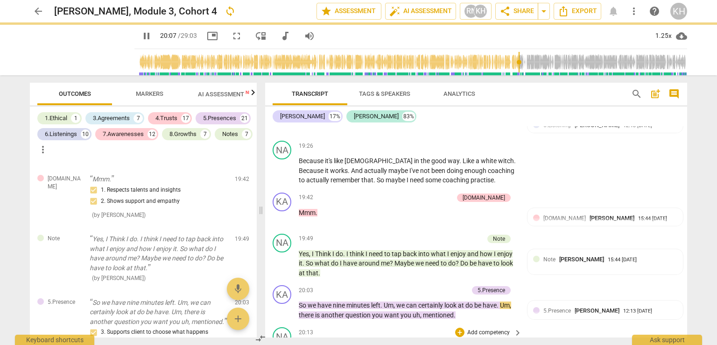
click at [498, 328] on p "Add competency" at bounding box center [488, 332] width 44 height 8
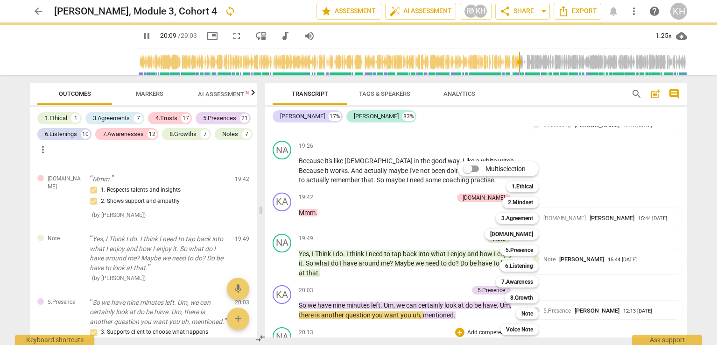
click at [388, 313] on div at bounding box center [358, 172] width 717 height 345
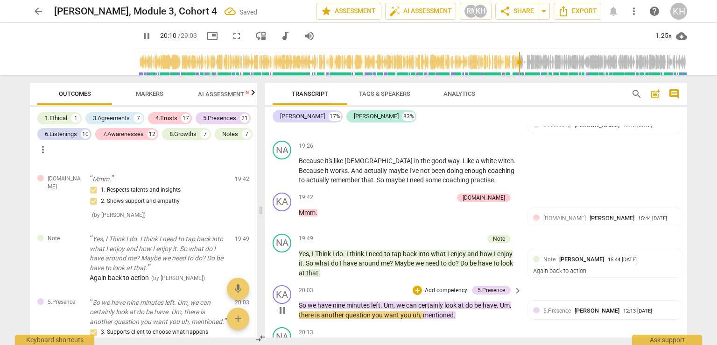
click at [418, 285] on div "+" at bounding box center [417, 289] width 9 height 9
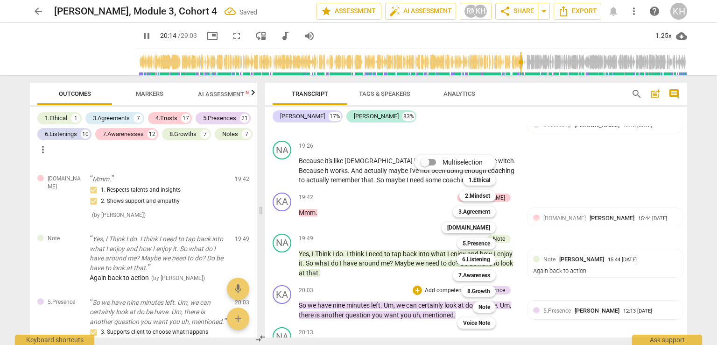
click at [383, 284] on div at bounding box center [358, 172] width 717 height 345
click at [572, 283] on div at bounding box center [358, 172] width 717 height 345
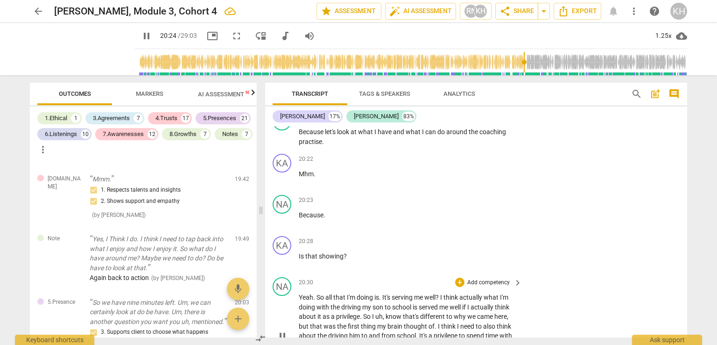
scroll to position [5799, 0]
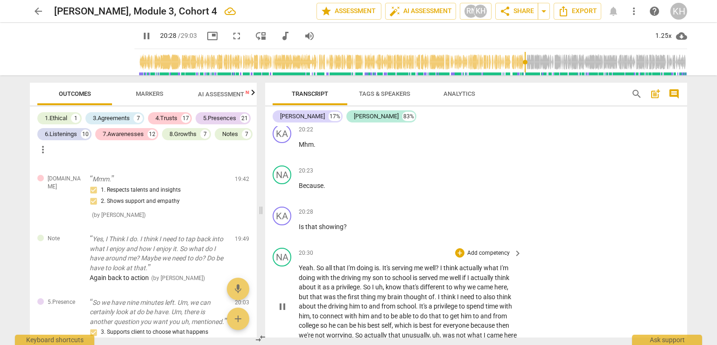
drag, startPoint x: 439, startPoint y: 225, endPoint x: 474, endPoint y: 260, distance: 49.9
click at [490, 263] on p "Yeah . So all that I'm doing is . It's serving me well ? I think actually what …" at bounding box center [408, 306] width 219 height 86
click at [432, 294] on p "Yeah . So all that I'm doing is . It's serving me well ? I think actually what …" at bounding box center [408, 306] width 219 height 86
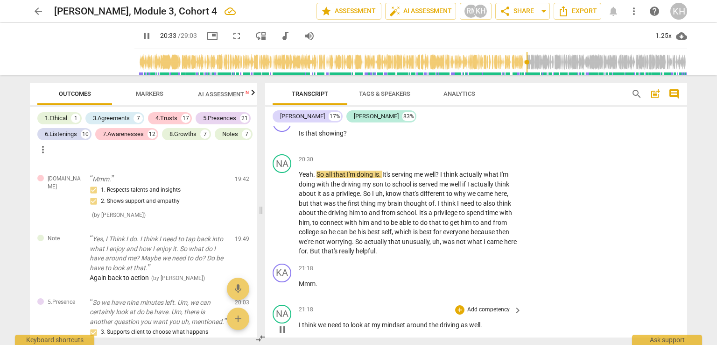
scroll to position [5846, 0]
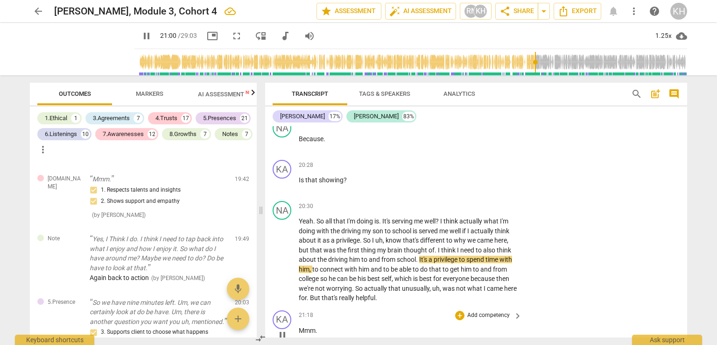
click at [503, 311] on p "Add competency" at bounding box center [488, 315] width 44 height 8
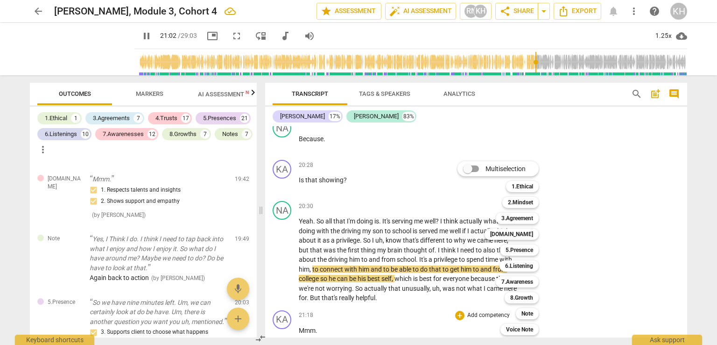
click at [551, 283] on div "7.Awareness 7" at bounding box center [522, 282] width 61 height 16
click at [534, 247] on div "5.Presence" at bounding box center [519, 249] width 39 height 11
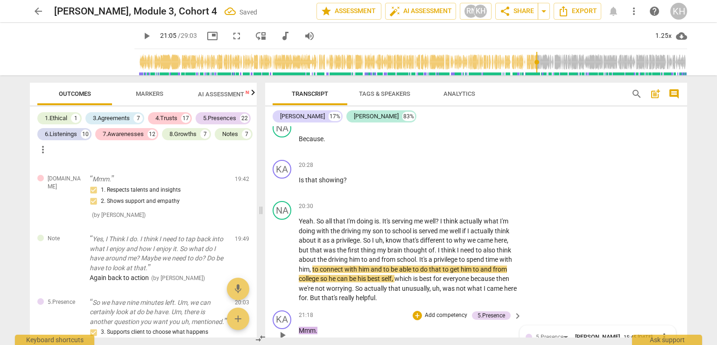
scroll to position [4234, 0]
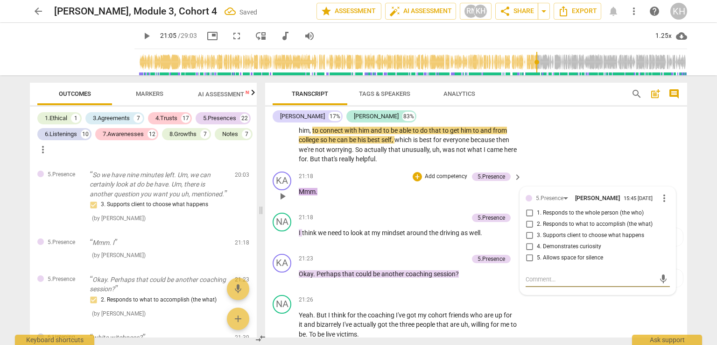
click at [529, 230] on input "3. Supports client to choose what happens" at bounding box center [529, 235] width 15 height 11
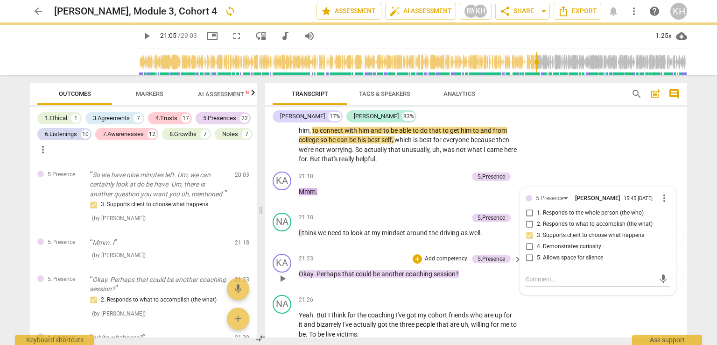
click at [466, 254] on div "21:23 + Add competency 5.Presence keyboard_arrow_right Okay . Perhaps that coul…" at bounding box center [411, 271] width 224 height 34
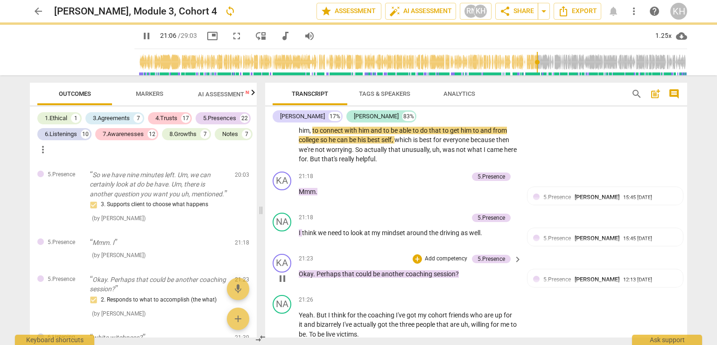
click at [439, 254] on p "Add competency" at bounding box center [446, 258] width 44 height 8
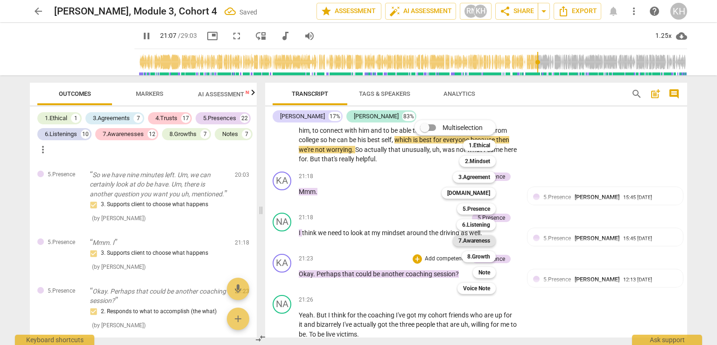
click at [476, 239] on b "7.Awareness" at bounding box center [475, 240] width 32 height 11
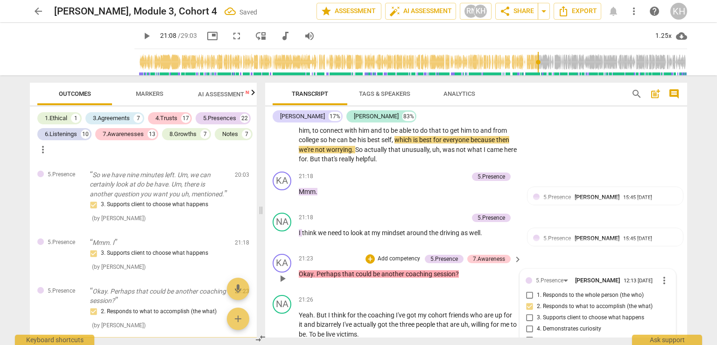
scroll to position [4345, 0]
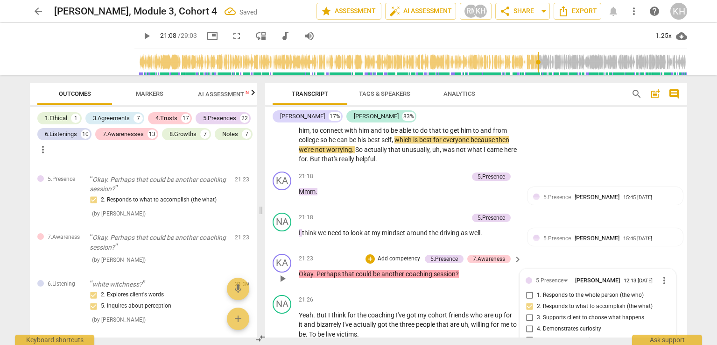
click at [526, 301] on input "2. Responds to what to accomplish (the what)" at bounding box center [529, 306] width 15 height 11
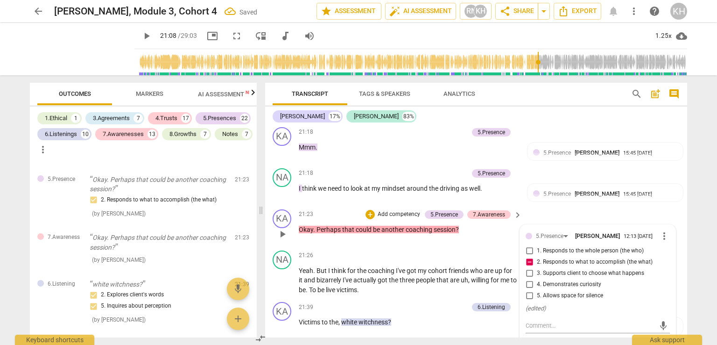
scroll to position [6032, 0]
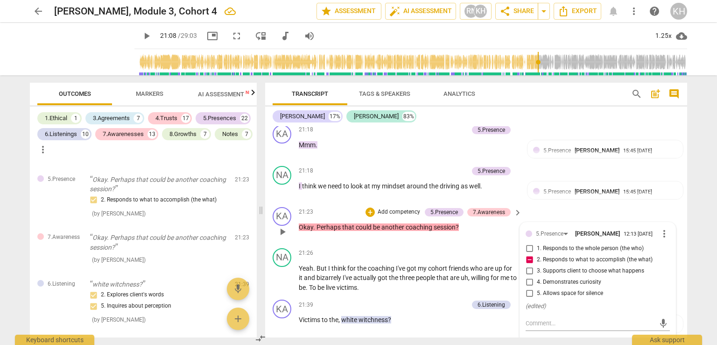
click at [530, 254] on input "2. Responds to what to accomplish (the what)" at bounding box center [529, 259] width 15 height 11
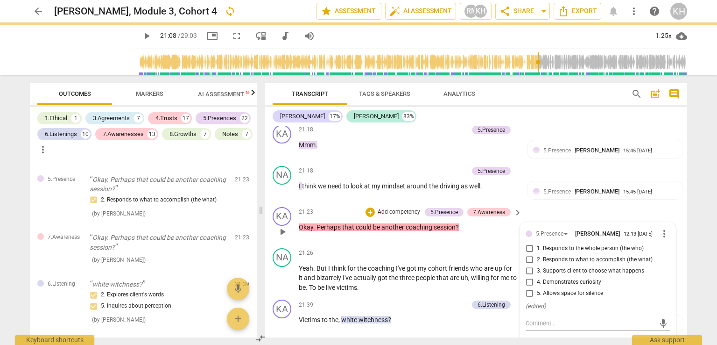
click at [527, 254] on input "2. Responds to what to accomplish (the what)" at bounding box center [529, 259] width 15 height 11
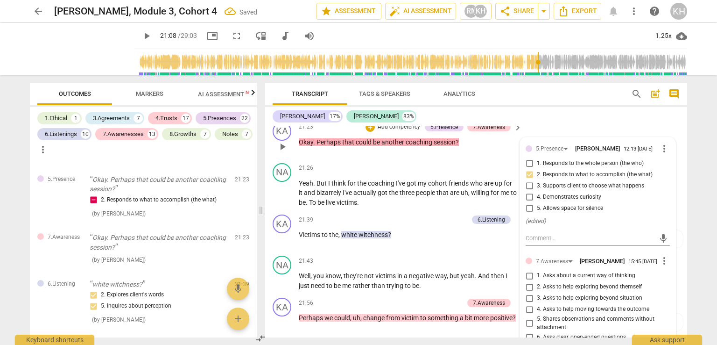
scroll to position [6125, 0]
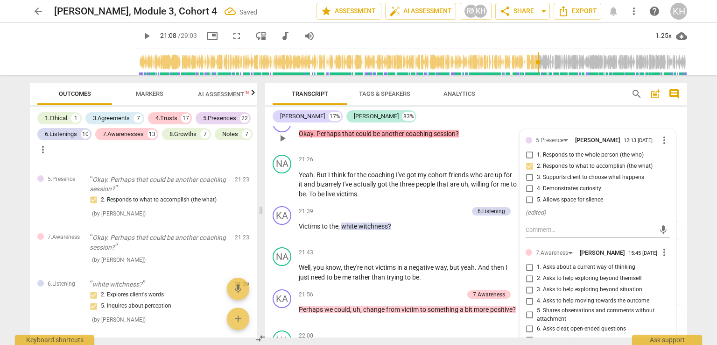
click at [529, 295] on input "4. Asks to help moving towards the outcome" at bounding box center [529, 300] width 15 height 11
click at [505, 248] on p "Add competency" at bounding box center [488, 252] width 44 height 8
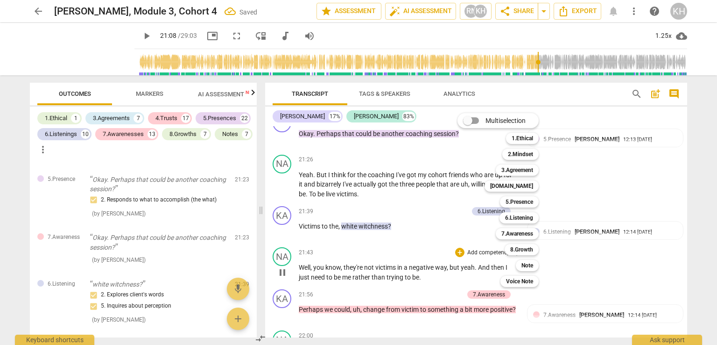
scroll to position [6032, 0]
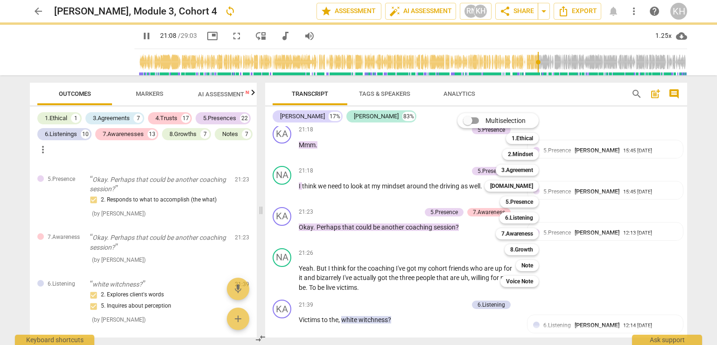
click at [431, 203] on div at bounding box center [358, 172] width 717 height 345
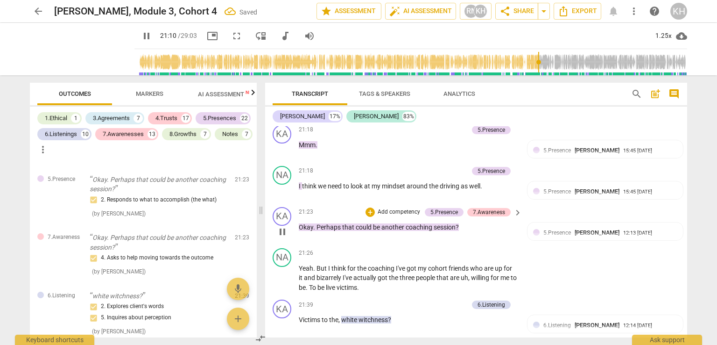
scroll to position [5938, 0]
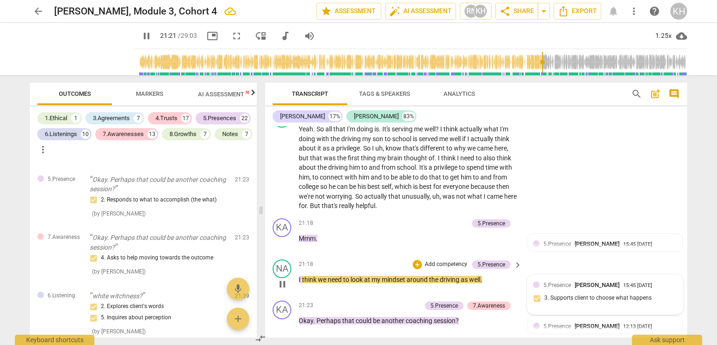
click at [621, 280] on div "5.Presence Kathleen Helm 15:45 09-21-2025 3. Supports client to choose what hap…" at bounding box center [605, 294] width 144 height 28
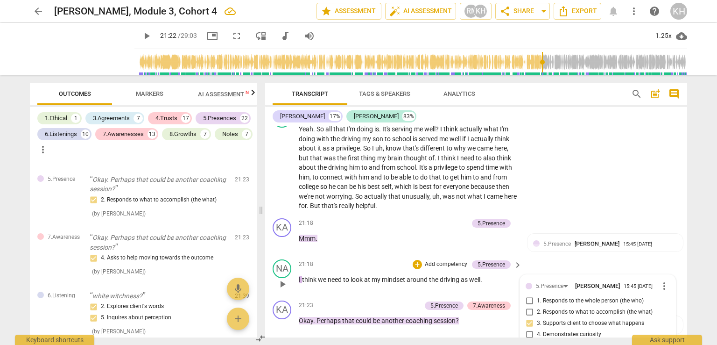
click at [661, 280] on span "more_vert" at bounding box center [664, 285] width 11 height 11
click at [668, 250] on li "Delete" at bounding box center [672, 254] width 32 height 18
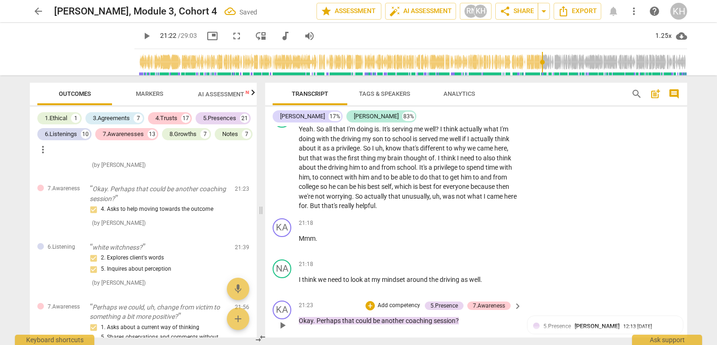
scroll to position [4297, 0]
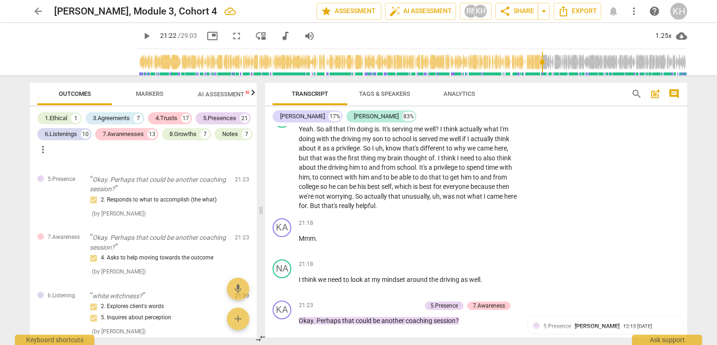
click at [207, 32] on span "picture_in_picture" at bounding box center [212, 35] width 11 height 11
click at [281, 278] on span "play_arrow" at bounding box center [282, 283] width 11 height 11
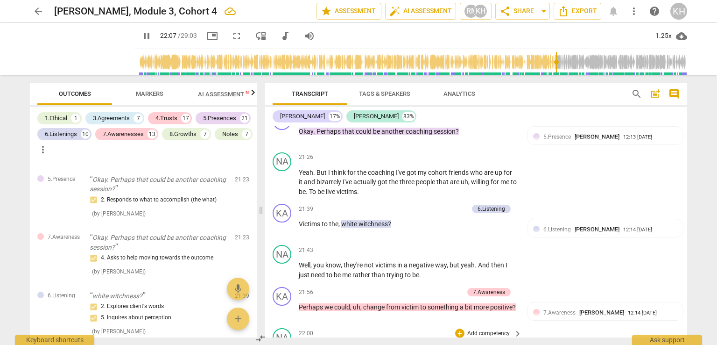
scroll to position [6218, 0]
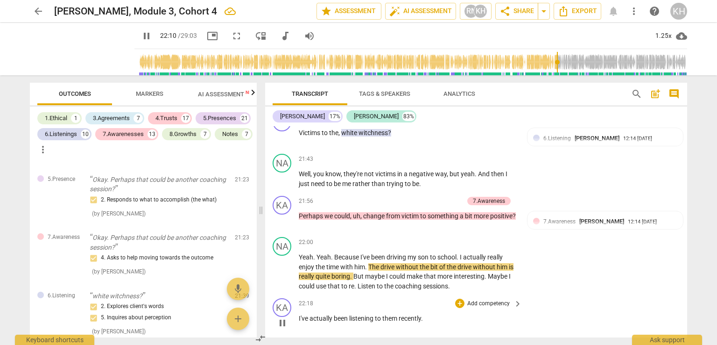
click at [450, 254] on div "KA play_arrow pause 00:02 + Add competency keyboard_arrow_right Hi , Natalie . …" at bounding box center [476, 231] width 422 height 211
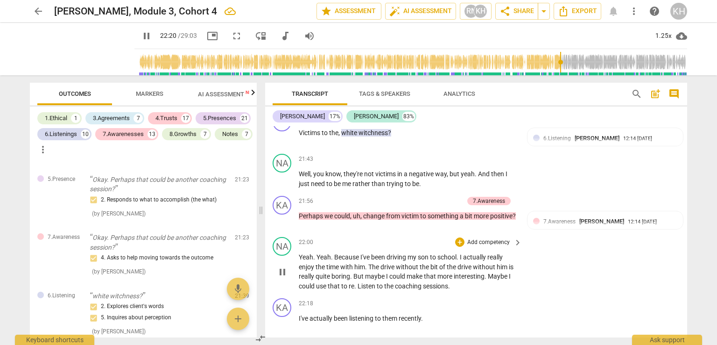
click at [496, 238] on p "Add competency" at bounding box center [488, 242] width 44 height 8
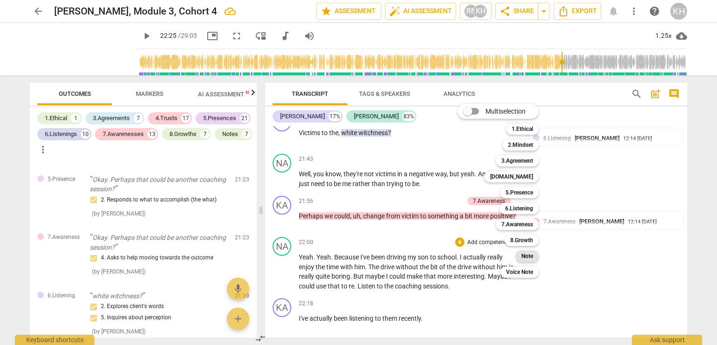
click at [519, 257] on div "Note" at bounding box center [527, 255] width 23 height 11
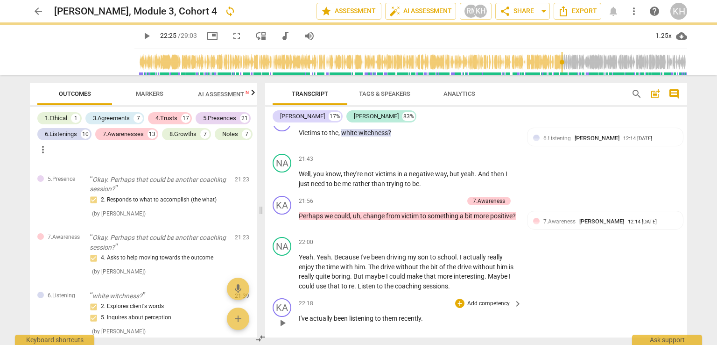
click at [495, 299] on p "Add competency" at bounding box center [488, 303] width 44 height 8
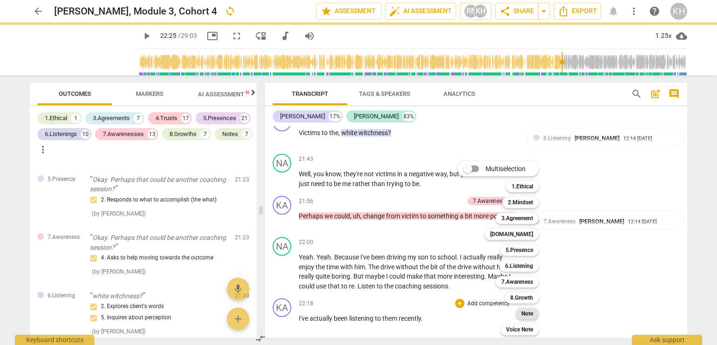
click at [527, 314] on b "Note" at bounding box center [528, 313] width 12 height 11
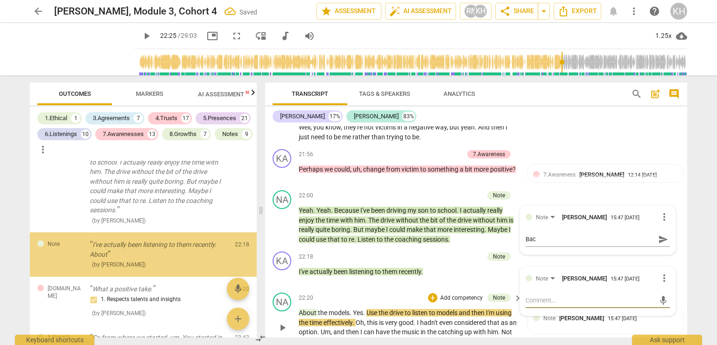
scroll to position [4580, 0]
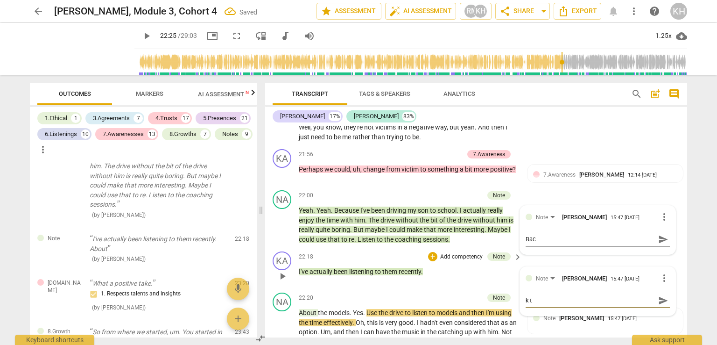
click at [664, 272] on span "more_vert" at bounding box center [664, 277] width 11 height 11
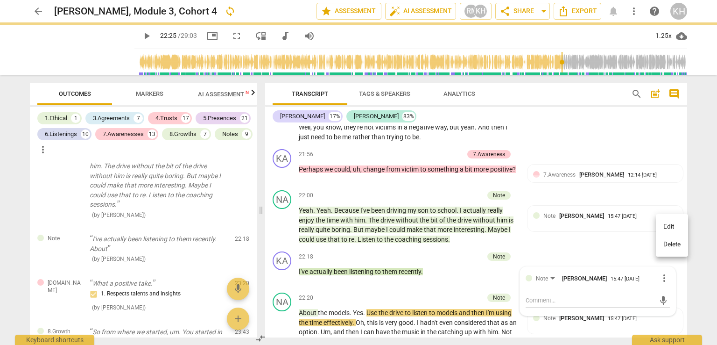
click at [677, 241] on li "Delete" at bounding box center [672, 244] width 32 height 18
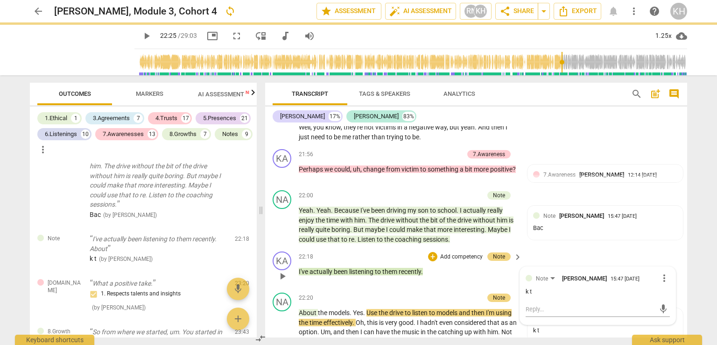
click at [659, 247] on div "KA play_arrow pause 22:18 + Add competency Note keyboard_arrow_right I've actua…" at bounding box center [476, 267] width 422 height 41
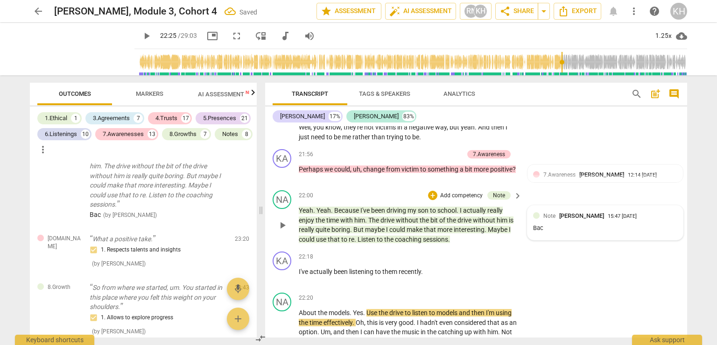
click at [551, 224] on div "Bac" at bounding box center [605, 228] width 144 height 9
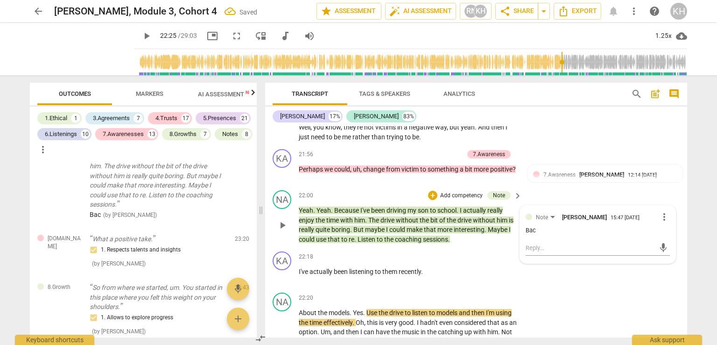
click at [537, 226] on div "Bac" at bounding box center [598, 230] width 144 height 9
click at [535, 226] on div "Bac" at bounding box center [598, 230] width 144 height 9
click at [534, 226] on div "Bac" at bounding box center [598, 230] width 144 height 9
drag, startPoint x: 534, startPoint y: 179, endPoint x: 663, endPoint y: 165, distance: 129.7
click at [534, 226] on div "Bac" at bounding box center [598, 230] width 144 height 9
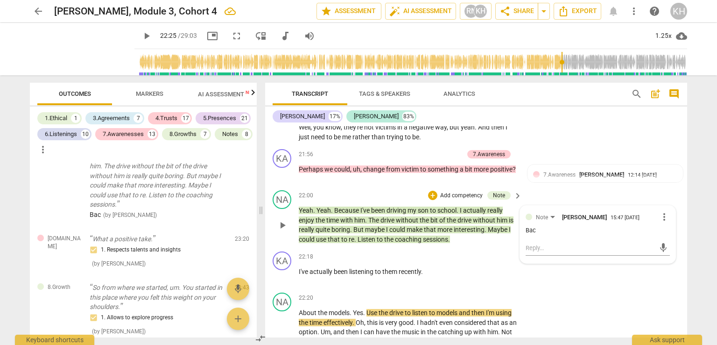
click at [530, 226] on div "Bac" at bounding box center [598, 230] width 144 height 9
click at [663, 211] on span "more_vert" at bounding box center [664, 216] width 11 height 11
click at [662, 166] on li "Edit" at bounding box center [672, 165] width 32 height 18
click at [533, 232] on div "Bac Bac" at bounding box center [598, 239] width 144 height 15
click at [531, 234] on textarea "Bac" at bounding box center [598, 238] width 144 height 9
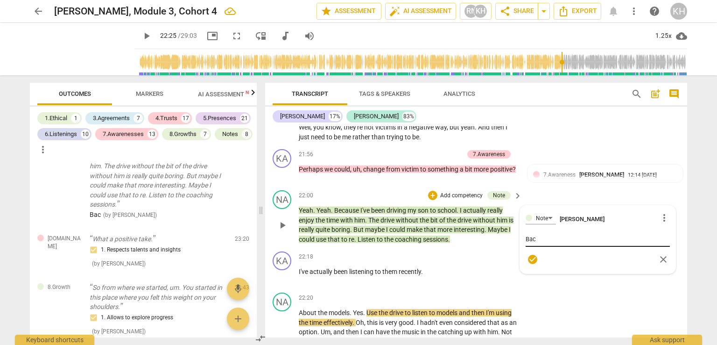
click at [534, 234] on textarea "Bac" at bounding box center [598, 238] width 144 height 9
click at [535, 234] on textarea "Bac" at bounding box center [598, 238] width 144 height 9
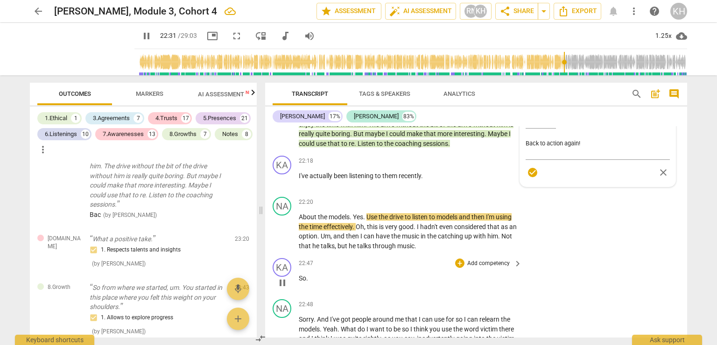
scroll to position [6358, 0]
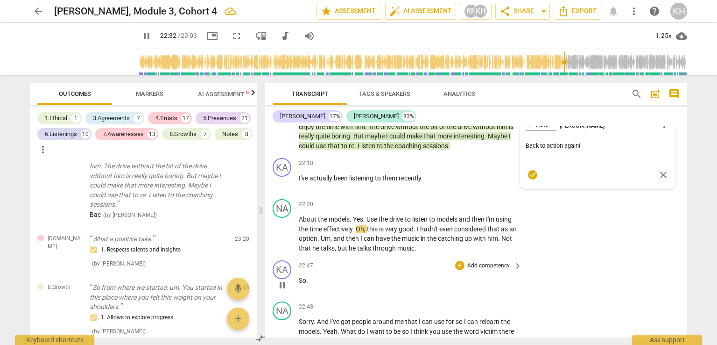
click at [499, 261] on p "Add competency" at bounding box center [488, 265] width 44 height 8
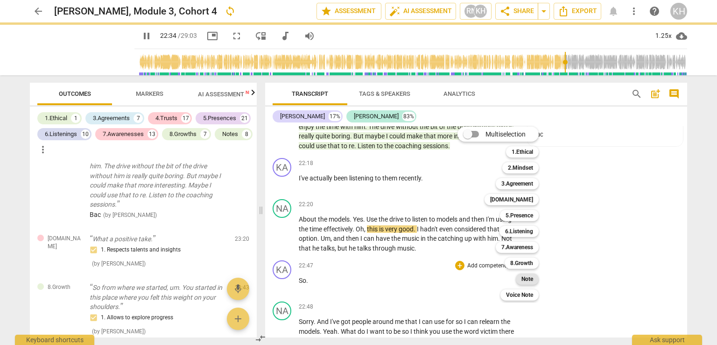
click at [521, 279] on div "Note" at bounding box center [527, 278] width 23 height 11
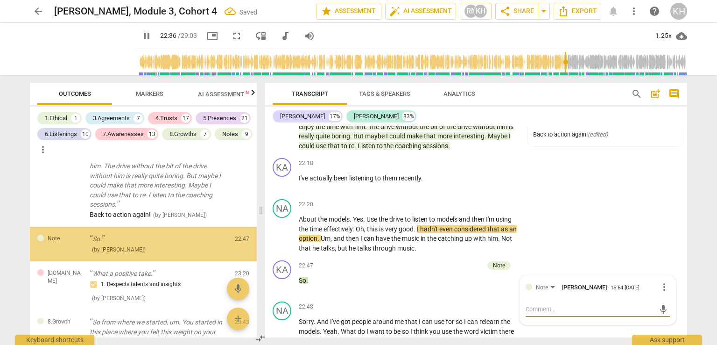
scroll to position [4575, 0]
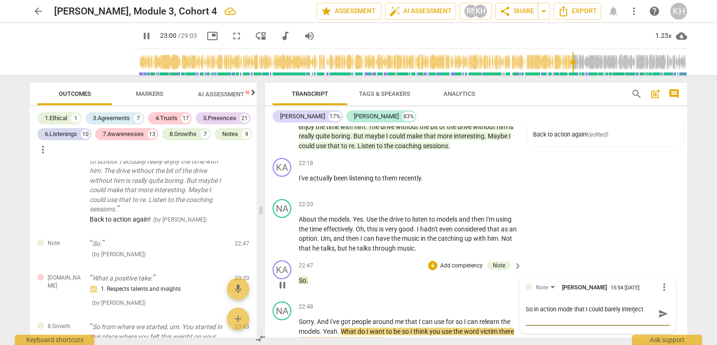
click at [661, 308] on span "send" at bounding box center [663, 313] width 10 height 10
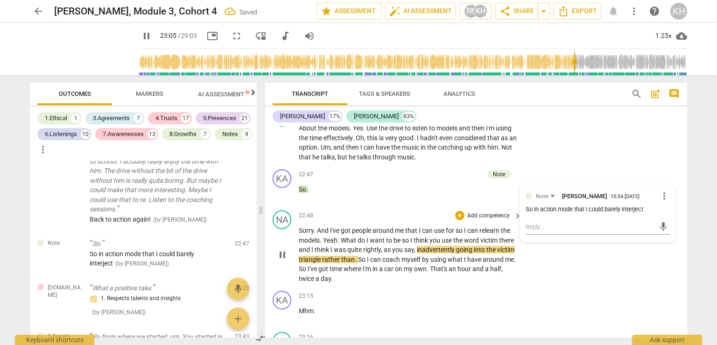
scroll to position [6452, 0]
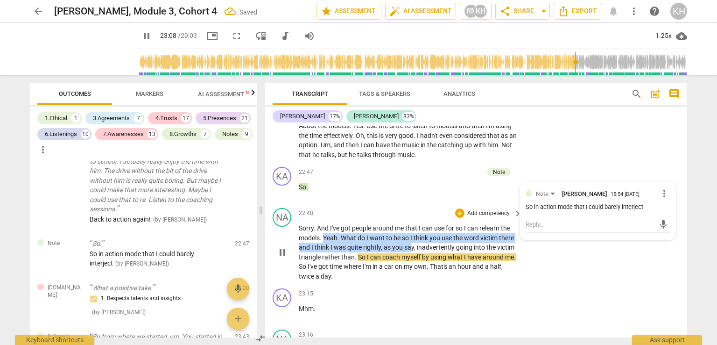
drag, startPoint x: 428, startPoint y: 197, endPoint x: 323, endPoint y: 184, distance: 105.5
click at [323, 223] on p "Sorry . And I've got people around me that I can use for so I can relearn the m…" at bounding box center [408, 251] width 219 height 57
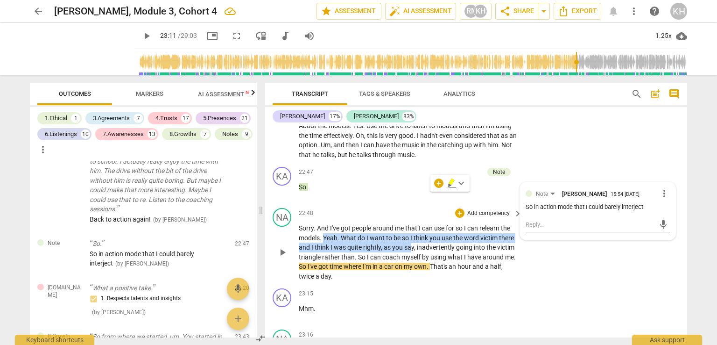
click at [493, 209] on p "Add competency" at bounding box center [488, 213] width 44 height 8
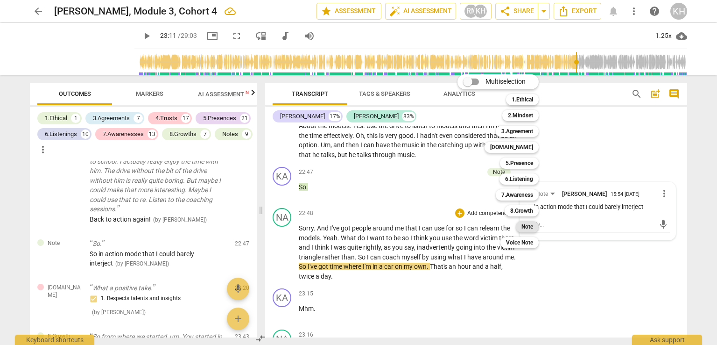
click at [528, 226] on b "Note" at bounding box center [528, 226] width 12 height 11
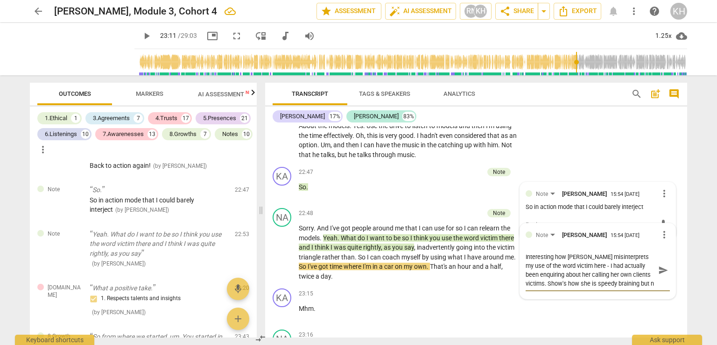
scroll to position [8, 0]
click at [664, 269] on span "send" at bounding box center [663, 274] width 10 height 10
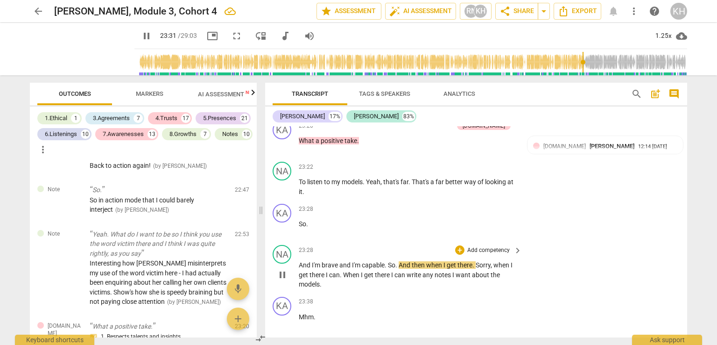
scroll to position [6685, 0]
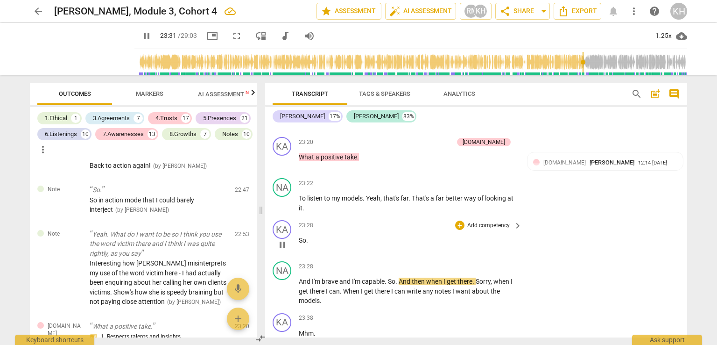
click at [499, 221] on p "Add competency" at bounding box center [488, 225] width 44 height 8
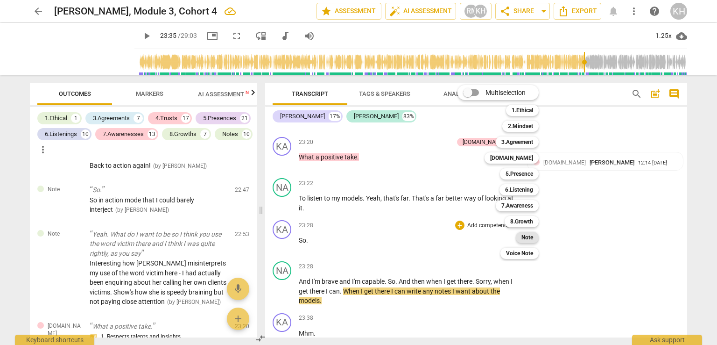
click at [526, 236] on b "Note" at bounding box center [528, 237] width 12 height 11
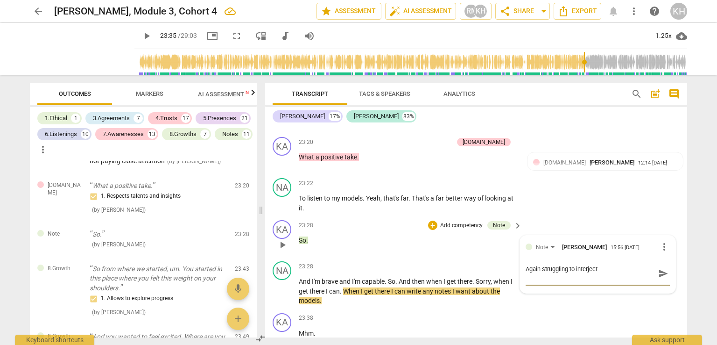
click at [658, 268] on span "send" at bounding box center [663, 273] width 10 height 10
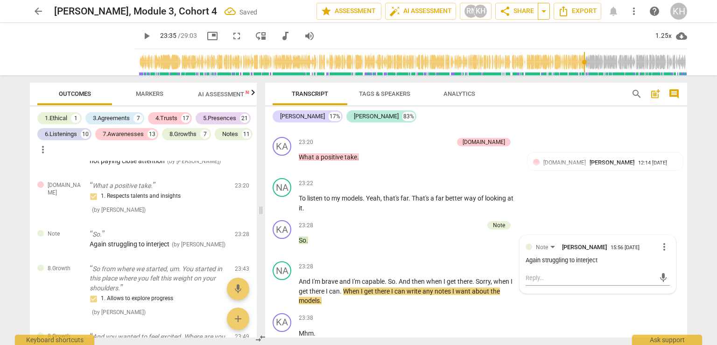
click at [543, 12] on span "arrow_drop_down" at bounding box center [543, 11] width 11 height 11
click at [527, 13] on span "share Share" at bounding box center [517, 11] width 35 height 11
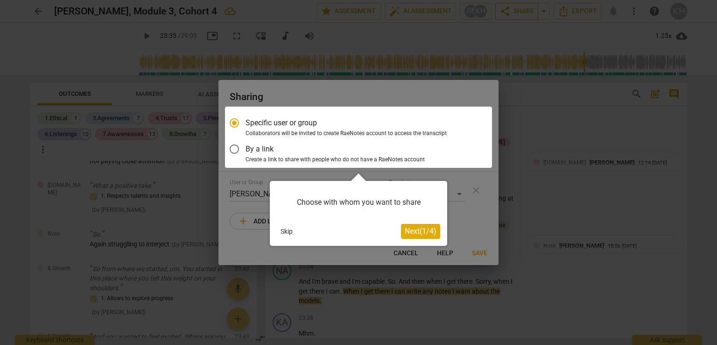
scroll to position [0, 0]
click at [233, 152] on div at bounding box center [358, 136] width 267 height 61
click at [234, 148] on div at bounding box center [358, 136] width 267 height 61
click at [233, 149] on div at bounding box center [358, 136] width 267 height 61
click at [418, 230] on span "Next ( 1 / 4 )" at bounding box center [421, 230] width 32 height 9
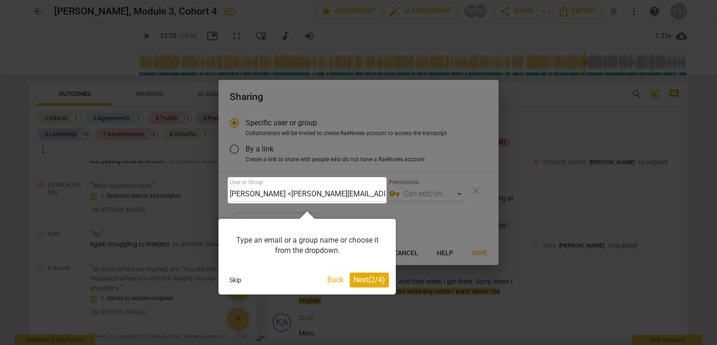
click at [367, 279] on span "Next ( 2 / 4 )" at bounding box center [369, 279] width 32 height 9
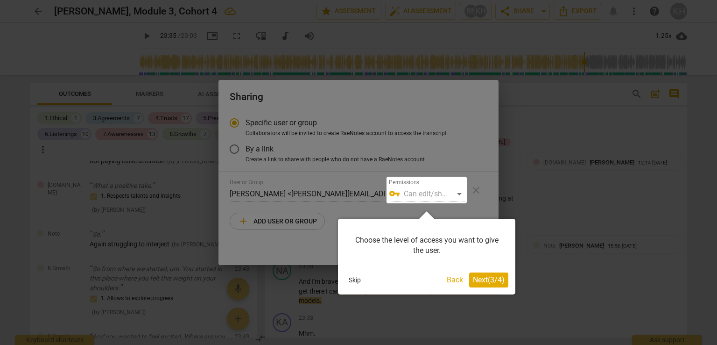
click at [494, 279] on span "Next ( 3 / 4 )" at bounding box center [489, 279] width 32 height 9
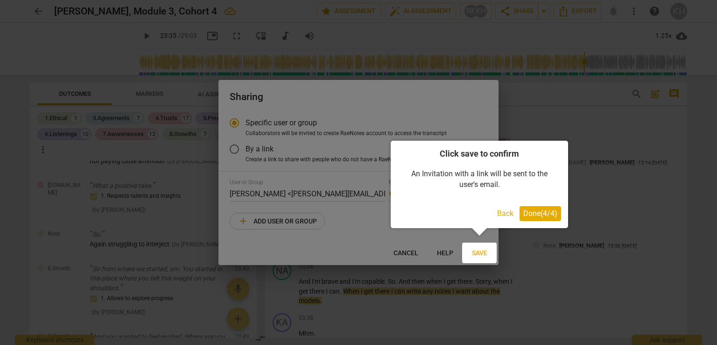
click at [533, 204] on div "Click save to confirm An Invitation with a link will be sent to the user's emai…" at bounding box center [479, 184] width 177 height 87
click at [546, 213] on span "Done ( 4 / 4 )" at bounding box center [540, 213] width 34 height 9
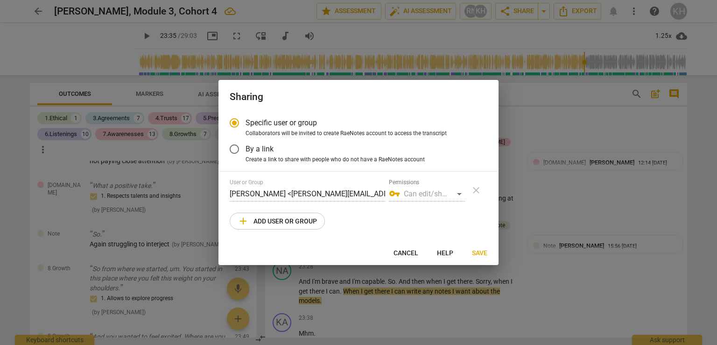
click at [232, 149] on input "By a link" at bounding box center [234, 149] width 22 height 22
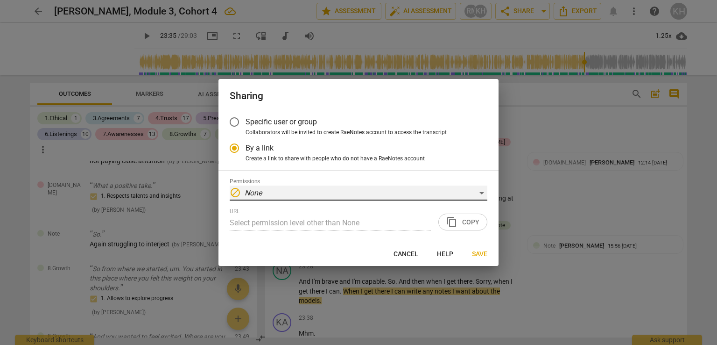
click at [295, 194] on div "block None" at bounding box center [359, 192] width 258 height 15
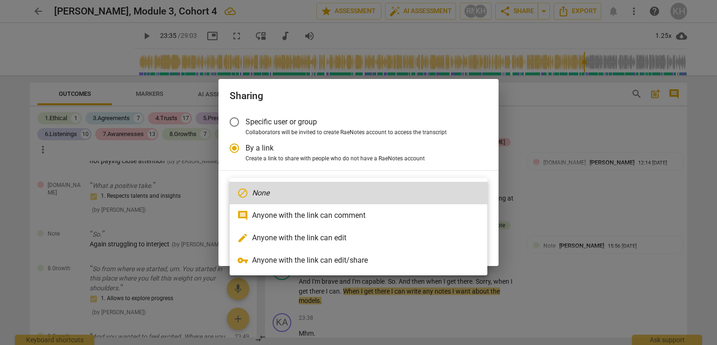
click at [428, 164] on div at bounding box center [358, 172] width 717 height 345
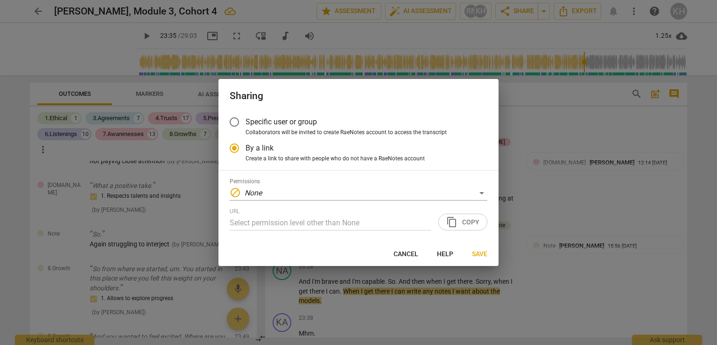
click at [471, 222] on div "URL Select permission level other than None content_copy Copy" at bounding box center [359, 219] width 258 height 22
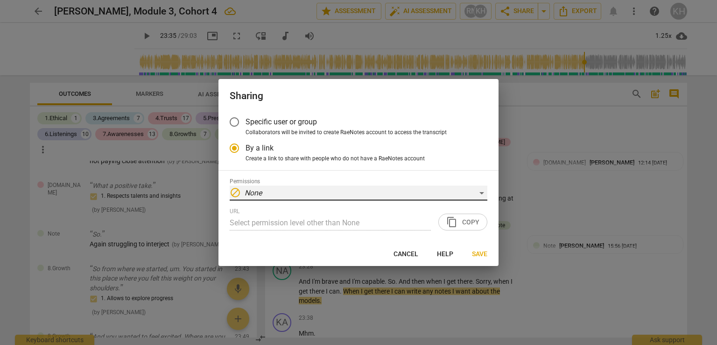
click at [355, 194] on div "block None" at bounding box center [359, 192] width 258 height 15
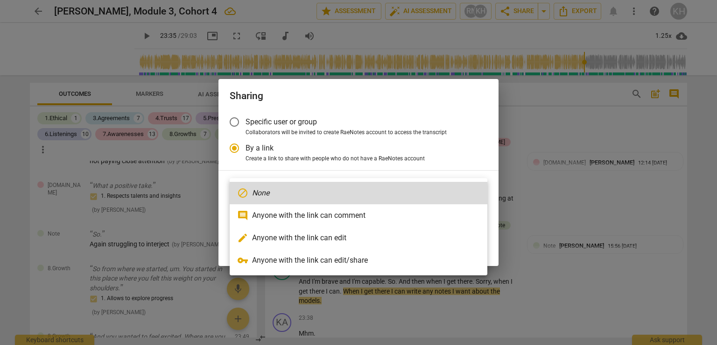
click at [312, 213] on li "comment Anyone with the link can comment" at bounding box center [359, 215] width 258 height 22
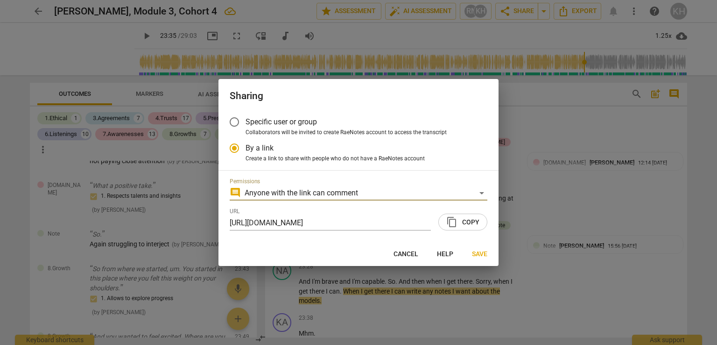
click at [470, 223] on span "content_copy Copy" at bounding box center [462, 221] width 33 height 11
click at [484, 254] on span "Save" at bounding box center [479, 253] width 15 height 9
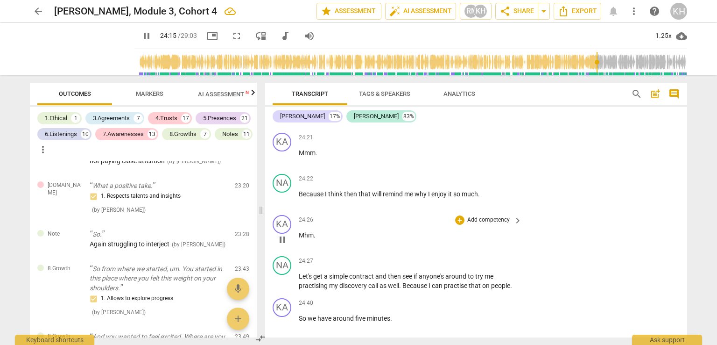
scroll to position [7246, 0]
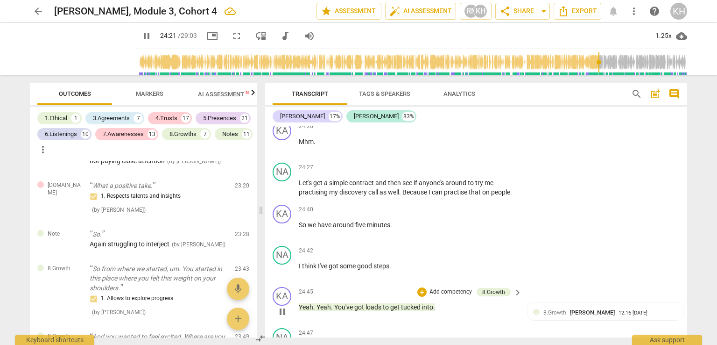
click at [433, 288] on p "Add competency" at bounding box center [451, 292] width 44 height 8
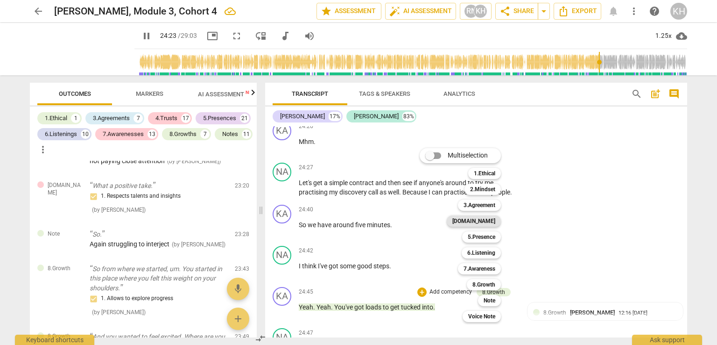
click at [489, 217] on b "[DOMAIN_NAME]" at bounding box center [473, 220] width 43 height 11
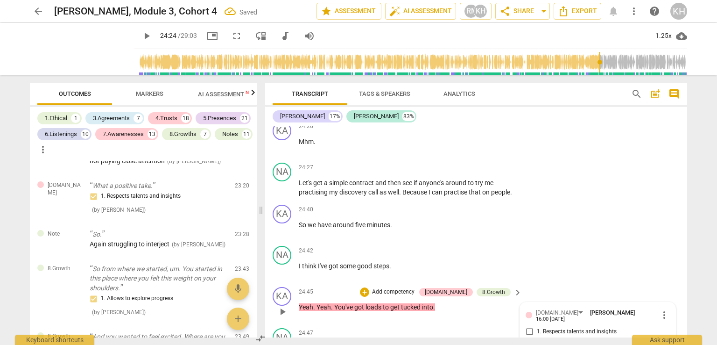
scroll to position [5005, 0]
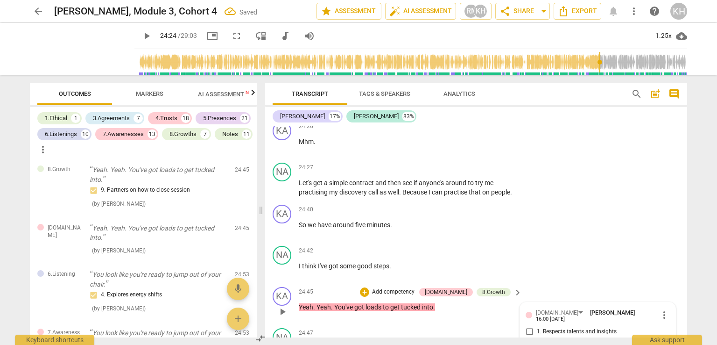
click at [530, 326] on input "1. Respects talents and insights" at bounding box center [529, 331] width 15 height 11
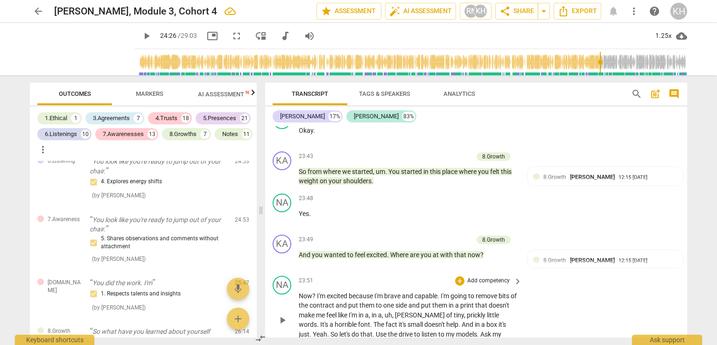
scroll to position [6945, 0]
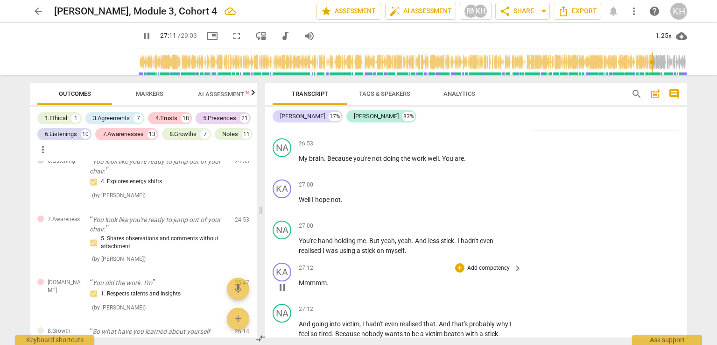
scroll to position [8141, 0]
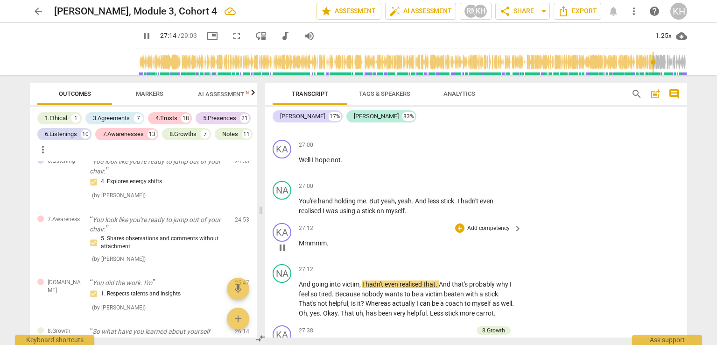
click at [493, 224] on p "Add competency" at bounding box center [488, 228] width 44 height 8
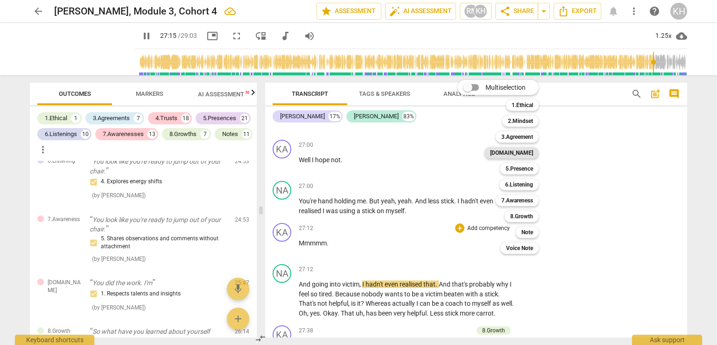
click at [515, 150] on div "[DOMAIN_NAME]" at bounding box center [512, 152] width 54 height 11
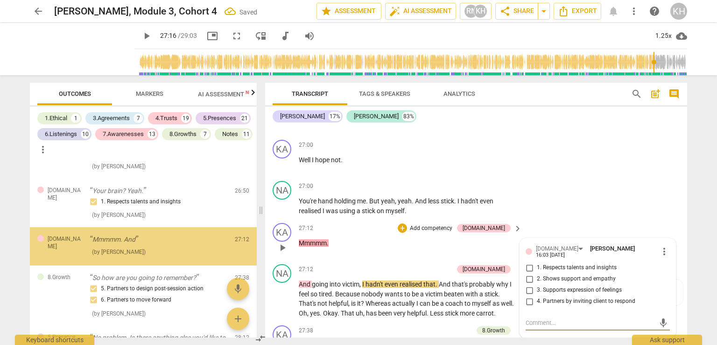
scroll to position [5335, 0]
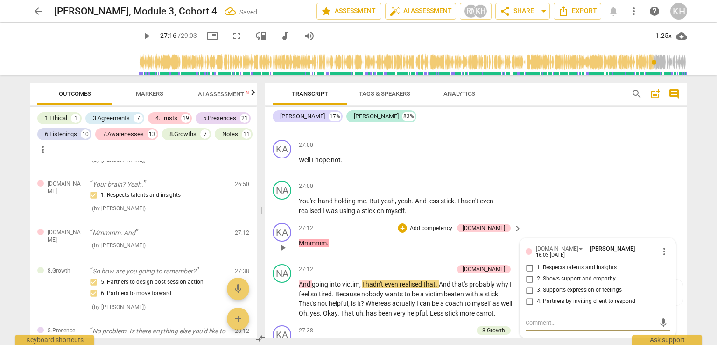
click at [527, 273] on input "2. Shows support and empathy" at bounding box center [529, 278] width 15 height 11
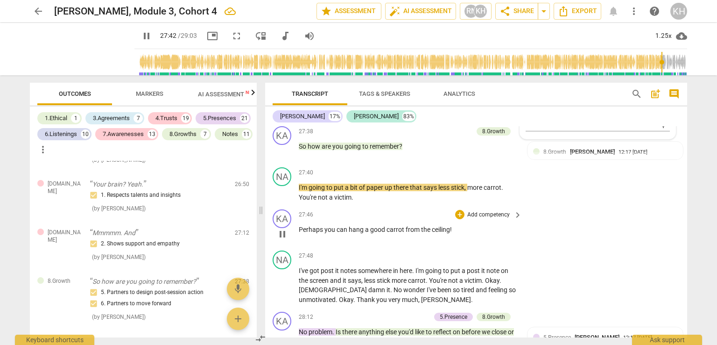
scroll to position [8327, 0]
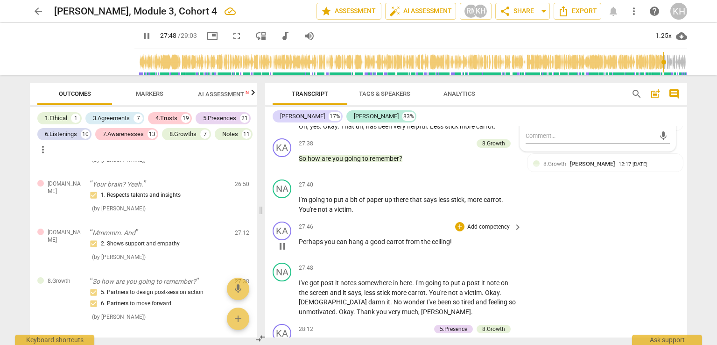
click at [391, 238] on span "carrot" at bounding box center [396, 241] width 19 height 7
click at [369, 237] on p "Perhaps you can hang a good carrot from the ceiling !" at bounding box center [408, 242] width 219 height 10
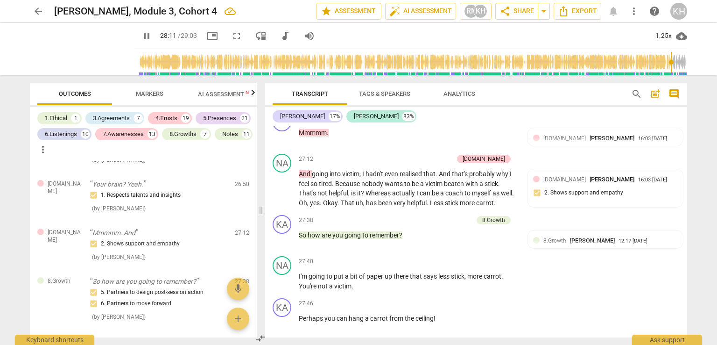
scroll to position [8234, 0]
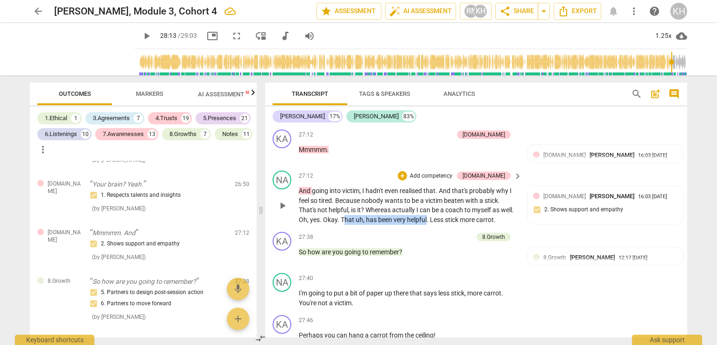
drag, startPoint x: 441, startPoint y: 155, endPoint x: 357, endPoint y: 155, distance: 84.1
click at [357, 186] on p "And going into victim , I hadn't even realised that . And that's probably why I…" at bounding box center [408, 205] width 219 height 38
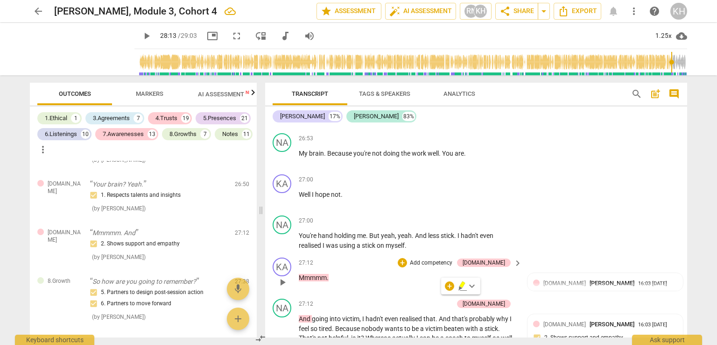
scroll to position [8094, 0]
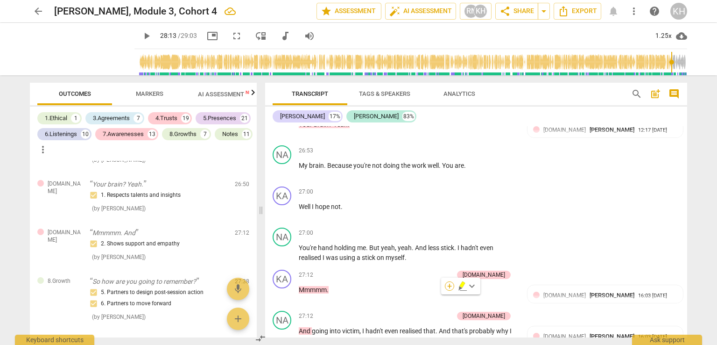
click at [451, 284] on div "+" at bounding box center [449, 285] width 9 height 9
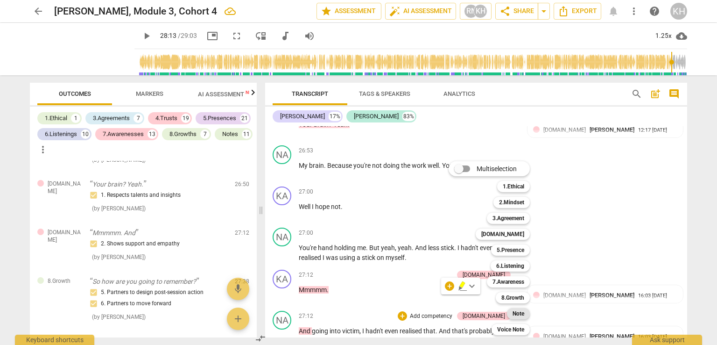
click at [518, 316] on b "Note" at bounding box center [519, 313] width 12 height 11
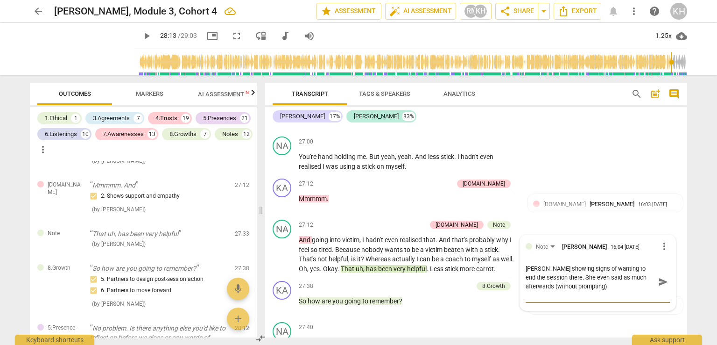
scroll to position [8234, 0]
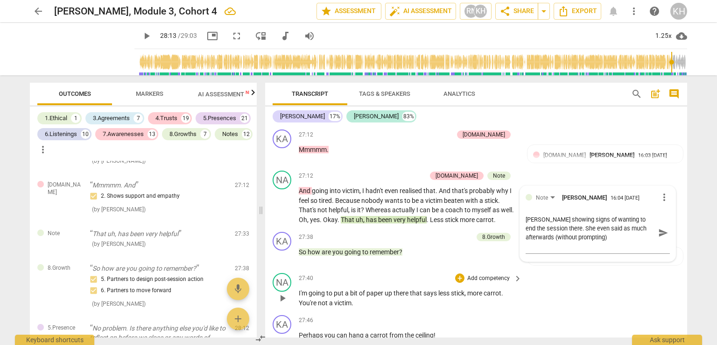
click at [626, 269] on div "NA play_arrow pause 27:40 + Add competency keyboard_arrow_right I'm going to pu…" at bounding box center [476, 290] width 422 height 42
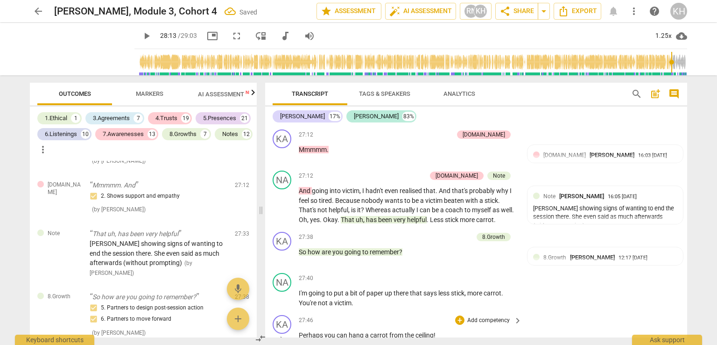
scroll to position [8374, 0]
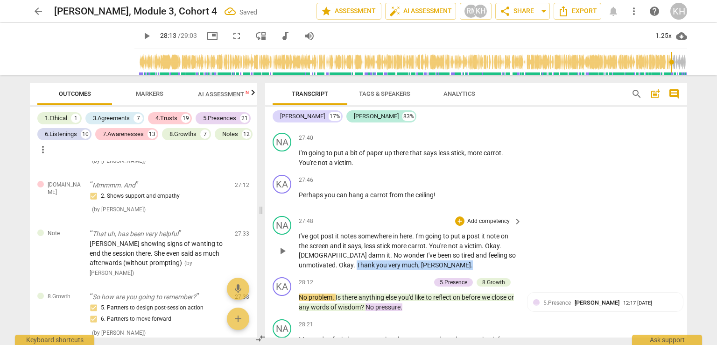
drag, startPoint x: 407, startPoint y: 199, endPoint x: 317, endPoint y: 202, distance: 90.6
click at [317, 231] on p "I've got post it notes somewhere in here . I'm going to put a post it note on t…" at bounding box center [408, 250] width 219 height 38
click at [417, 194] on div "+" at bounding box center [415, 189] width 9 height 9
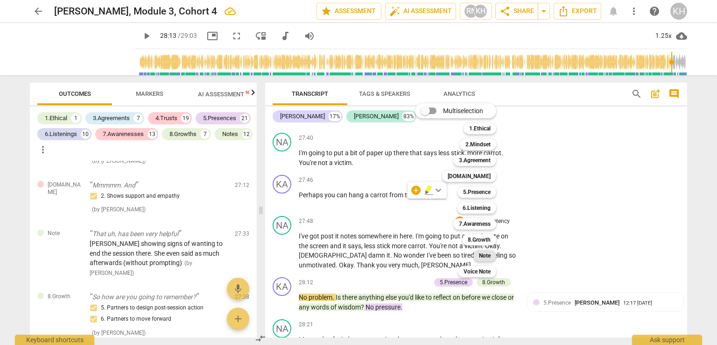
click at [487, 256] on b "Note" at bounding box center [485, 255] width 12 height 11
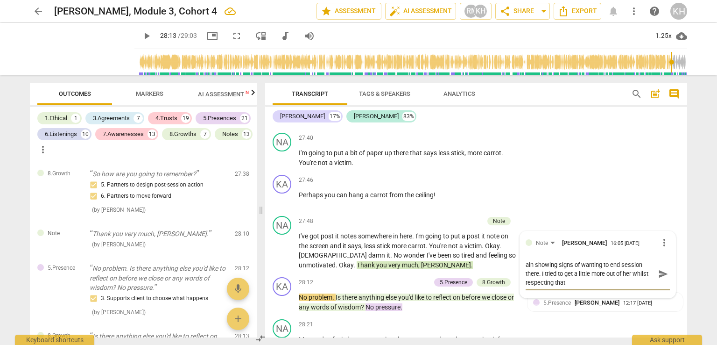
scroll to position [0, 0]
click at [526, 260] on textarea "ain showing signs of wanting to end session there. I tried to get a little more…" at bounding box center [590, 273] width 129 height 27
click at [468, 315] on div "NA play_arrow pause 28:21 + Add competency keyboard_arrow_right My words of wis…" at bounding box center [476, 336] width 422 height 42
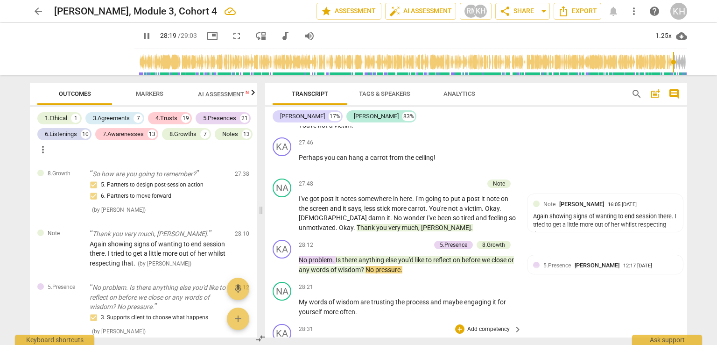
scroll to position [8421, 0]
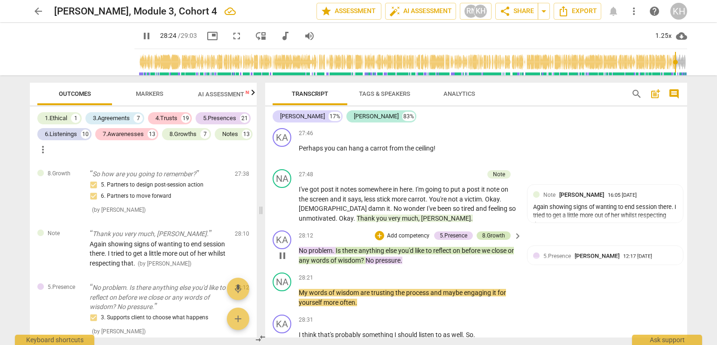
click at [501, 231] on div "8.Growth" at bounding box center [493, 235] width 23 height 8
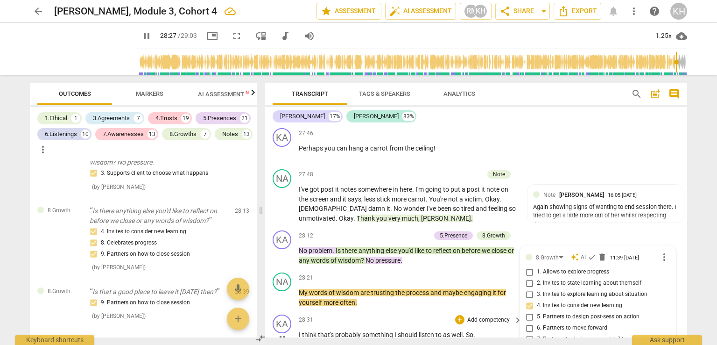
scroll to position [8468, 0]
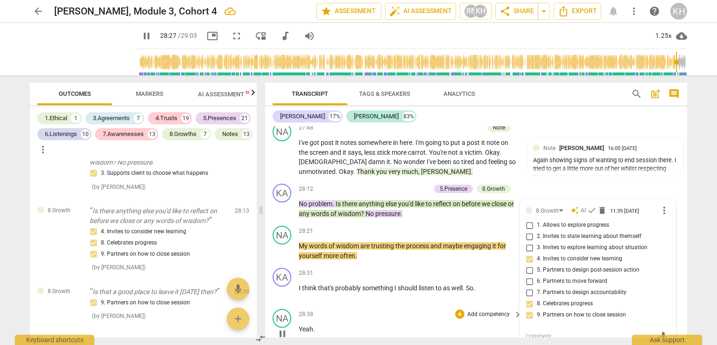
click at [431, 309] on div "28:38 + Add competency keyboard_arrow_right Yeah ." at bounding box center [411, 326] width 224 height 34
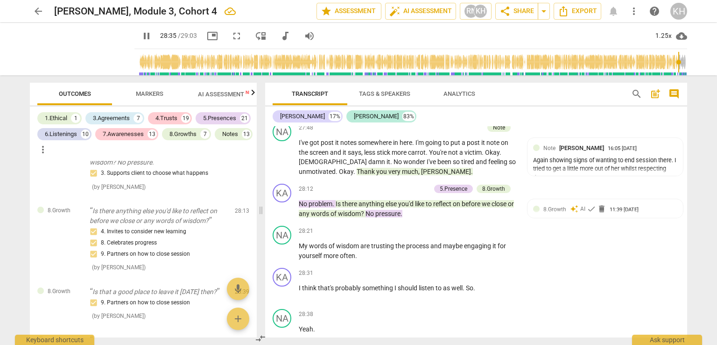
scroll to position [8514, 0]
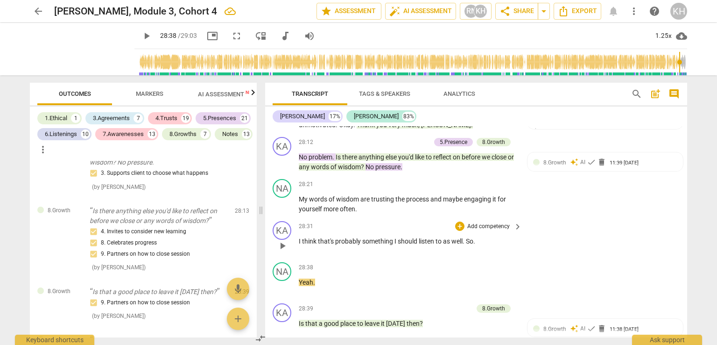
click at [498, 222] on p "Add competency" at bounding box center [488, 226] width 44 height 8
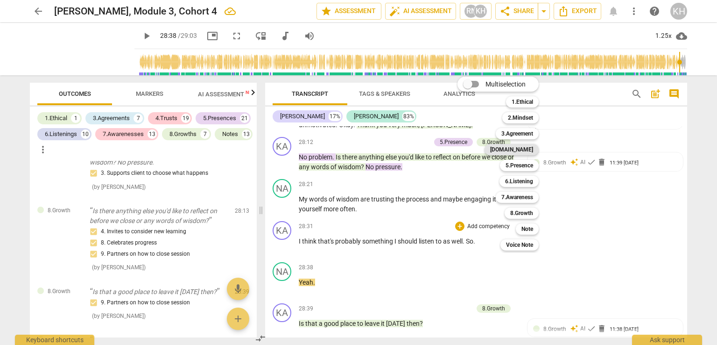
click at [534, 151] on div "[DOMAIN_NAME]" at bounding box center [512, 149] width 54 height 11
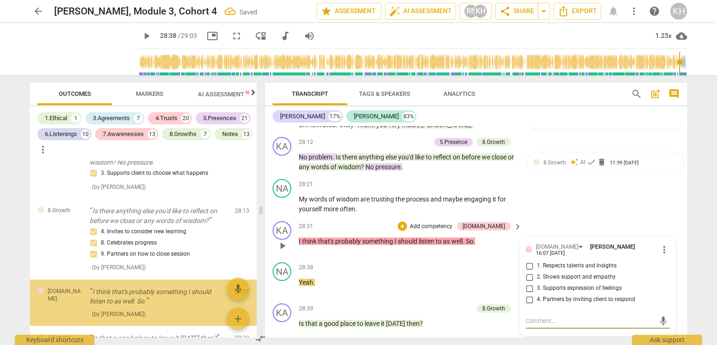
scroll to position [5714, 0]
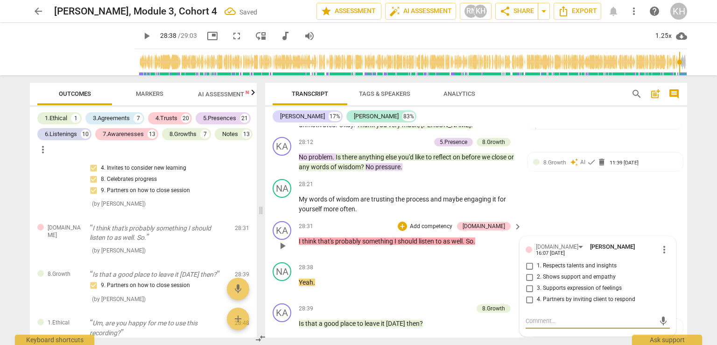
click at [522, 271] on input "2. Shows support and empathy" at bounding box center [529, 276] width 15 height 11
click at [528, 271] on input "2. Shows support and empathy" at bounding box center [529, 276] width 15 height 11
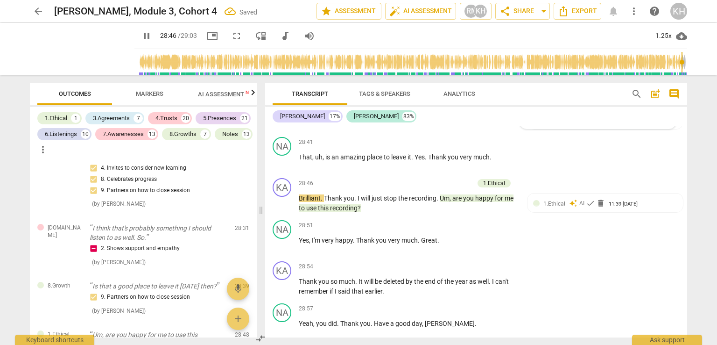
scroll to position [8736, 0]
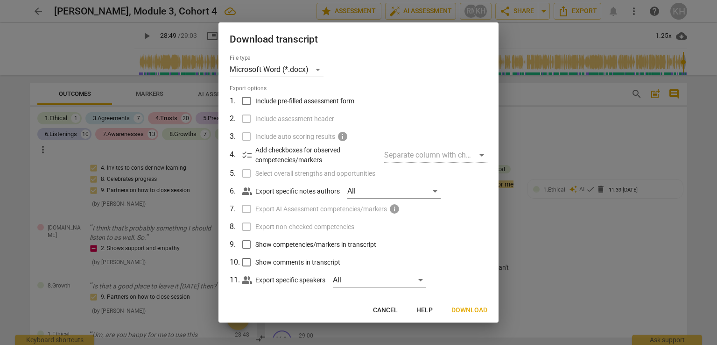
click at [478, 311] on span "Download" at bounding box center [470, 309] width 36 height 9
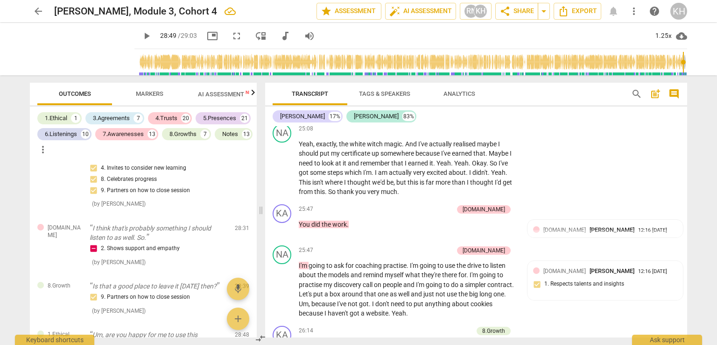
scroll to position [7662, 0]
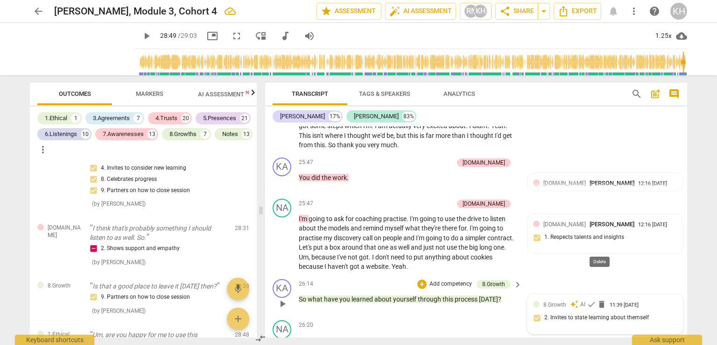
click at [595, 300] on div "auto_awesome AI check delete" at bounding box center [588, 304] width 36 height 8
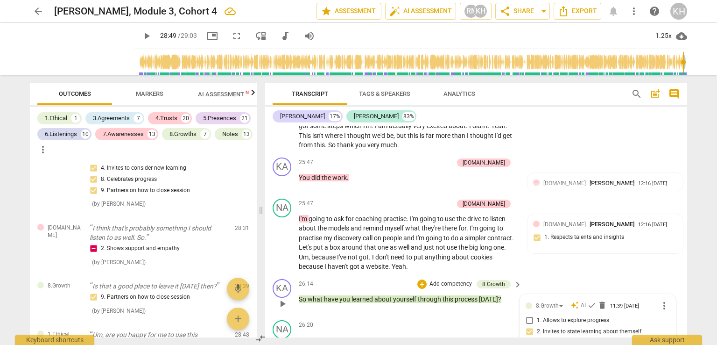
scroll to position [7802, 0]
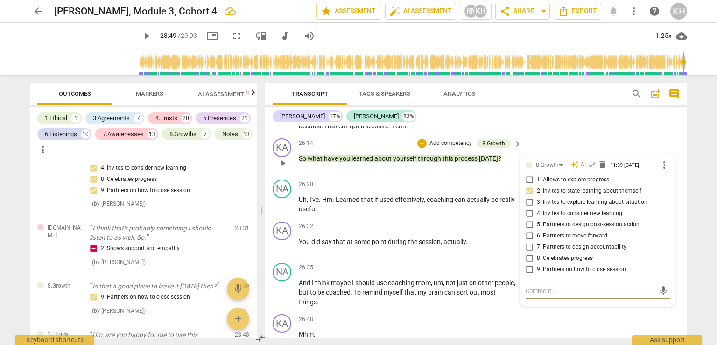
click at [628, 247] on div "8.Growth auto_awesome AI check delete 11:39 09-20-2025 more_vert 1. Allows to e…" at bounding box center [597, 230] width 155 height 152
click at [527, 197] on input "3. Invites to explore learning about situation" at bounding box center [529, 202] width 15 height 11
click at [400, 314] on div "26:48 + Add competency keyboard_arrow_right" at bounding box center [411, 319] width 224 height 10
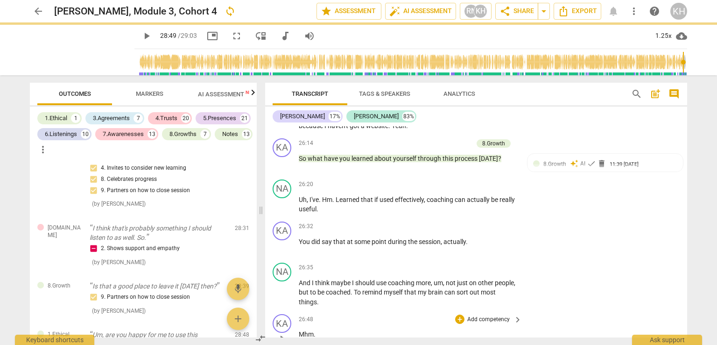
click at [508, 310] on div "KA play_arrow pause 26:48 + Add competency keyboard_arrow_right Mhm ." at bounding box center [476, 330] width 422 height 41
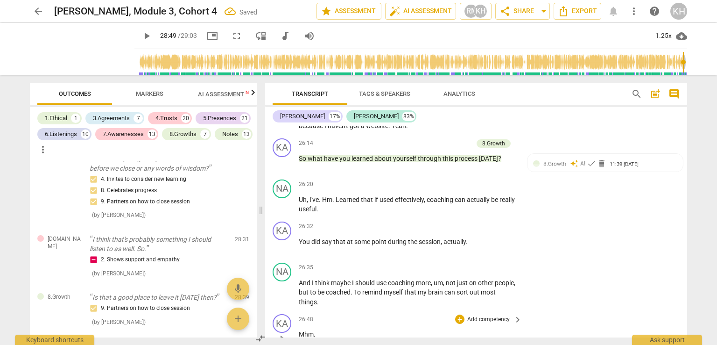
scroll to position [5725, 0]
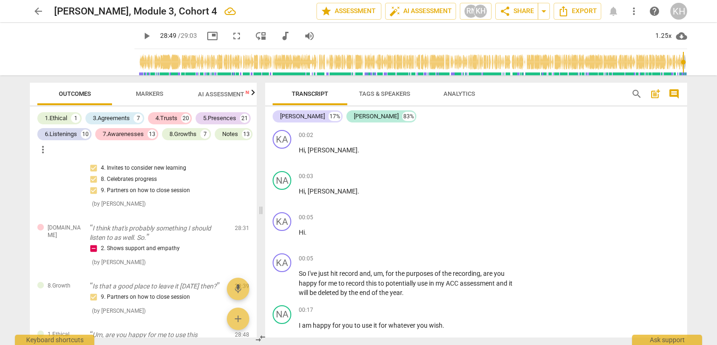
scroll to position [7802, 0]
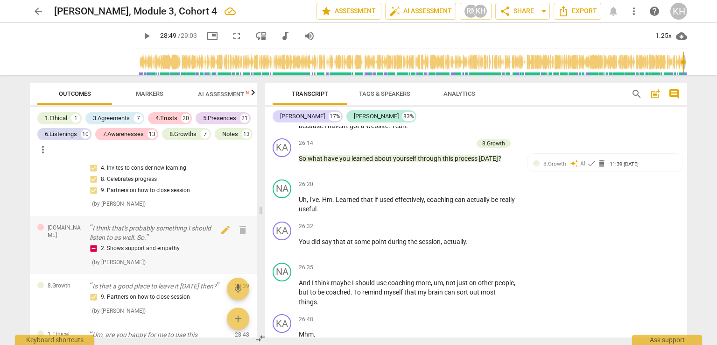
click at [145, 242] on p "I think that's probably something I should listen to as well. So." at bounding box center [159, 232] width 138 height 19
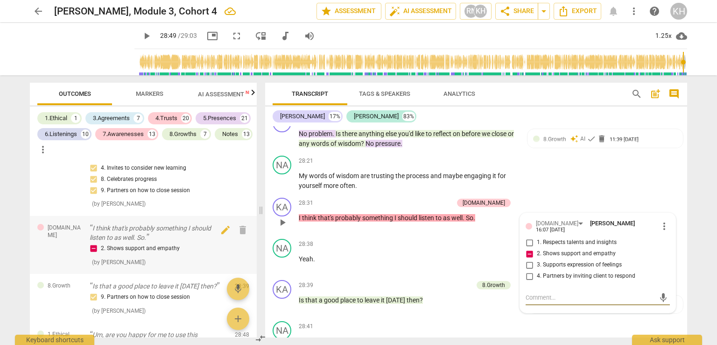
click at [94, 254] on div "2. Shows support and empathy" at bounding box center [159, 248] width 138 height 11
click at [529, 248] on input "2. Shows support and empathy" at bounding box center [529, 253] width 15 height 11
click at [528, 248] on input "2. Shows support and empathy" at bounding box center [529, 253] width 15 height 11
checkbox input "true"
click at [417, 254] on p "Yeah ." at bounding box center [408, 259] width 219 height 10
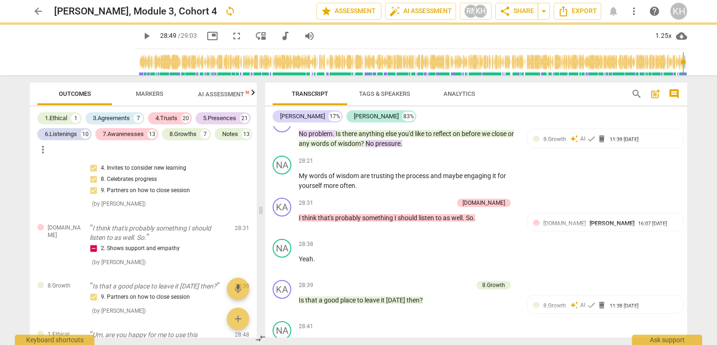
click at [144, 98] on span "Markers" at bounding box center [150, 94] width 50 height 13
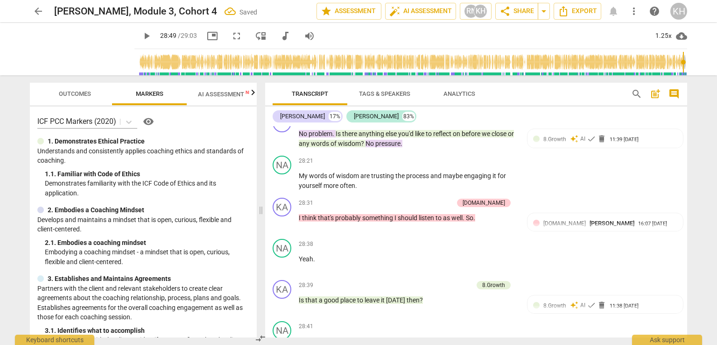
click at [254, 97] on icon "button" at bounding box center [252, 92] width 11 height 11
click at [252, 92] on icon "button" at bounding box center [252, 92] width 11 height 11
click at [215, 95] on span "Scores" at bounding box center [213, 93] width 22 height 7
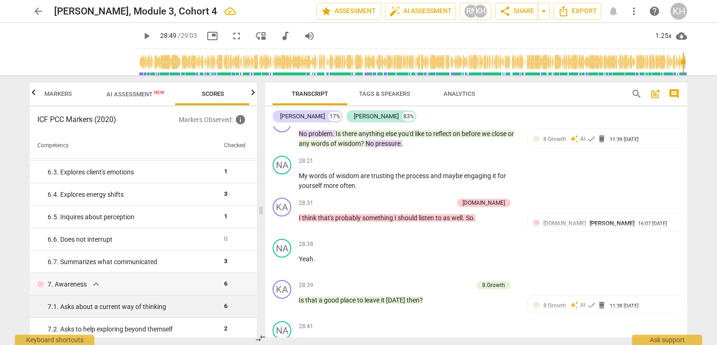
scroll to position [880, 0]
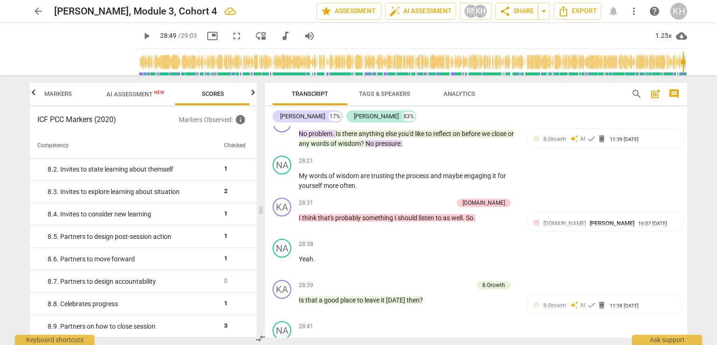
click at [153, 96] on span "AI Assessment New" at bounding box center [135, 94] width 58 height 7
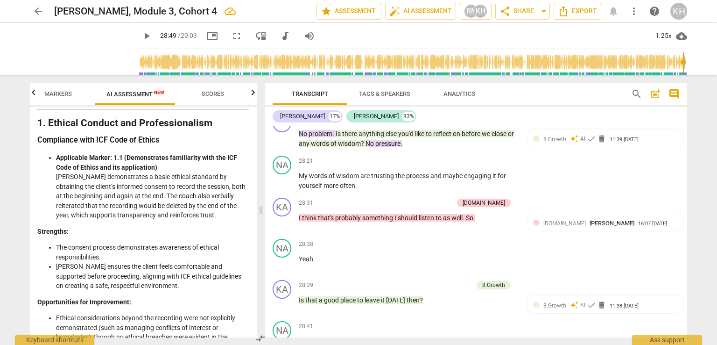
scroll to position [123, 0]
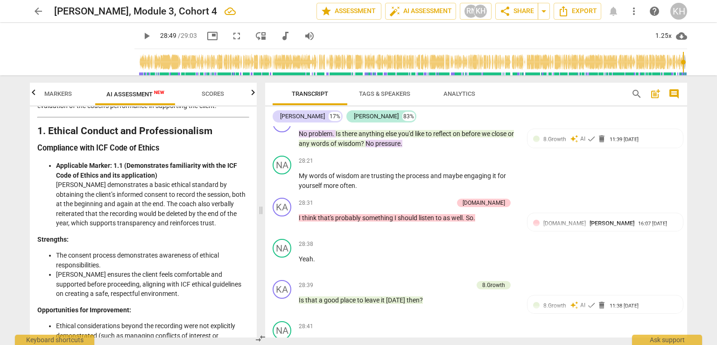
click at [134, 165] on strong "Applicable Marker: 1.1 (Demonstrates familiarity with the ICF Code of Ethics an…" at bounding box center [146, 170] width 181 height 17
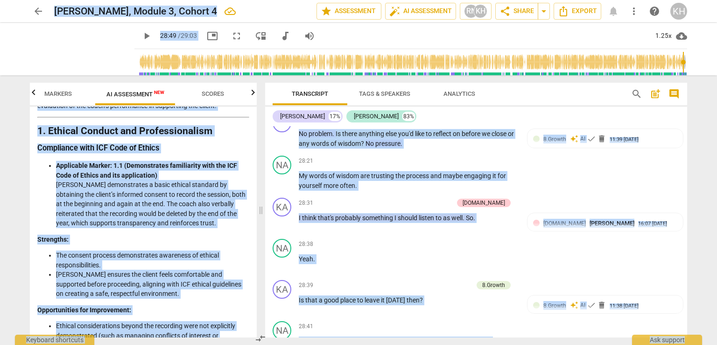
click at [137, 161] on li "Applicable Marker: 1.1 (Demonstrates familiarity with the ICF Code of Ethics an…" at bounding box center [152, 194] width 193 height 67
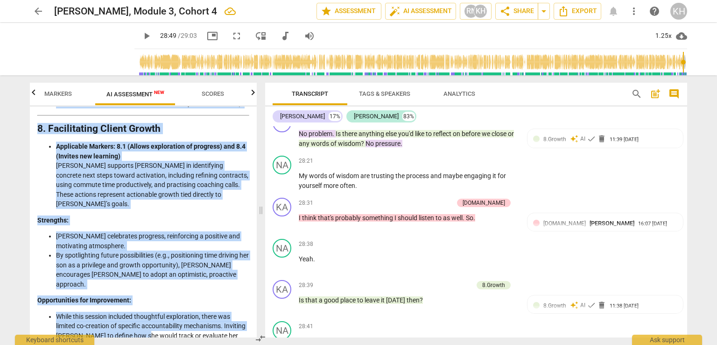
scroll to position [2217, 0]
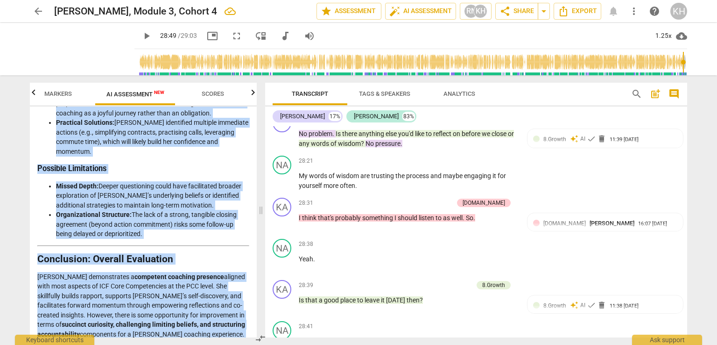
drag, startPoint x: 41, startPoint y: 143, endPoint x: 186, endPoint y: 323, distance: 231.4
copy div "Loremips Dolorsi Ametcons: Ad Elitseddoe te inc Utlab’e Dolorema Aliq enimadmi …"
